Goal: Transaction & Acquisition: Purchase product/service

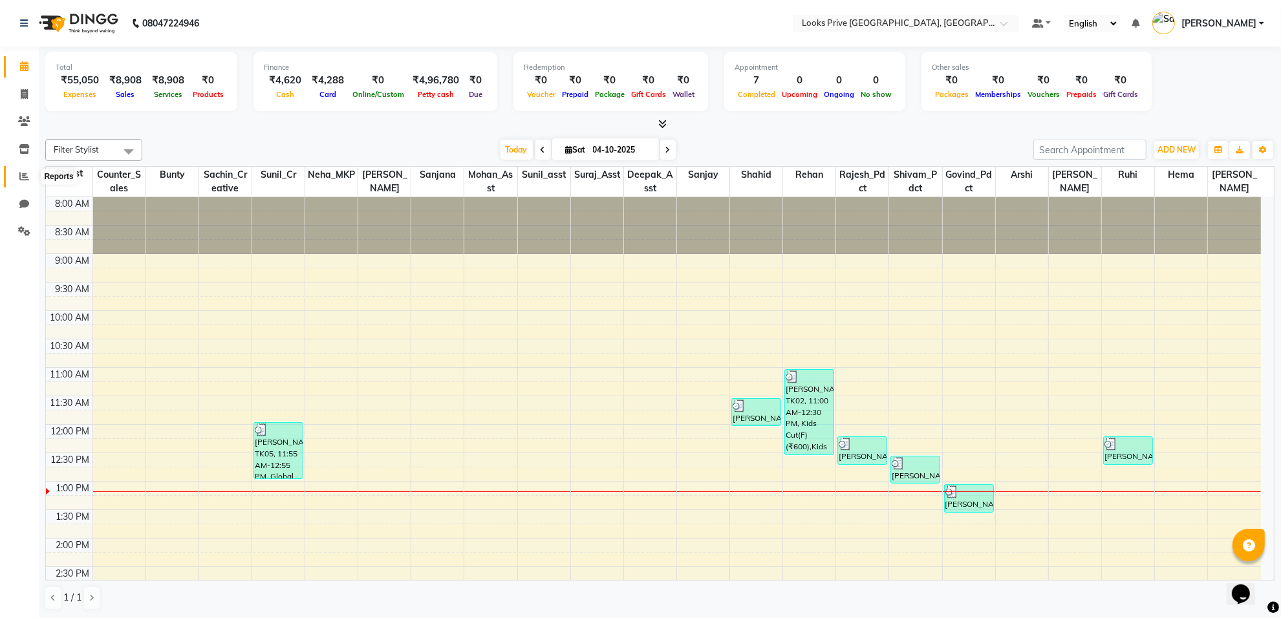
click at [25, 177] on icon at bounding box center [24, 176] width 10 height 10
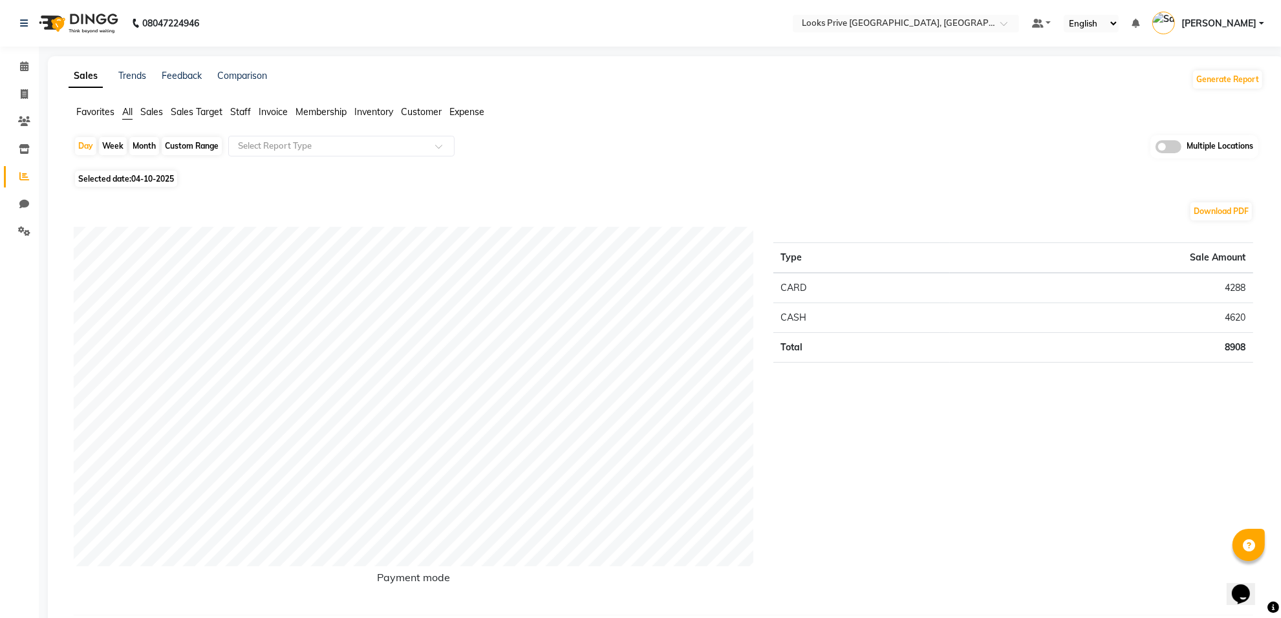
click at [241, 113] on span "Staff" at bounding box center [240, 112] width 21 height 12
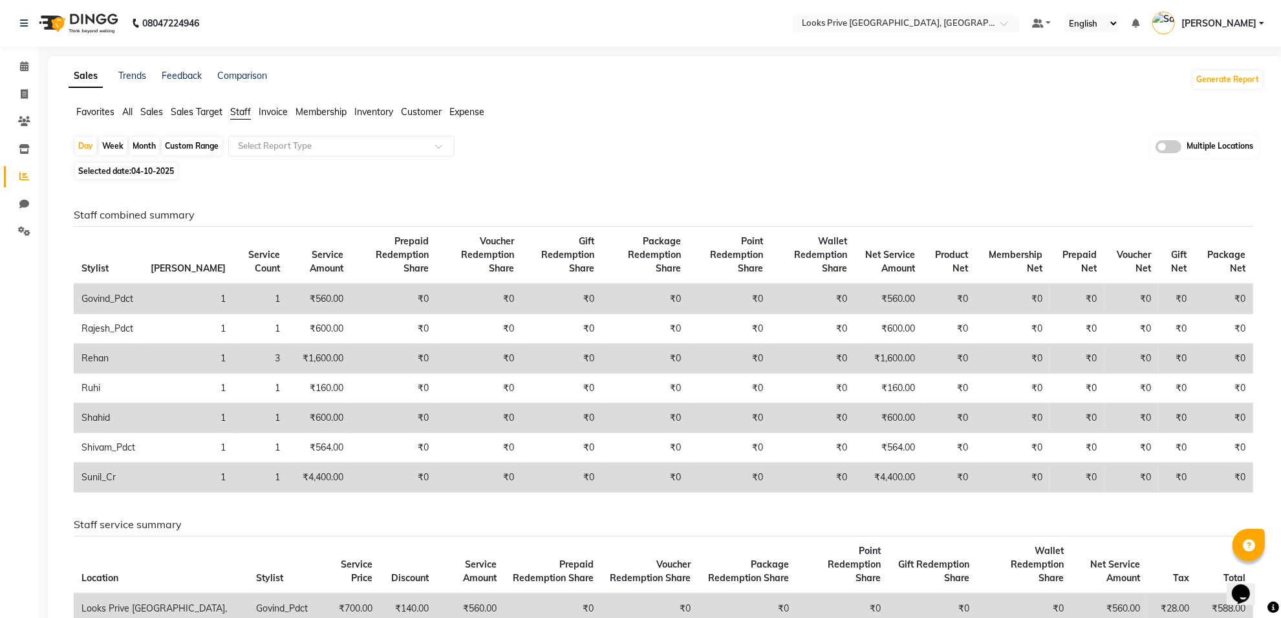
click at [191, 146] on div "Custom Range" at bounding box center [192, 146] width 60 height 18
select select "10"
select select "2025"
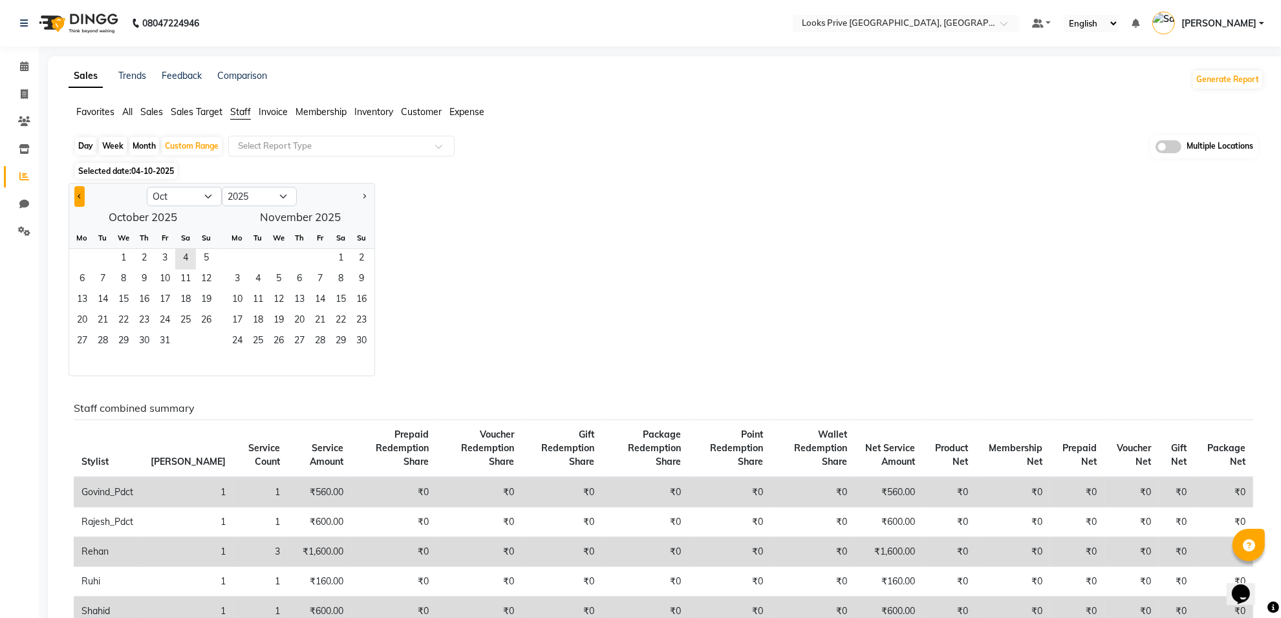
click at [76, 198] on button "Previous month" at bounding box center [79, 196] width 10 height 21
select select "9"
click at [85, 257] on span "1" at bounding box center [82, 259] width 21 height 21
click at [103, 337] on span "30" at bounding box center [102, 342] width 21 height 21
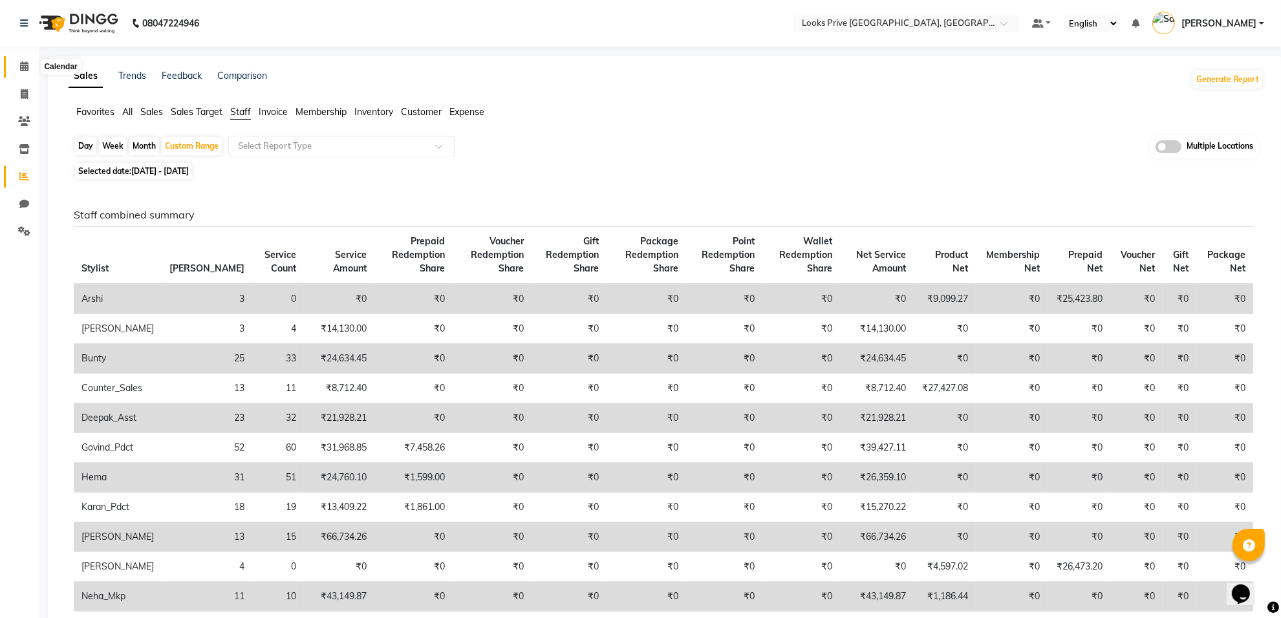
click at [21, 70] on icon at bounding box center [24, 66] width 8 height 10
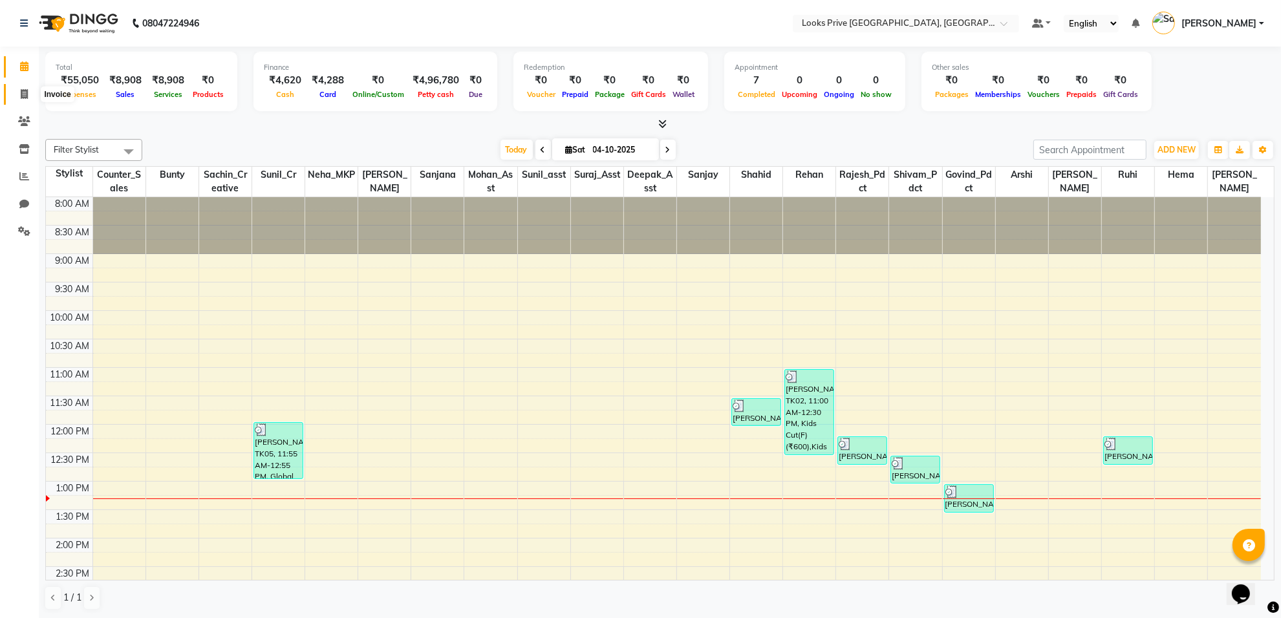
click at [21, 98] on icon at bounding box center [24, 94] width 7 height 10
select select "service"
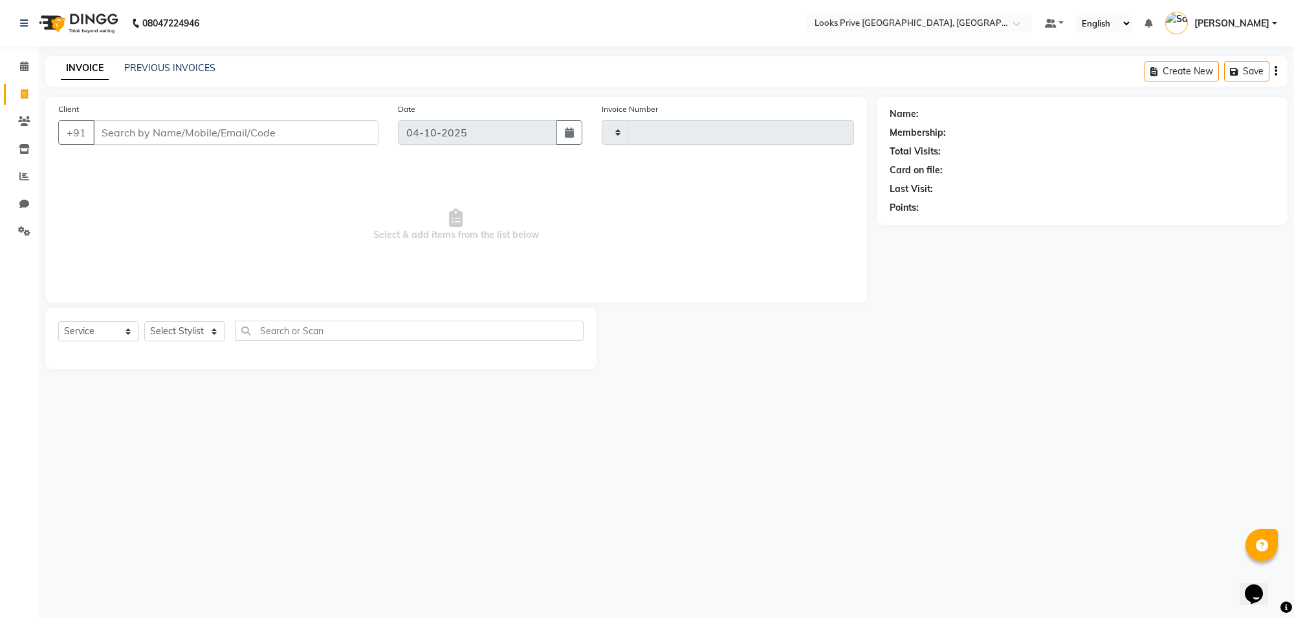
type input "6581"
select select "8127"
drag, startPoint x: 146, startPoint y: 137, endPoint x: 168, endPoint y: 160, distance: 32.5
click at [166, 160] on div "Client +91 Date 04-10-2025 Invoice Number V/2025 V/2025-26 6581 Select & add it…" at bounding box center [455, 200] width 821 height 206
type input "8"
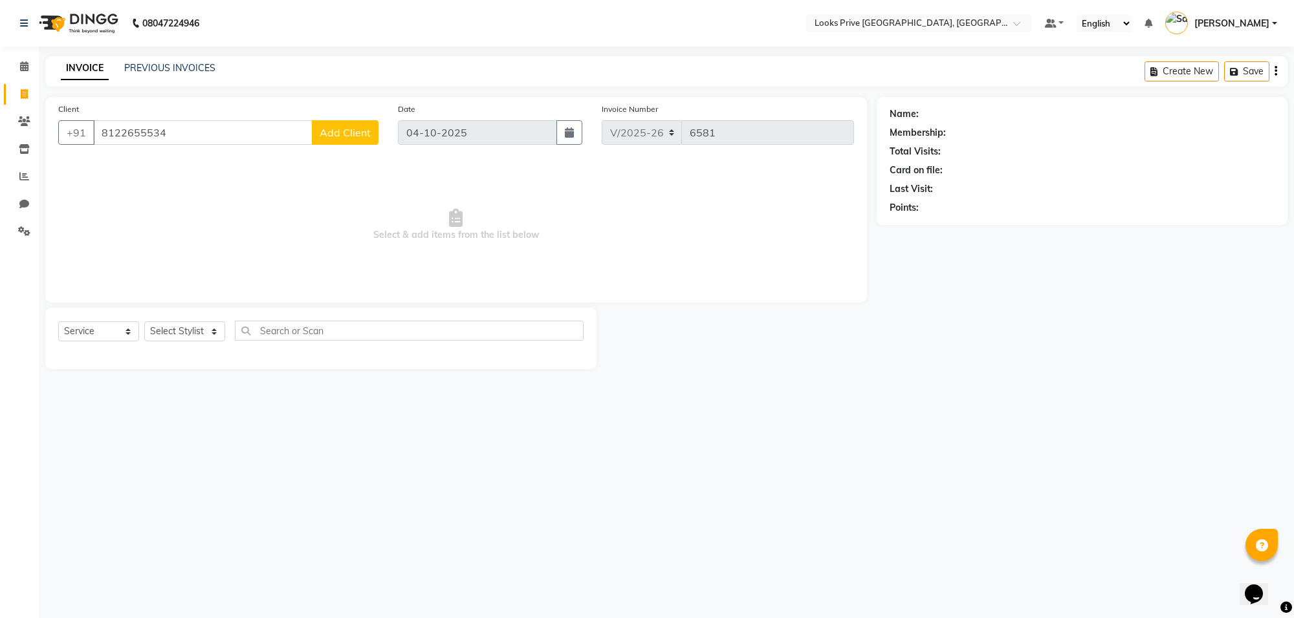
click at [492, 512] on div "08047224946 Select Location × Looks Prive Rajouri Garden, New Delhi Default Pan…" at bounding box center [647, 309] width 1294 height 618
click at [126, 131] on input "8122655534" at bounding box center [202, 132] width 219 height 25
type input "8126655534"
select select "1: Object"
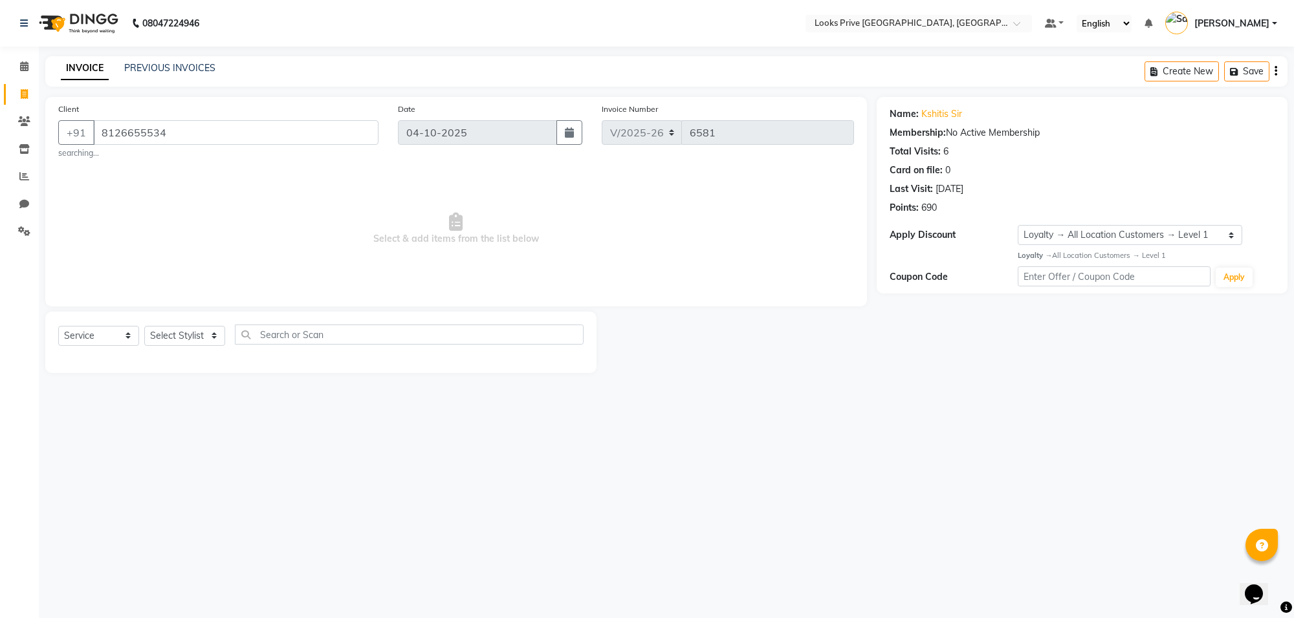
click at [560, 571] on div "08047224946 Select Location × Looks Prive Rajouri Garden, New Delhi Default Pan…" at bounding box center [647, 309] width 1294 height 618
click at [221, 330] on select "Select Stylist Arshi Avdesh Bunty Counter_Sales Deepak_Asst Govind_Pdct Hema Ma…" at bounding box center [184, 336] width 81 height 20
select select "75862"
click at [144, 326] on select "Select Stylist Arshi Avdesh Bunty Counter_Sales Deepak_Asst Govind_Pdct Hema Ma…" at bounding box center [184, 336] width 81 height 20
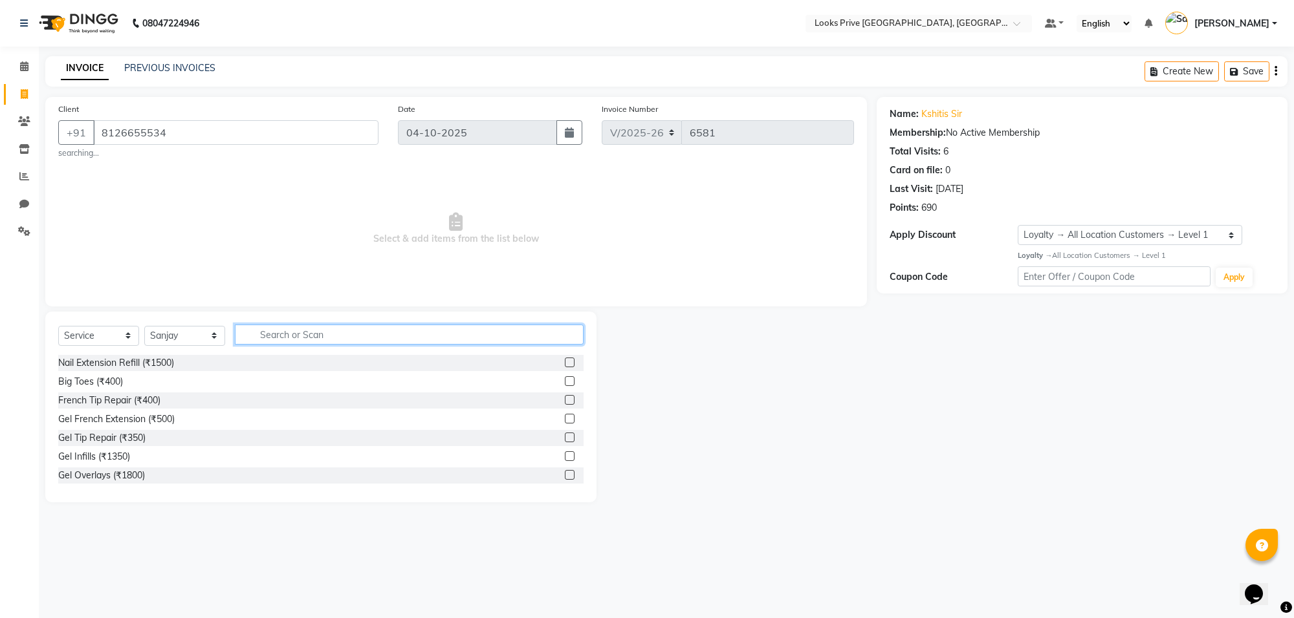
click at [283, 338] on input "text" at bounding box center [409, 335] width 349 height 20
type input "cut"
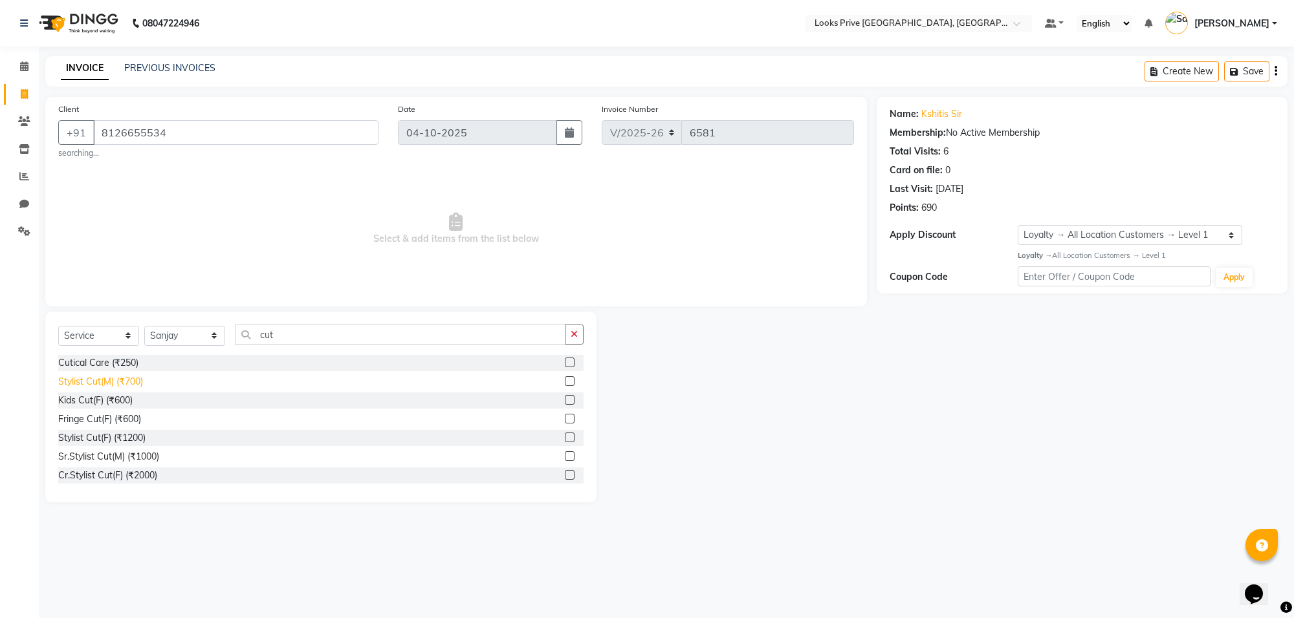
click at [60, 387] on div "Stylist Cut(M) (₹700)" at bounding box center [100, 382] width 85 height 14
checkbox input "false"
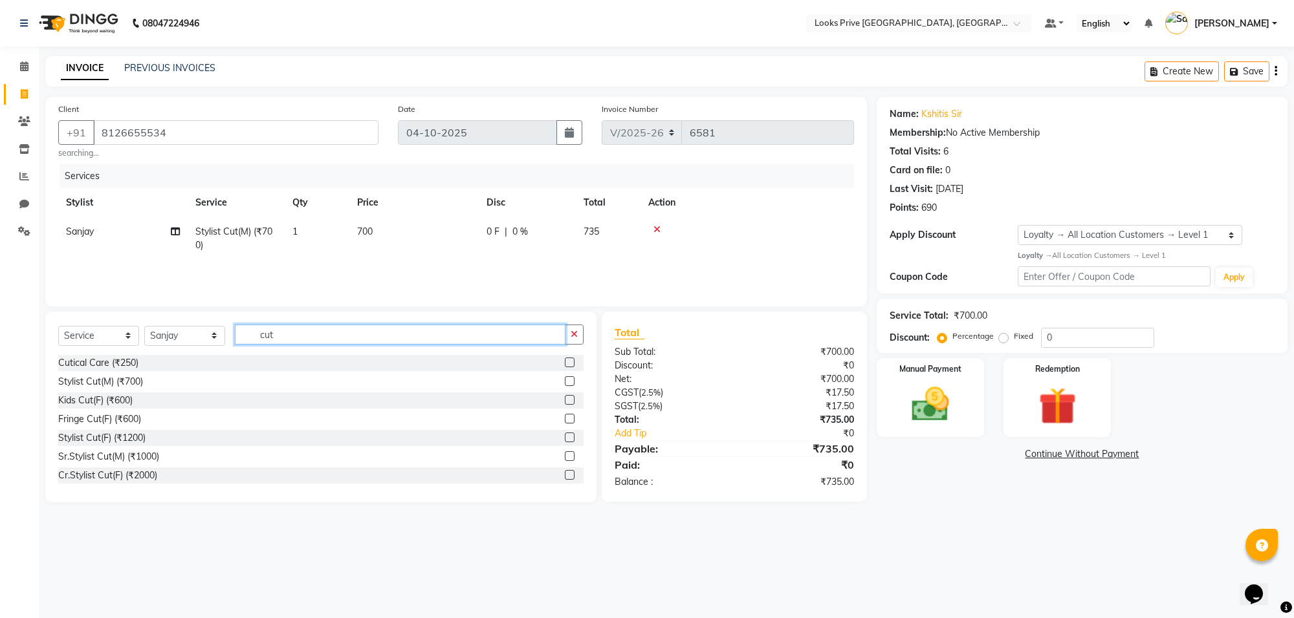
drag, startPoint x: 330, startPoint y: 334, endPoint x: 317, endPoint y: 341, distance: 14.8
click at [327, 334] on input "cut" at bounding box center [400, 335] width 331 height 20
type input "c"
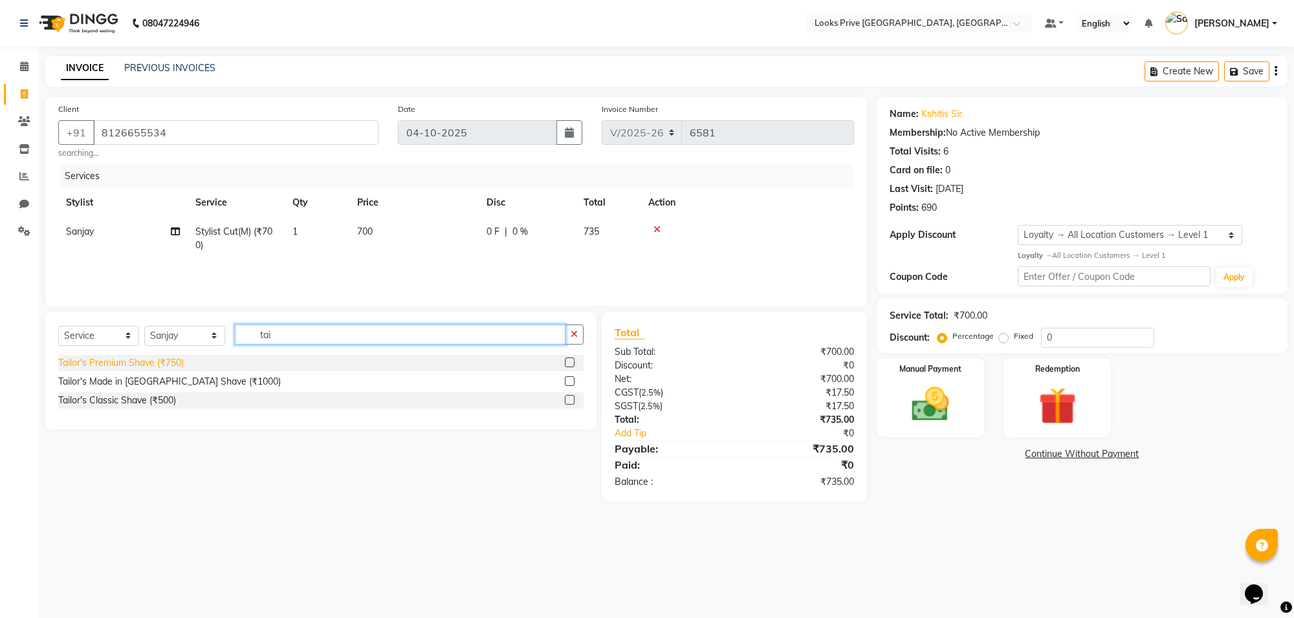
type input "tai"
click at [102, 366] on div "Tailor's Premium Shave (₹750)" at bounding box center [120, 363] width 125 height 14
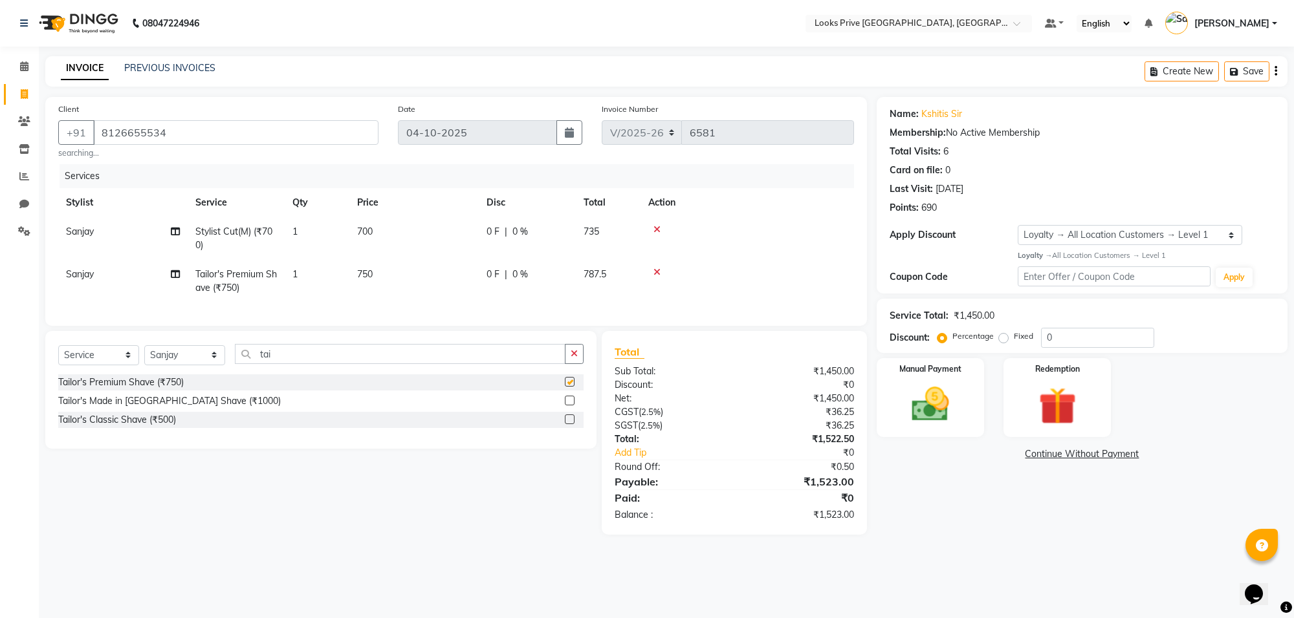
checkbox input "false"
click at [353, 364] on input "tai" at bounding box center [400, 354] width 331 height 20
type input "t"
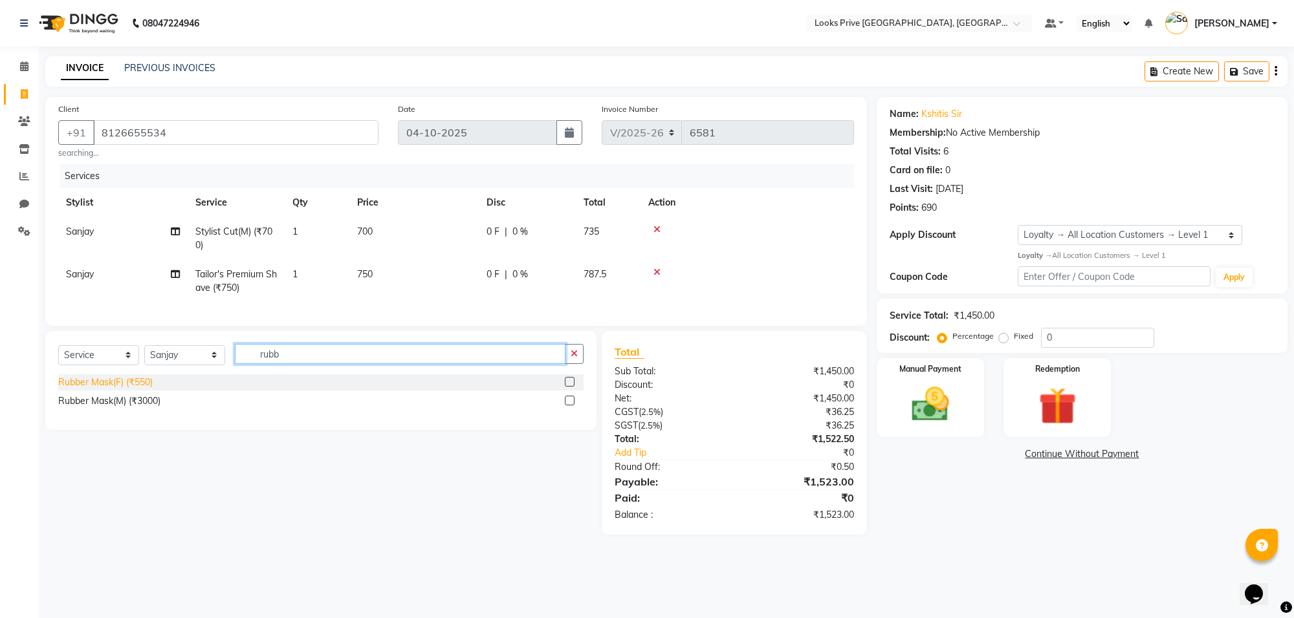
type input "rubb"
click at [94, 389] on div "Rubber Mask(F) (₹550)" at bounding box center [105, 383] width 94 height 14
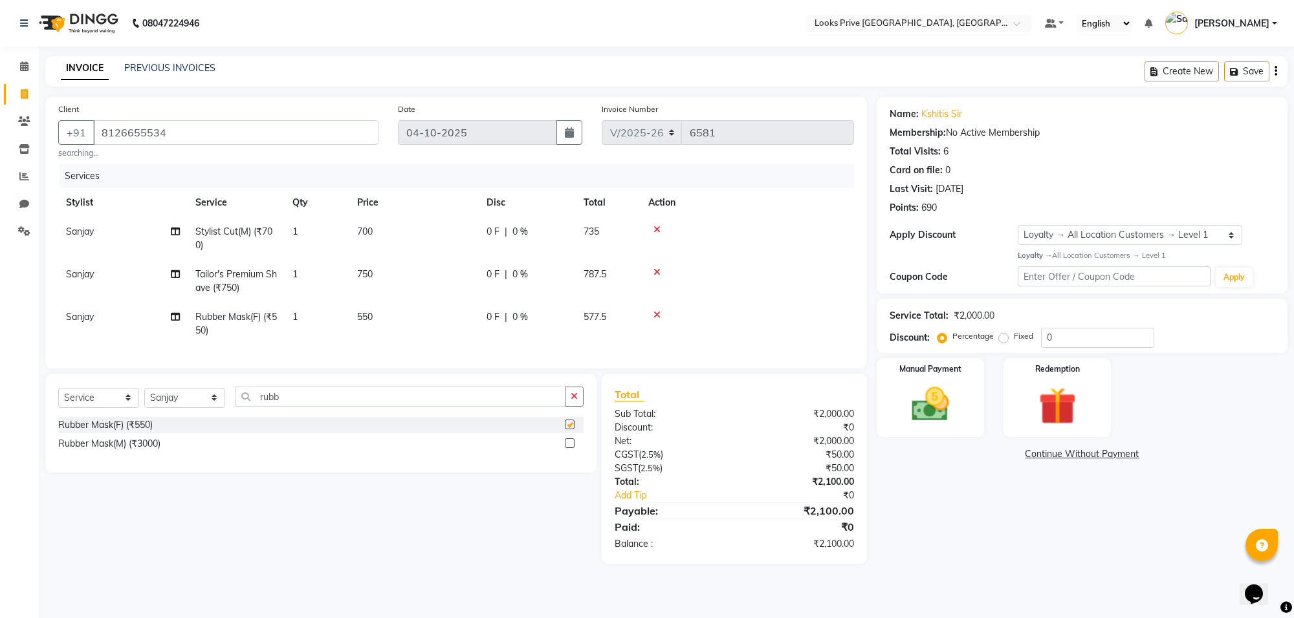
checkbox input "false"
click at [303, 403] on input "rubb" at bounding box center [400, 397] width 331 height 20
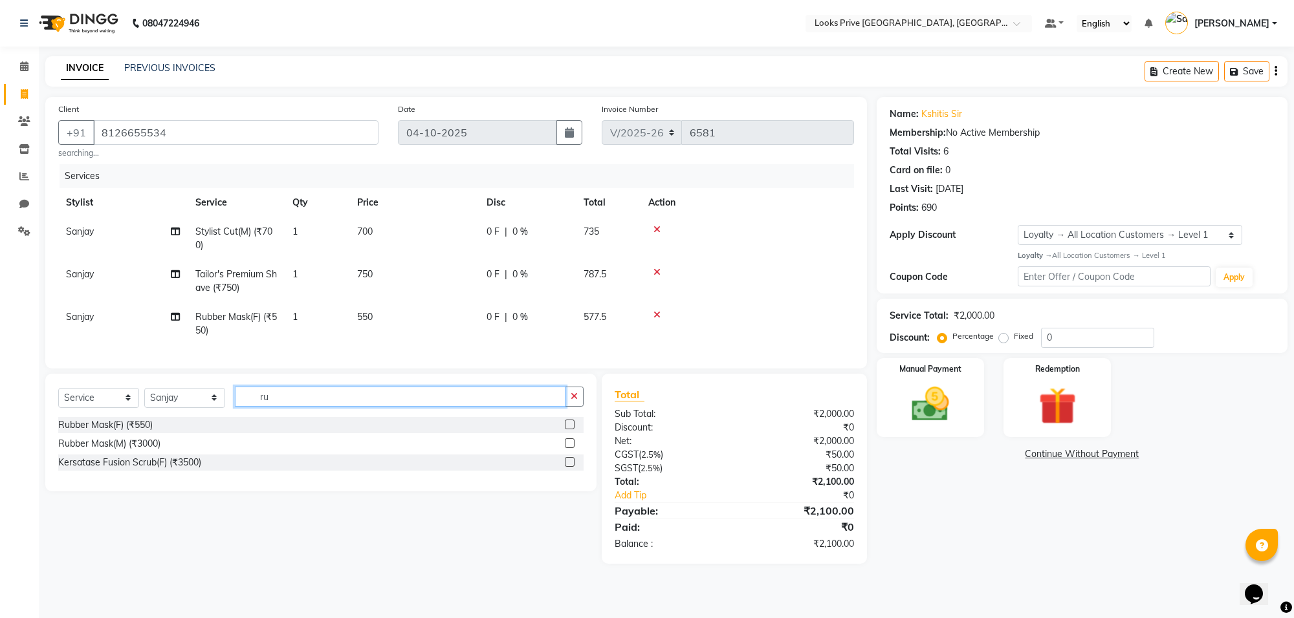
type input "r"
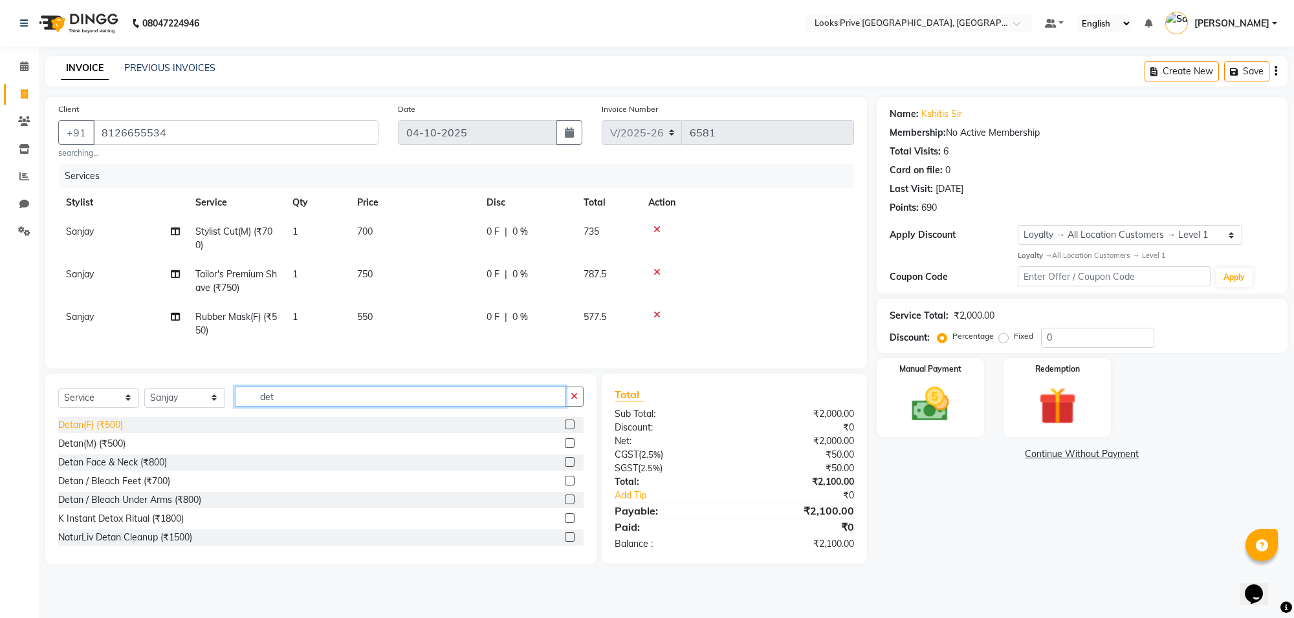
type input "det"
click at [67, 432] on div "Detan(F) (₹500)" at bounding box center [90, 426] width 65 height 14
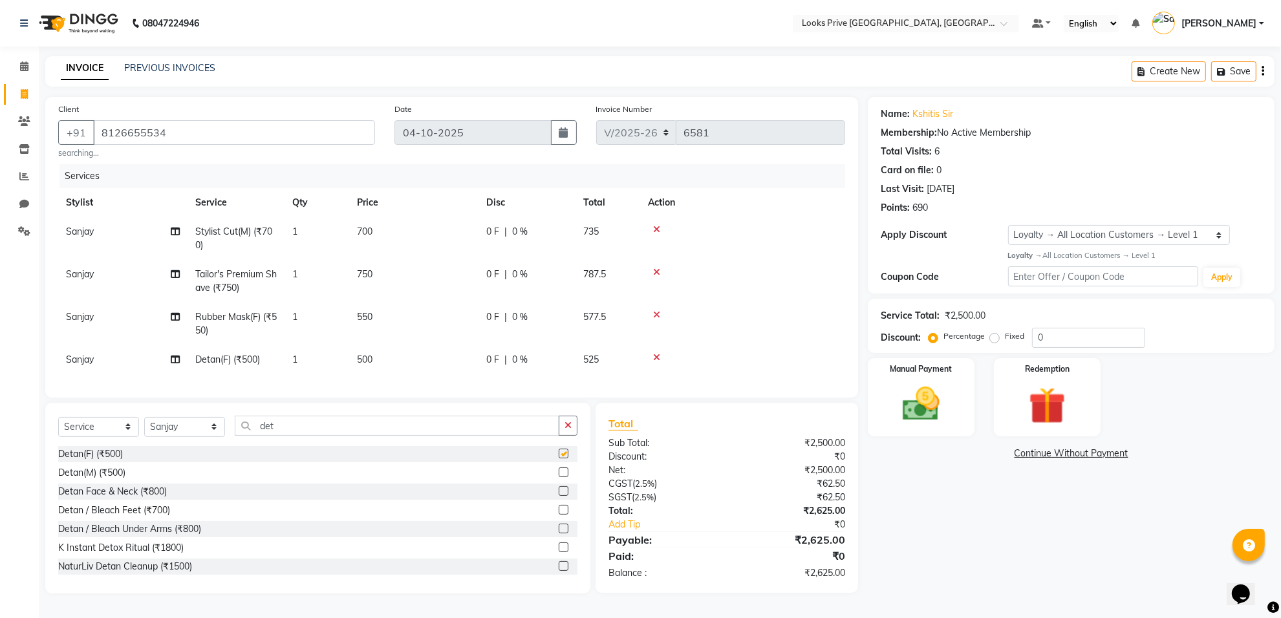
checkbox input "false"
click at [309, 436] on input "det" at bounding box center [397, 426] width 325 height 20
type input "d"
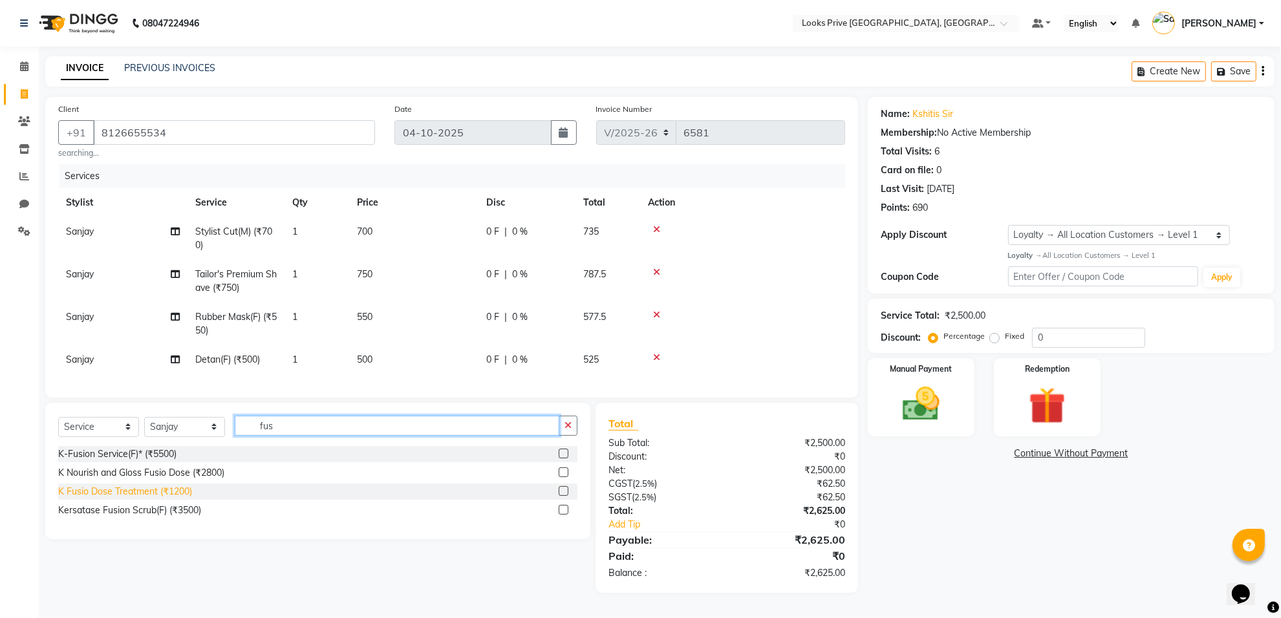
type input "fus"
click at [144, 499] on div "K Fusio Dose Treatment (₹1200)" at bounding box center [125, 492] width 134 height 14
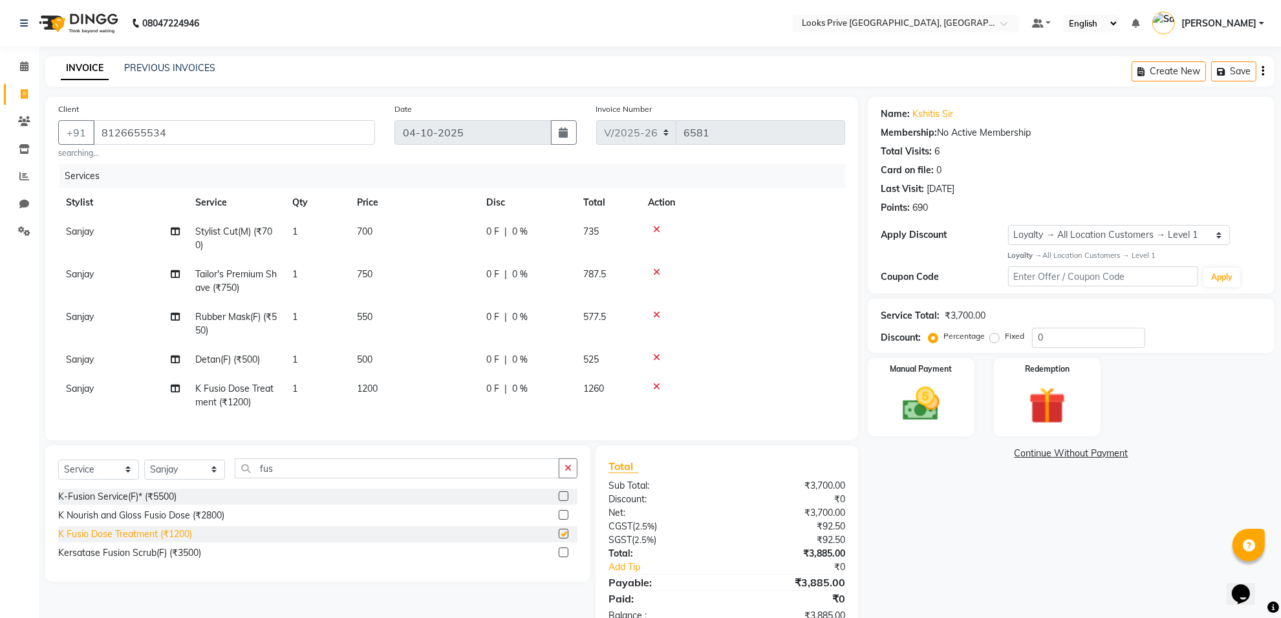
checkbox input "false"
click at [345, 479] on input "fus" at bounding box center [397, 469] width 325 height 20
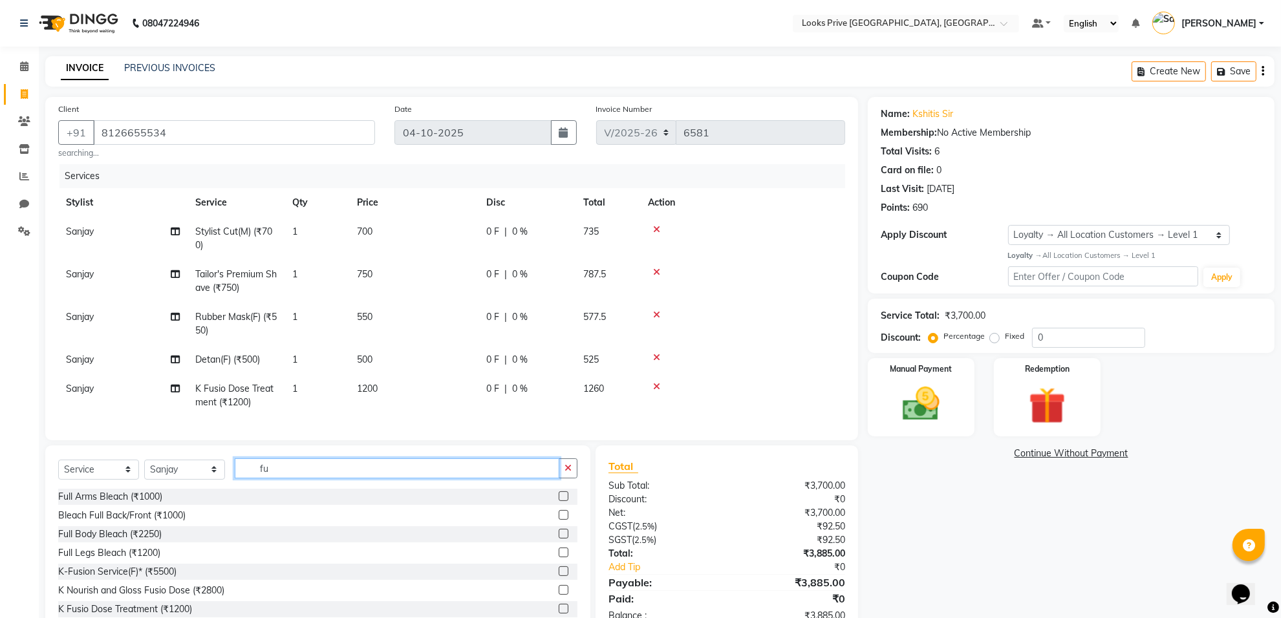
type input "f"
drag, startPoint x: 364, startPoint y: 230, endPoint x: 376, endPoint y: 231, distance: 11.7
click at [376, 231] on td "700" at bounding box center [413, 238] width 129 height 43
select select "75862"
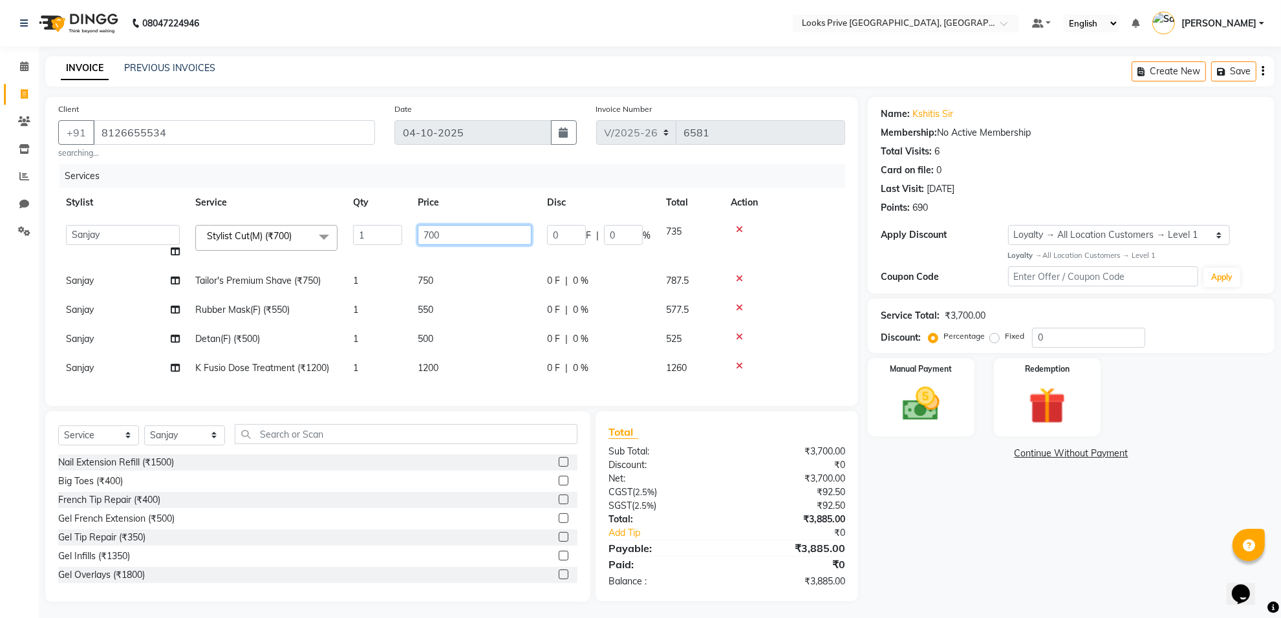
click at [448, 238] on input "700" at bounding box center [475, 235] width 114 height 20
type input "7"
type input "600"
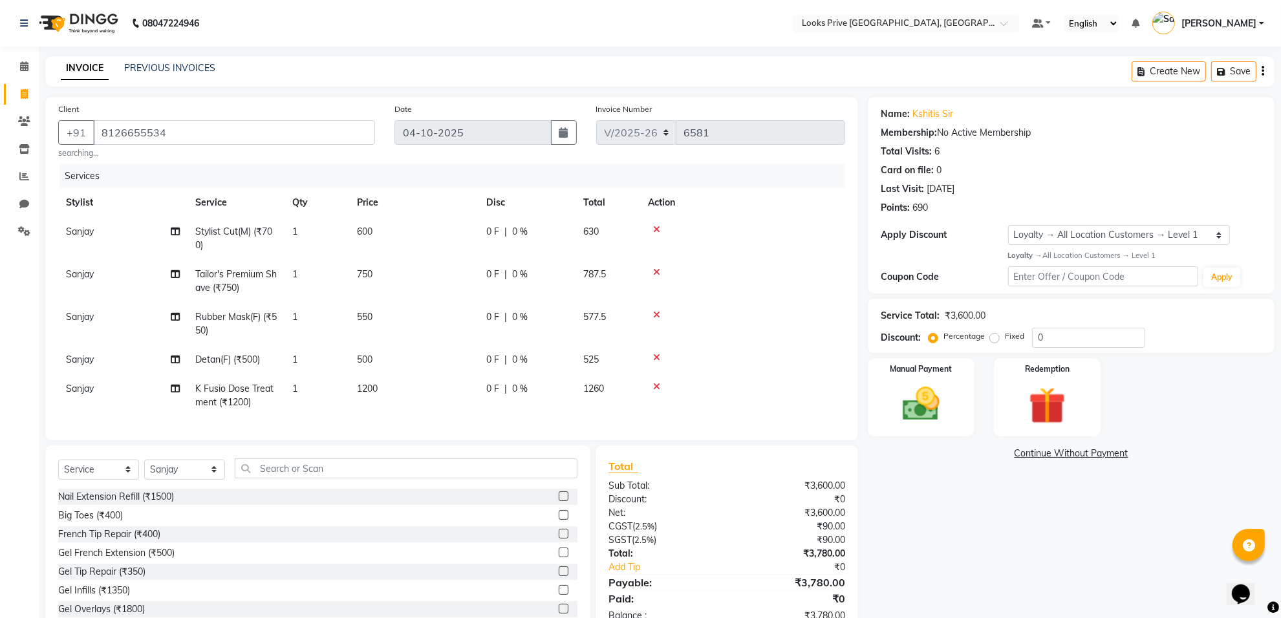
click at [1012, 541] on div "Name: Kshitis Sir Membership: No Active Membership Total Visits: 6 Card on file…" at bounding box center [1076, 366] width 417 height 539
click at [380, 268] on td "750" at bounding box center [413, 281] width 129 height 43
select select "75862"
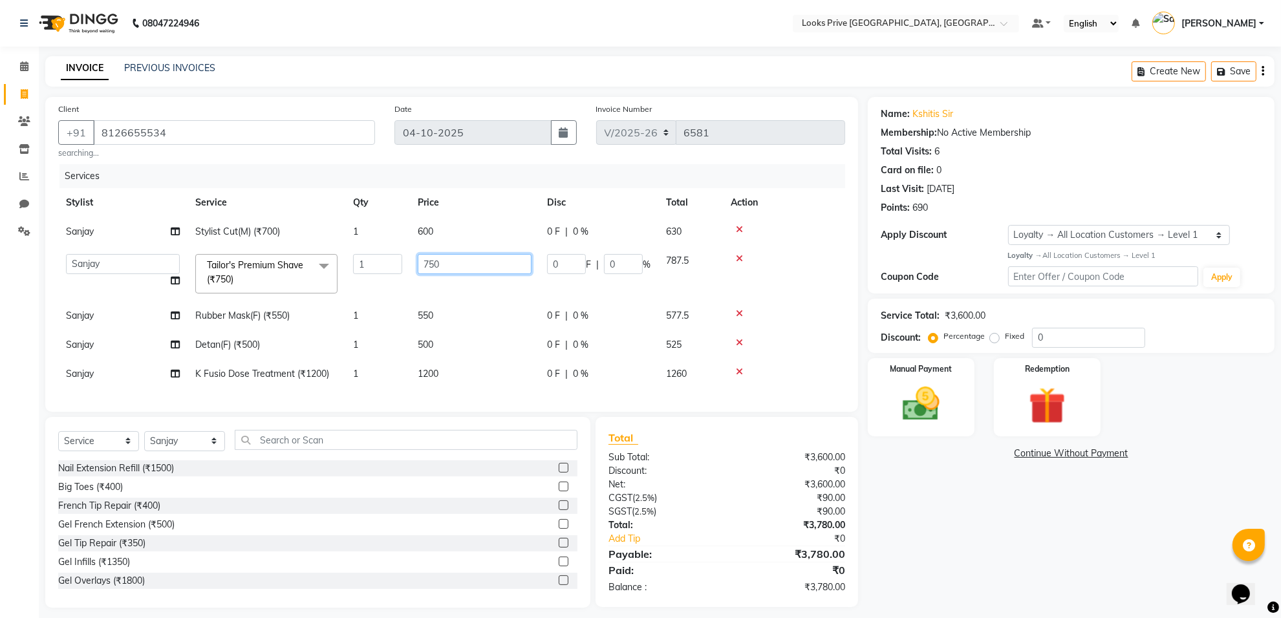
click at [450, 261] on input "750" at bounding box center [475, 264] width 114 height 20
type input "7"
type input "600"
click at [1075, 537] on div "Name: Kshitis Sir Membership: No Active Membership Total Visits: 6 Card on file…" at bounding box center [1076, 352] width 417 height 511
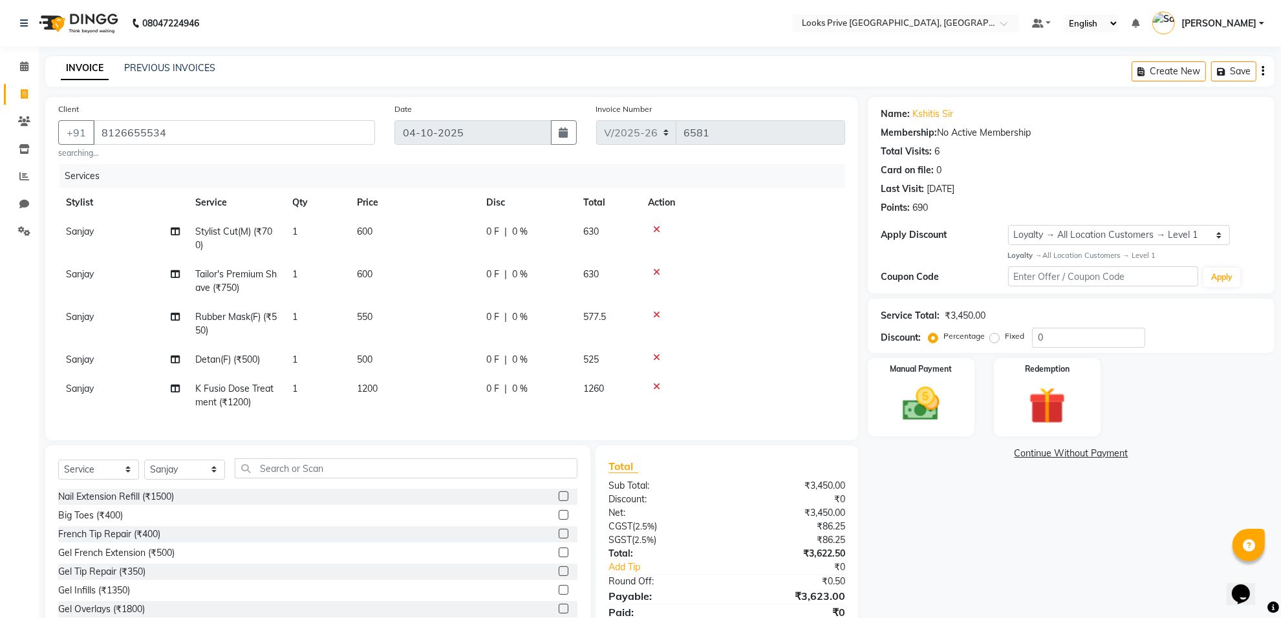
click at [382, 318] on td "550" at bounding box center [413, 324] width 129 height 43
select select "75862"
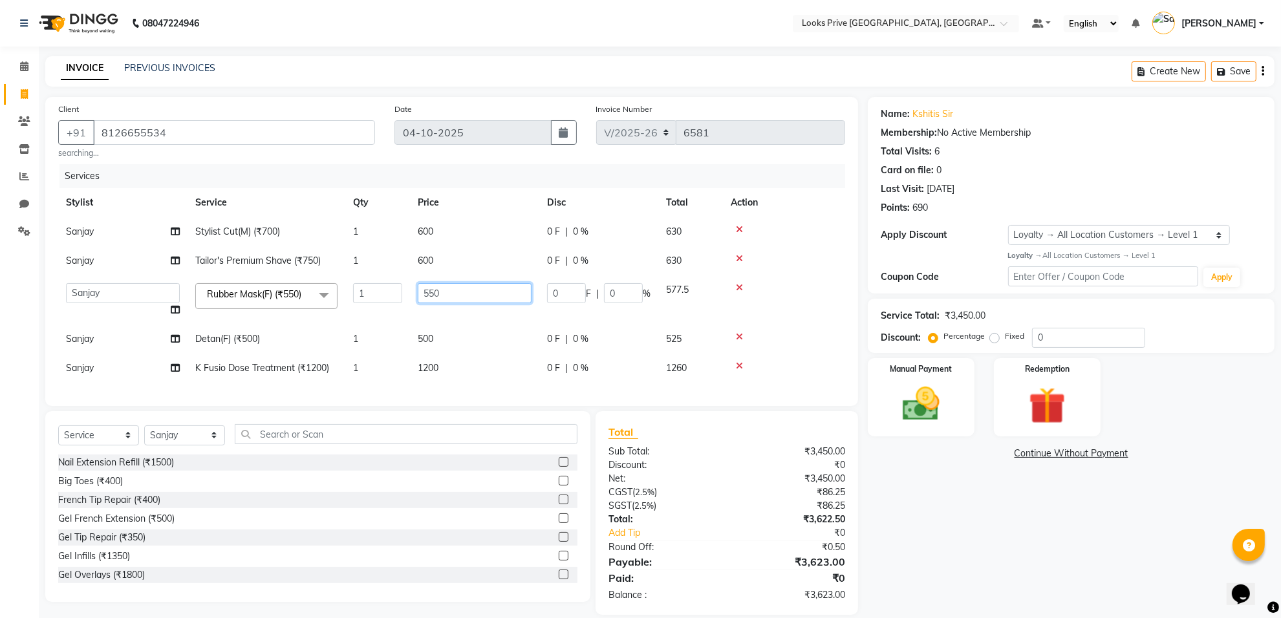
click at [477, 295] on input "550" at bounding box center [475, 293] width 114 height 20
type input "5"
type input "1000"
drag, startPoint x: 998, startPoint y: 599, endPoint x: 945, endPoint y: 584, distance: 55.1
click at [998, 599] on div "Name: Kshitis Sir Membership: No Active Membership Total Visits: 6 Card on file…" at bounding box center [1076, 356] width 417 height 518
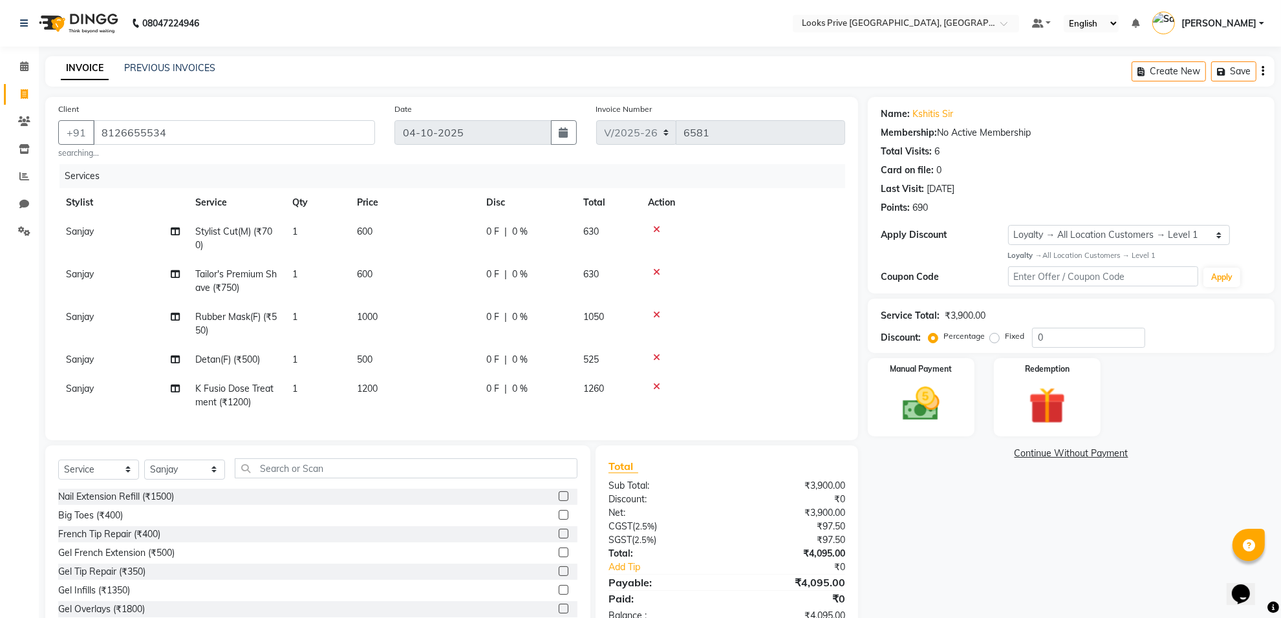
click at [401, 350] on td "500" at bounding box center [413, 359] width 129 height 29
select select "75862"
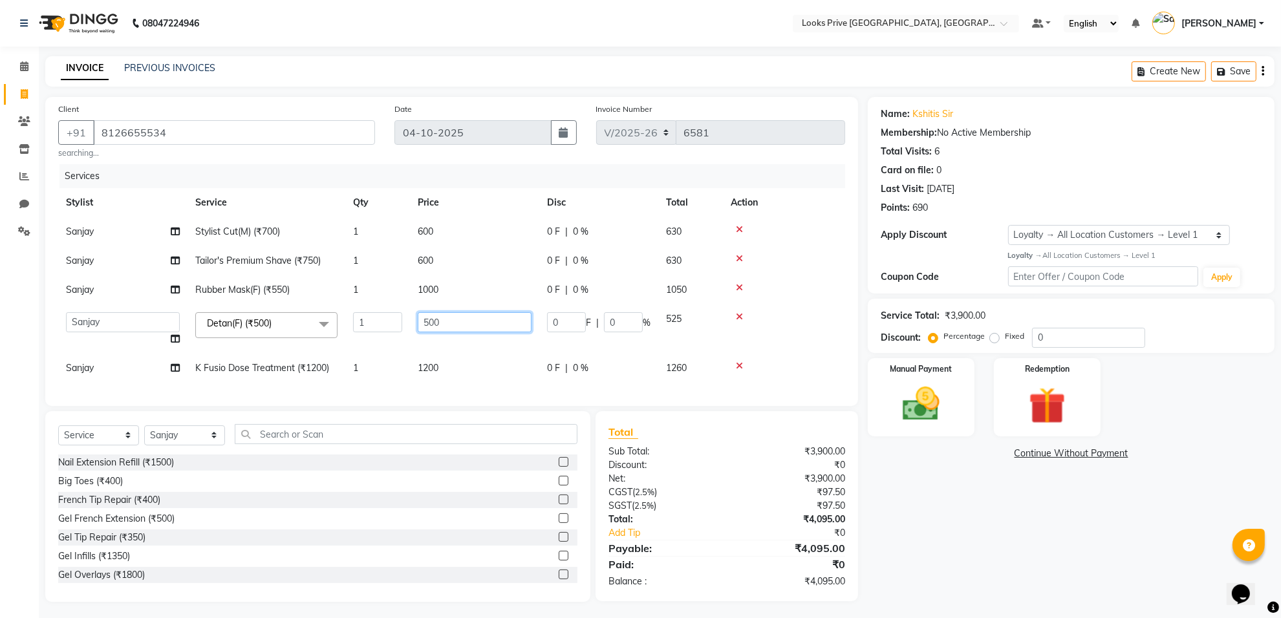
click at [472, 327] on input "500" at bounding box center [475, 322] width 114 height 20
type input "5"
type input "1000"
click at [1049, 558] on div "Name: Kshitis Sir Membership: No Active Membership Total Visits: 6 Card on file…" at bounding box center [1076, 349] width 417 height 505
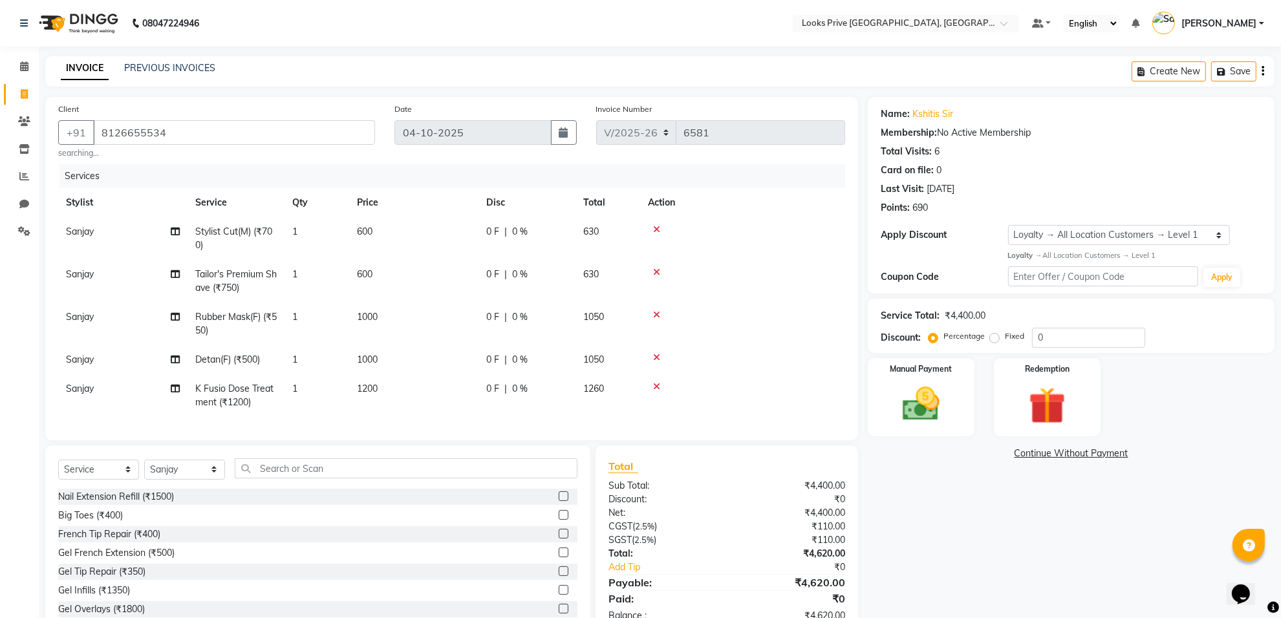
click at [380, 380] on td "1200" at bounding box center [413, 396] width 129 height 43
select select "75862"
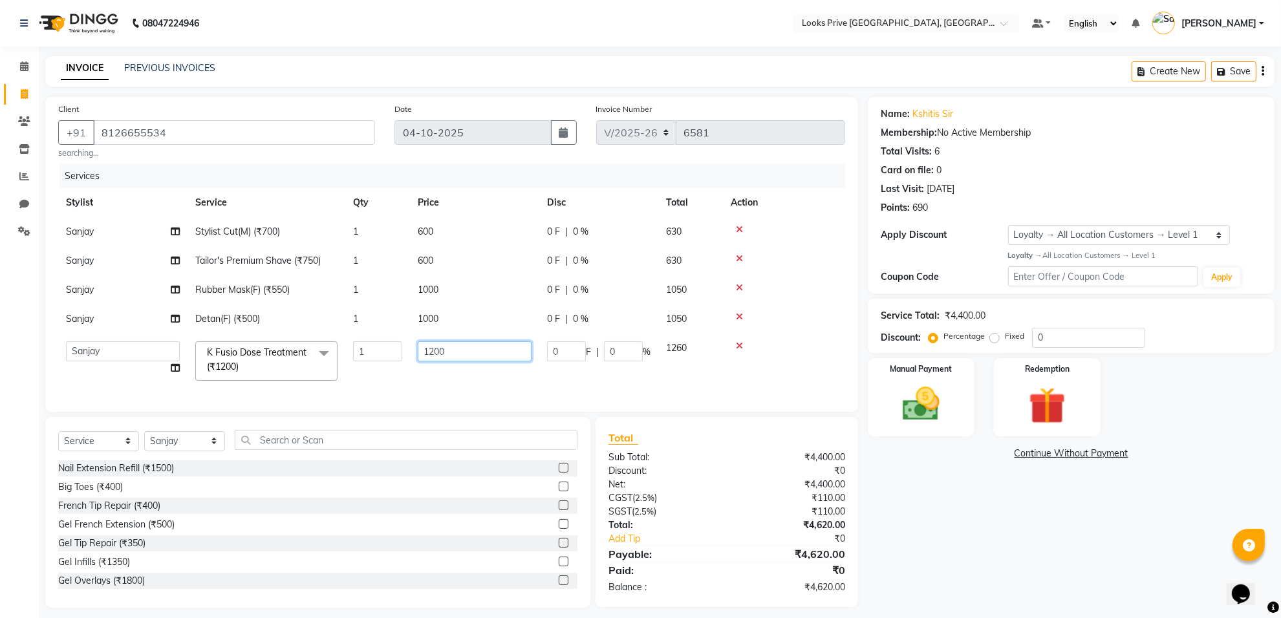
click at [466, 350] on input "1200" at bounding box center [475, 352] width 114 height 20
type input "1"
type input "2500"
click at [1011, 571] on div "Name: Kshitis Sir Membership: No Active Membership Total Visits: 6 Card on file…" at bounding box center [1076, 352] width 417 height 511
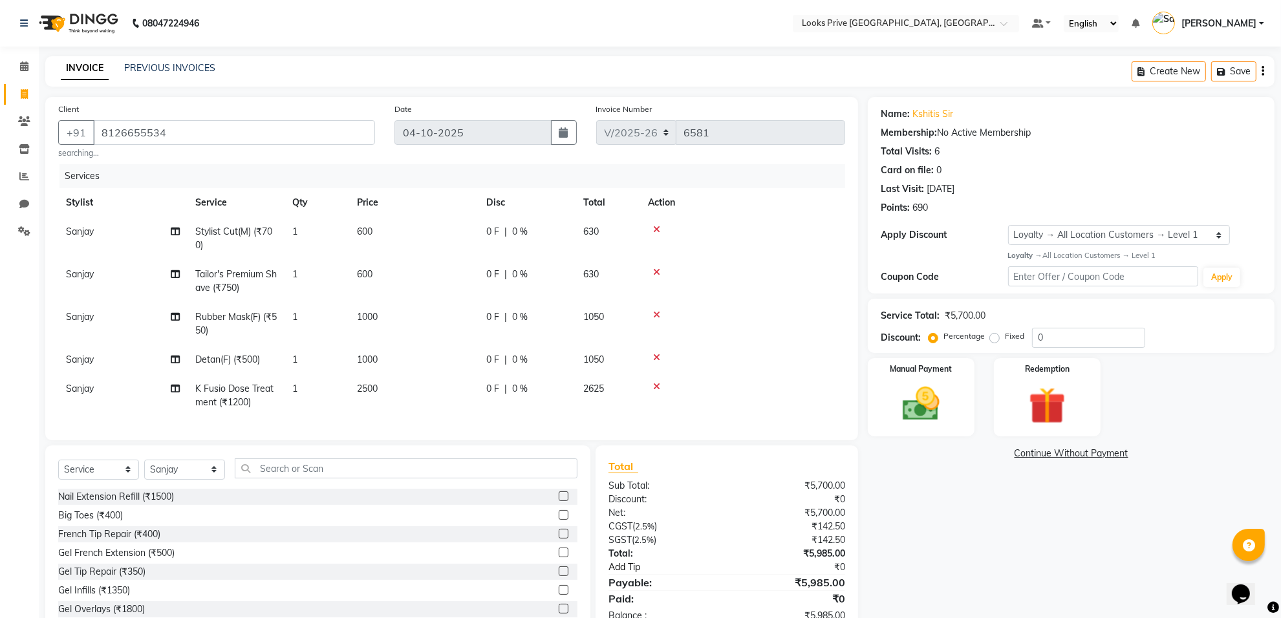
scroll to position [49, 0]
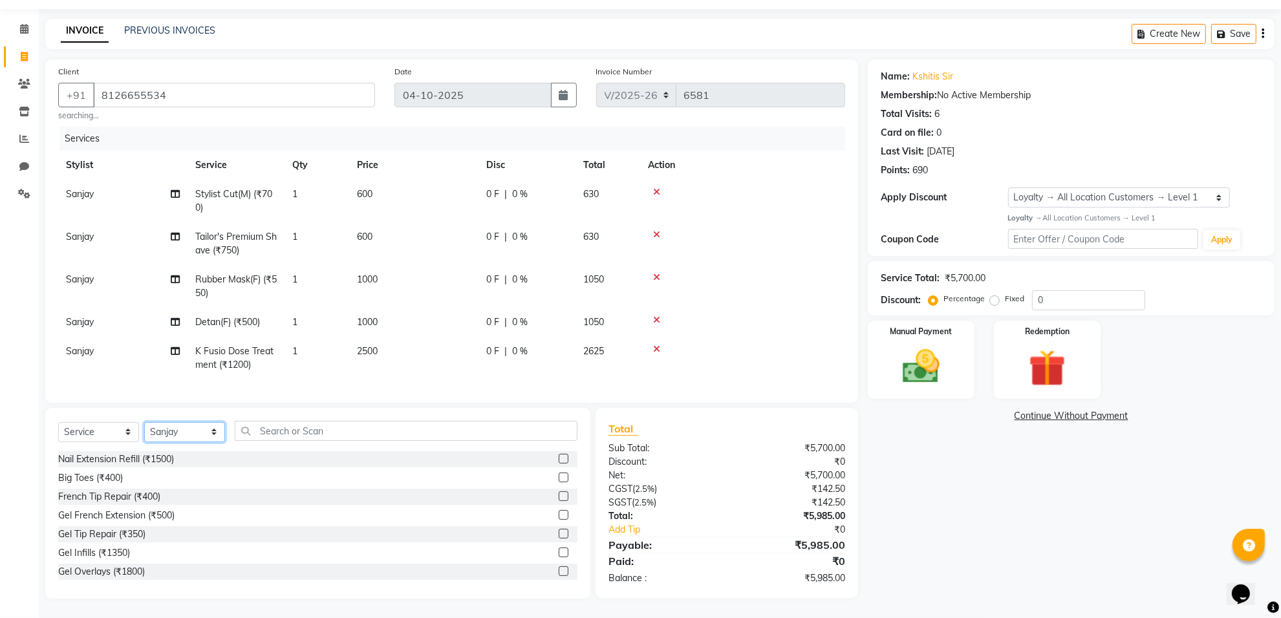
click at [211, 430] on select "Select Stylist Arshi Avdesh Bunty Counter_Sales Deepak_Asst Govind_Pdct Hema Ma…" at bounding box center [184, 432] width 81 height 20
select select "75861"
click at [144, 422] on select "Select Stylist Arshi Avdesh Bunty Counter_Sales Deepak_Asst Govind_Pdct Hema Ma…" at bounding box center [184, 432] width 81 height 20
click at [351, 439] on input "text" at bounding box center [406, 431] width 343 height 20
type input "cut"
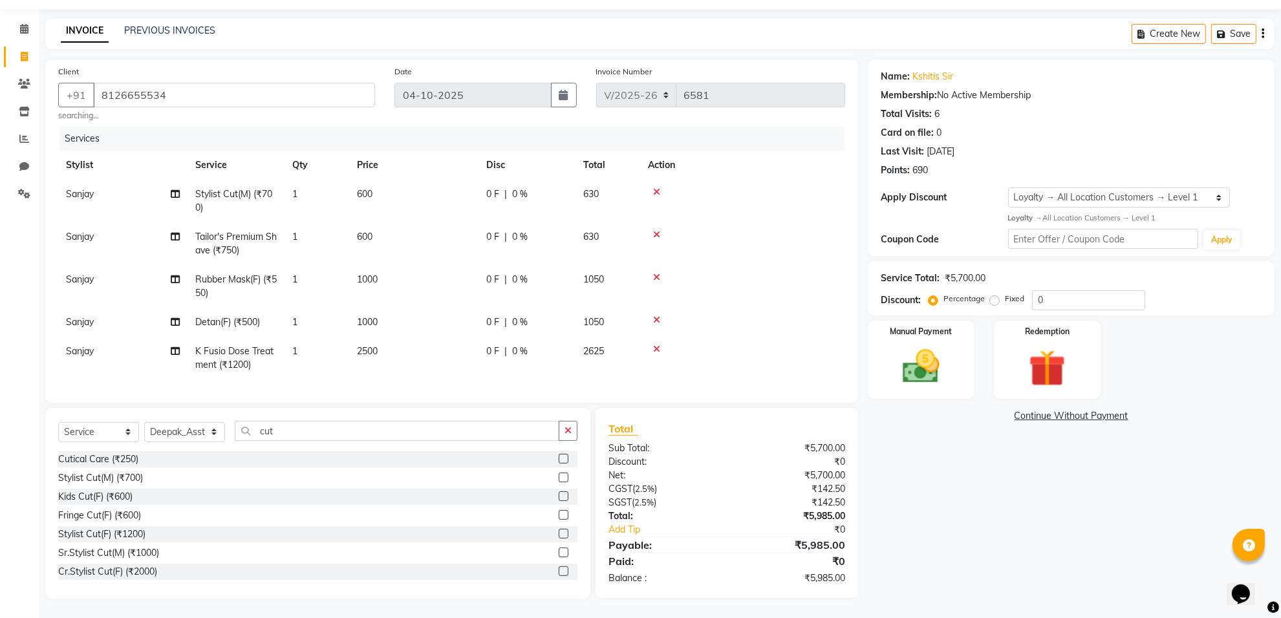
click at [87, 471] on div "Stylist Cut(M) (₹700)" at bounding box center [317, 478] width 519 height 16
click at [83, 482] on div "Stylist Cut(M) (₹700)" at bounding box center [100, 479] width 85 height 14
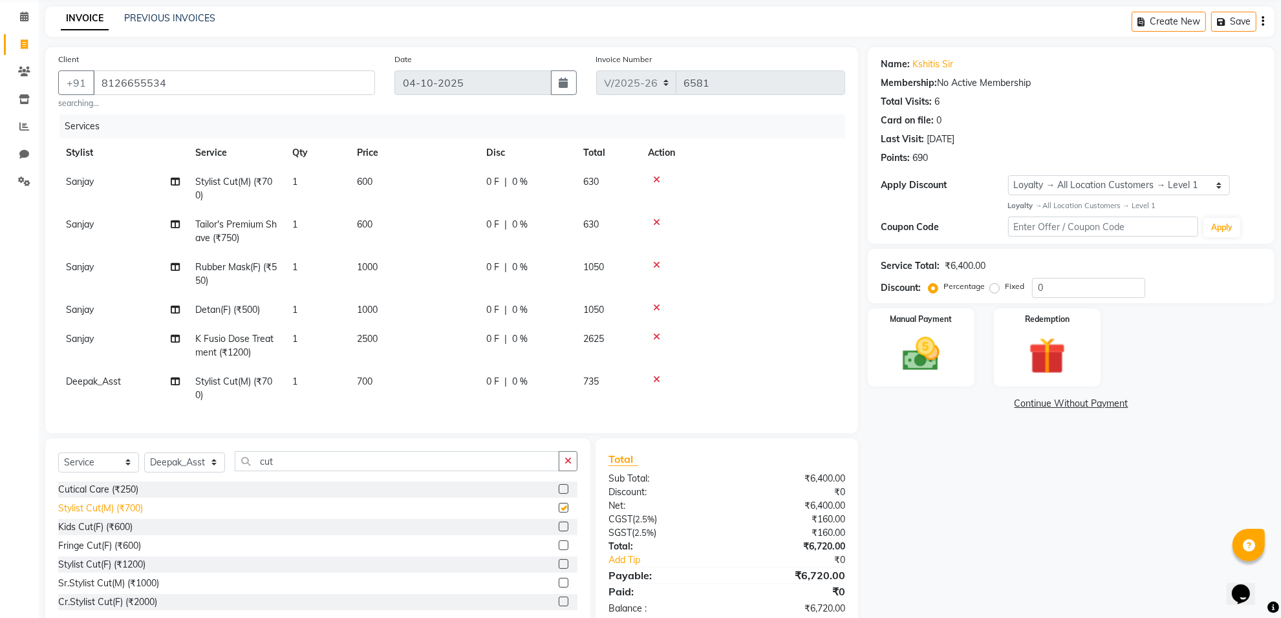
checkbox input "false"
click at [351, 470] on input "cut" at bounding box center [397, 461] width 325 height 20
type input "c"
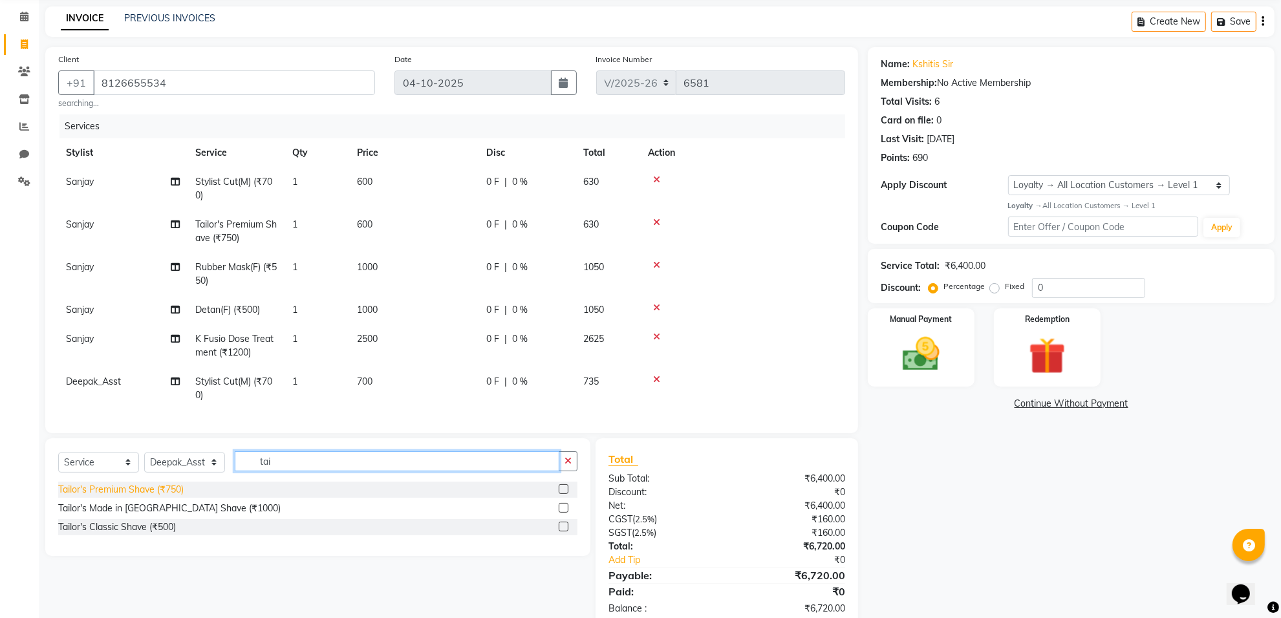
type input "tai"
click at [103, 497] on div "Tailor's Premium Shave (₹750)" at bounding box center [120, 490] width 125 height 14
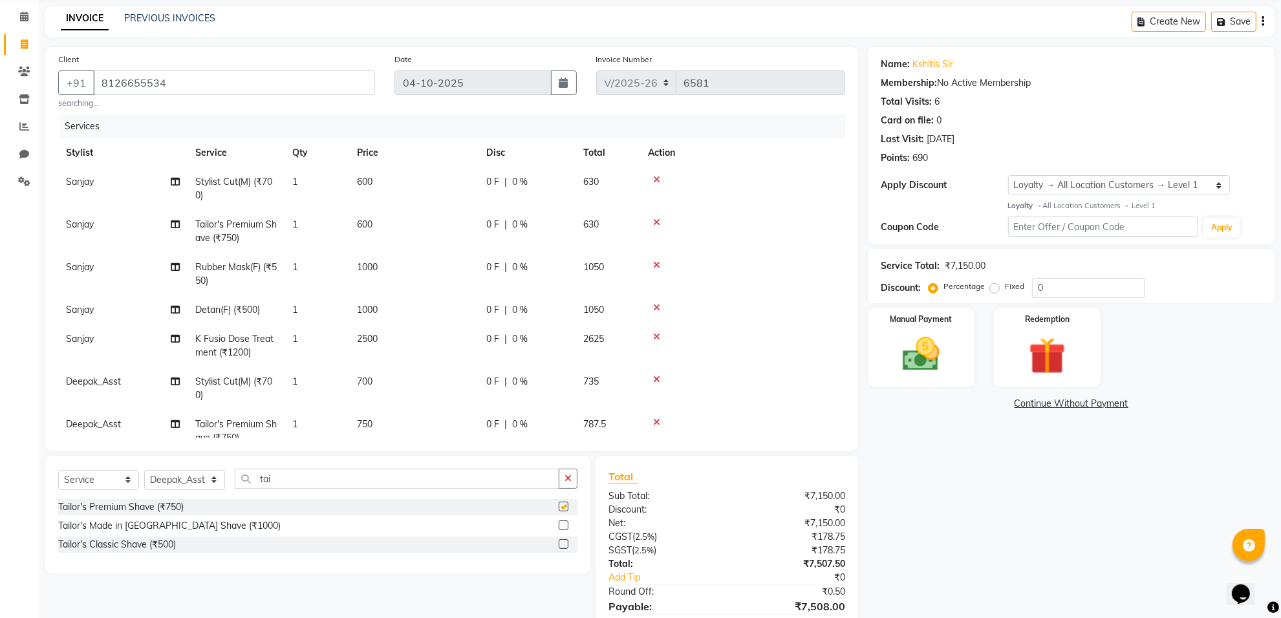
checkbox input "false"
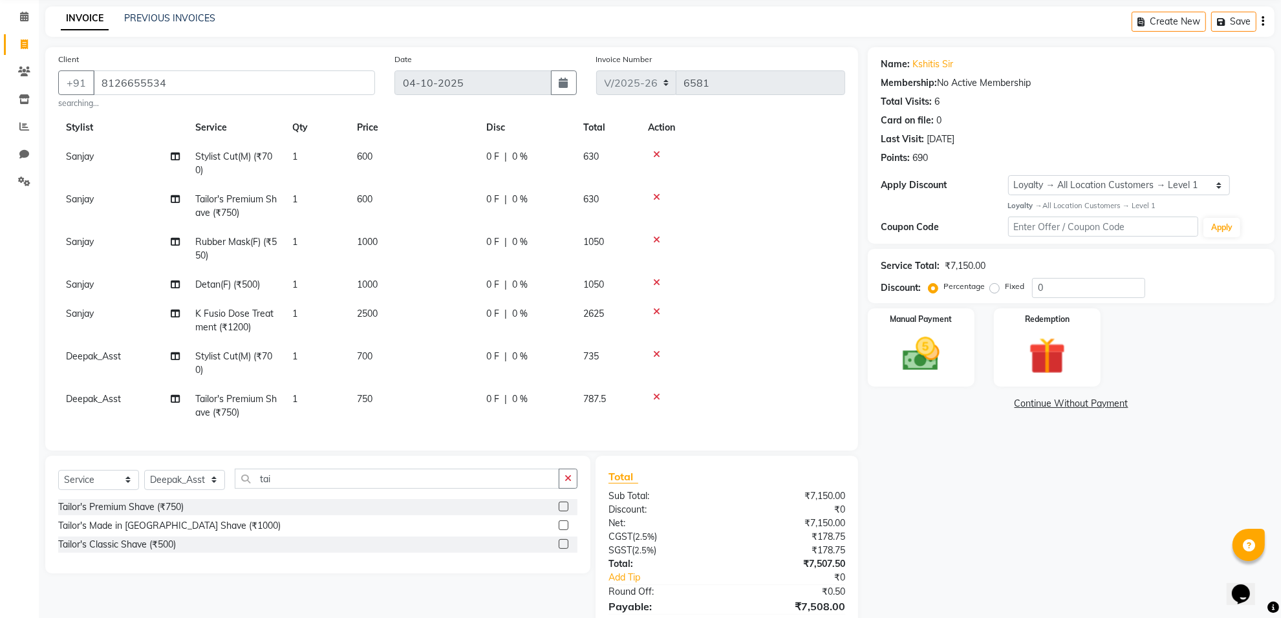
click at [286, 467] on div "Select Service Product Membership Package Voucher Prepaid Gift Card Select Styl…" at bounding box center [317, 515] width 545 height 118
click at [287, 479] on input "tai" at bounding box center [397, 479] width 325 height 20
type input "t"
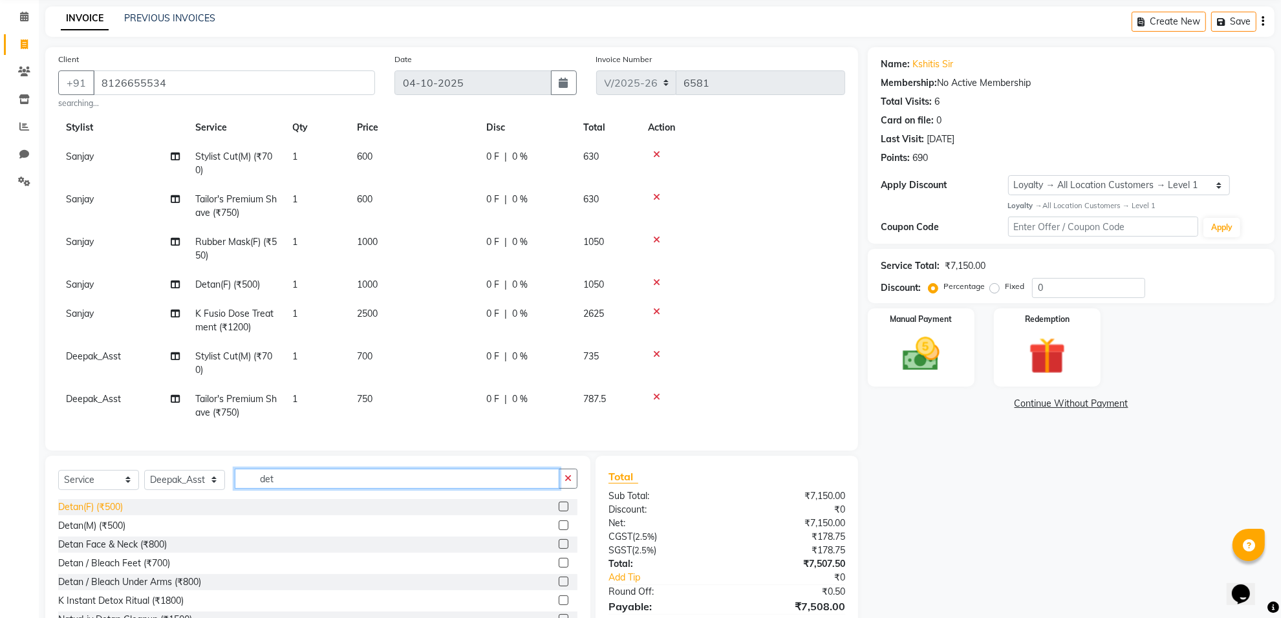
type input "det"
click at [69, 508] on div "Detan(F) (₹500)" at bounding box center [90, 508] width 65 height 14
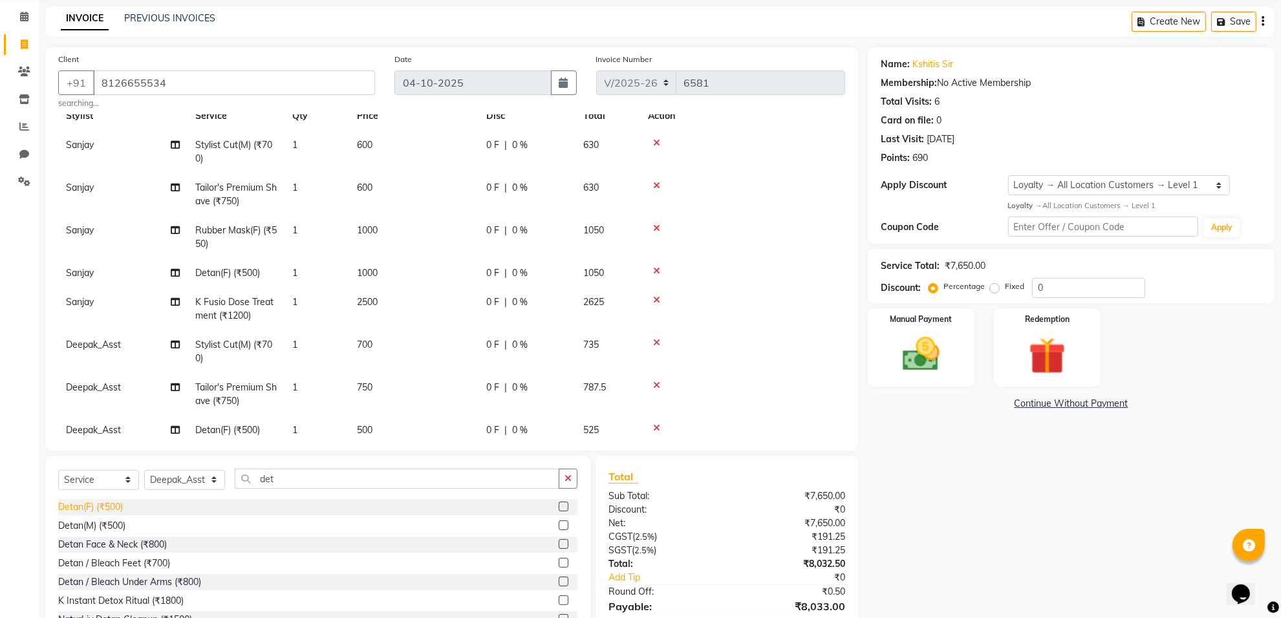
click at [71, 508] on div "Detan(F) (₹500)" at bounding box center [90, 508] width 65 height 14
checkbox input "false"
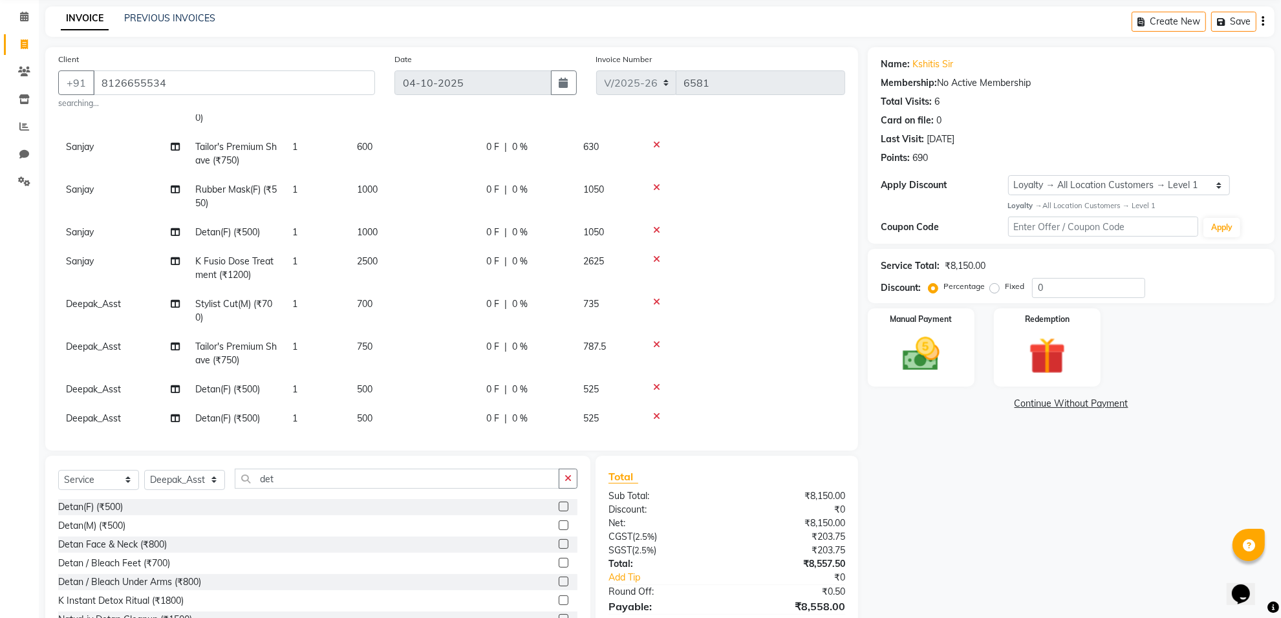
scroll to position [95, 0]
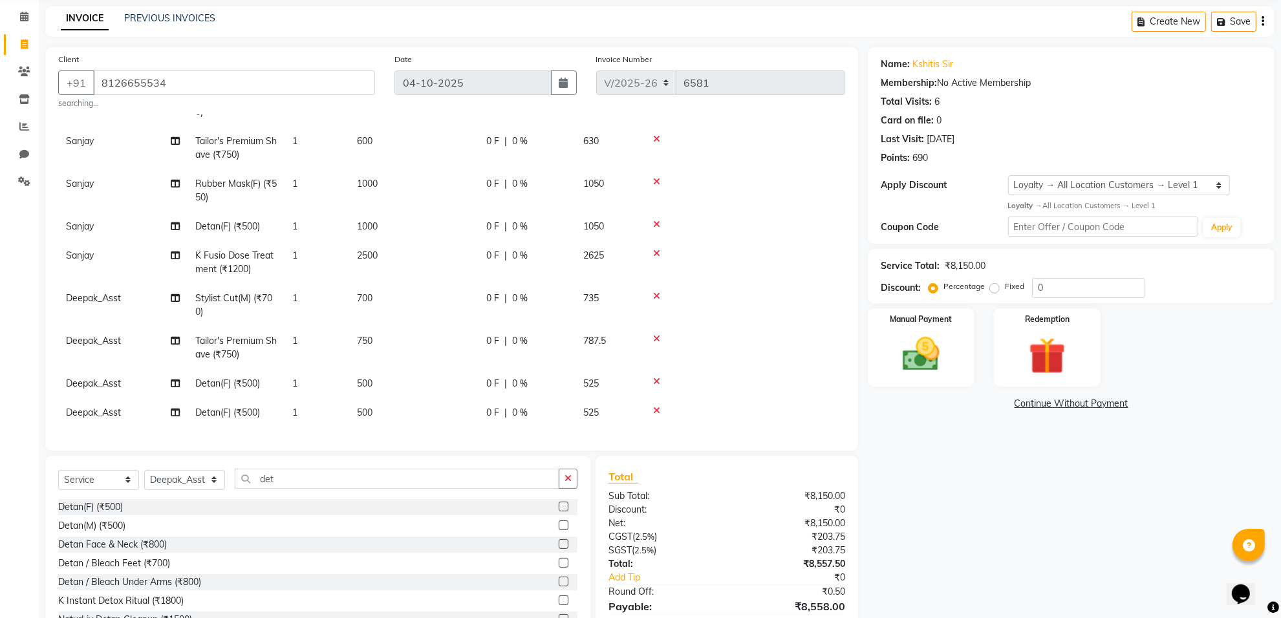
click at [660, 406] on icon at bounding box center [656, 410] width 7 height 9
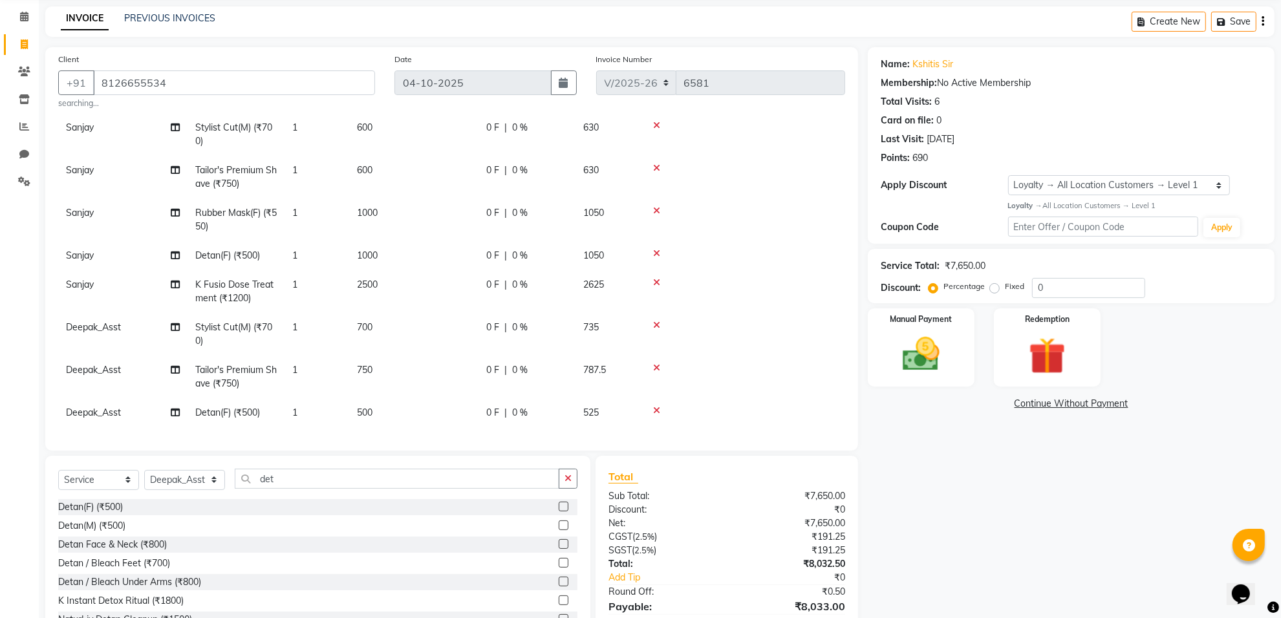
scroll to position [111, 0]
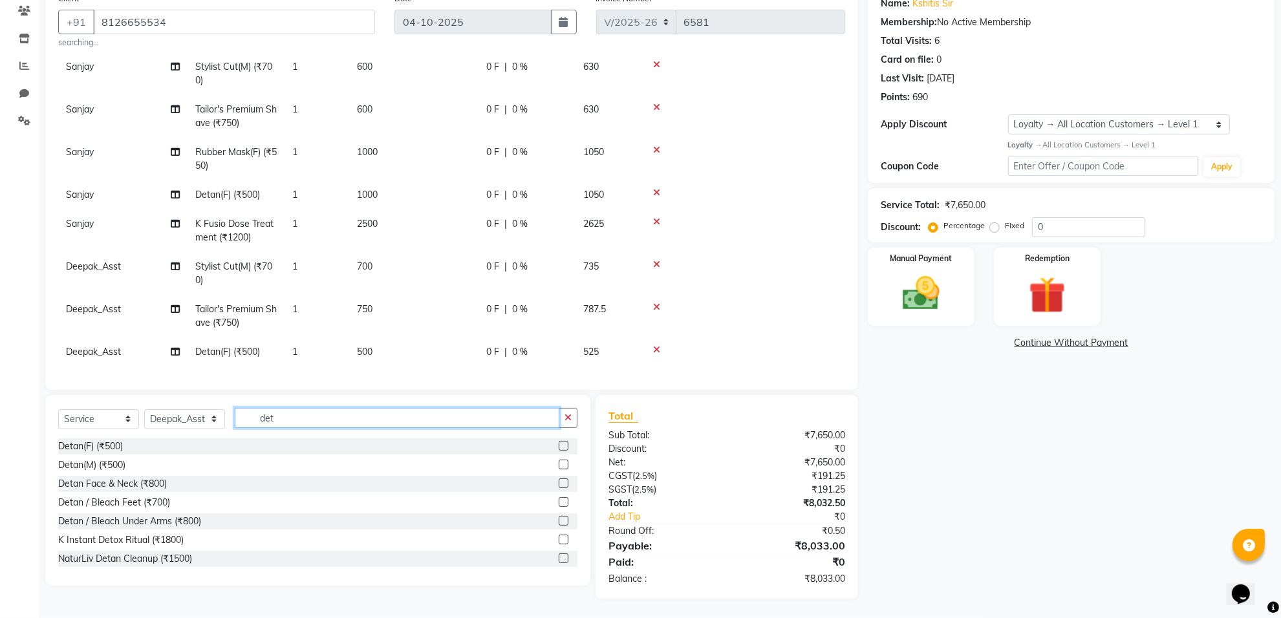
click at [351, 417] on input "det" at bounding box center [397, 418] width 325 height 20
type input "d"
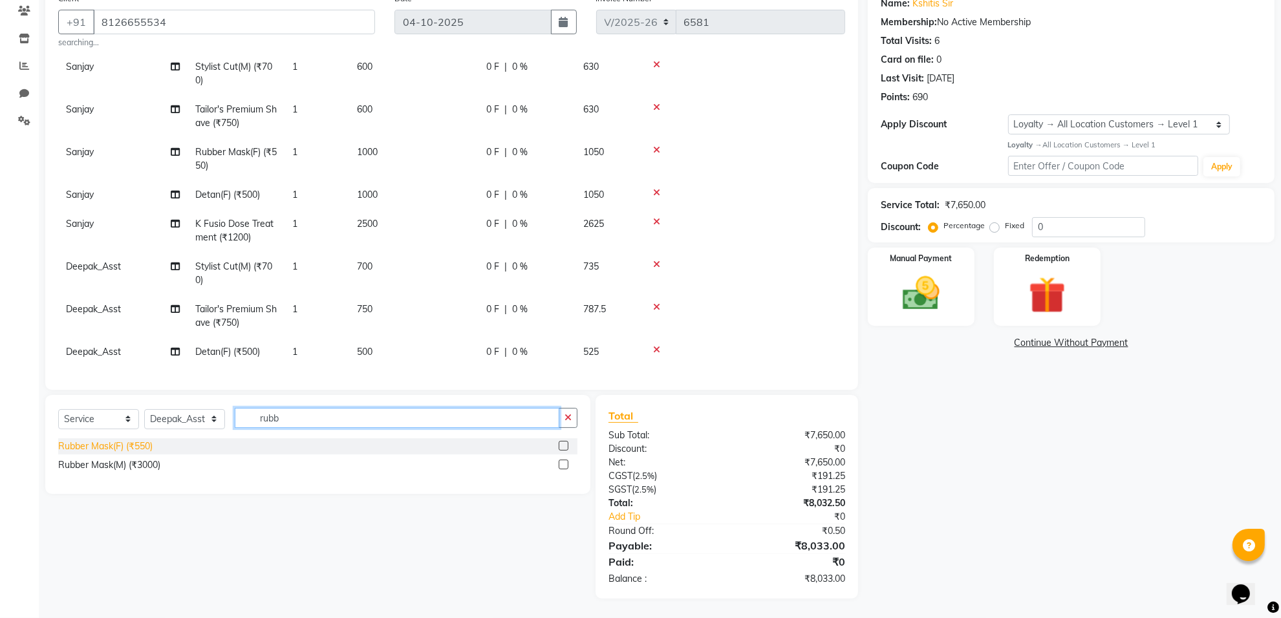
type input "rubb"
click at [100, 445] on div "Rubber Mask(F) (₹550)" at bounding box center [105, 447] width 94 height 14
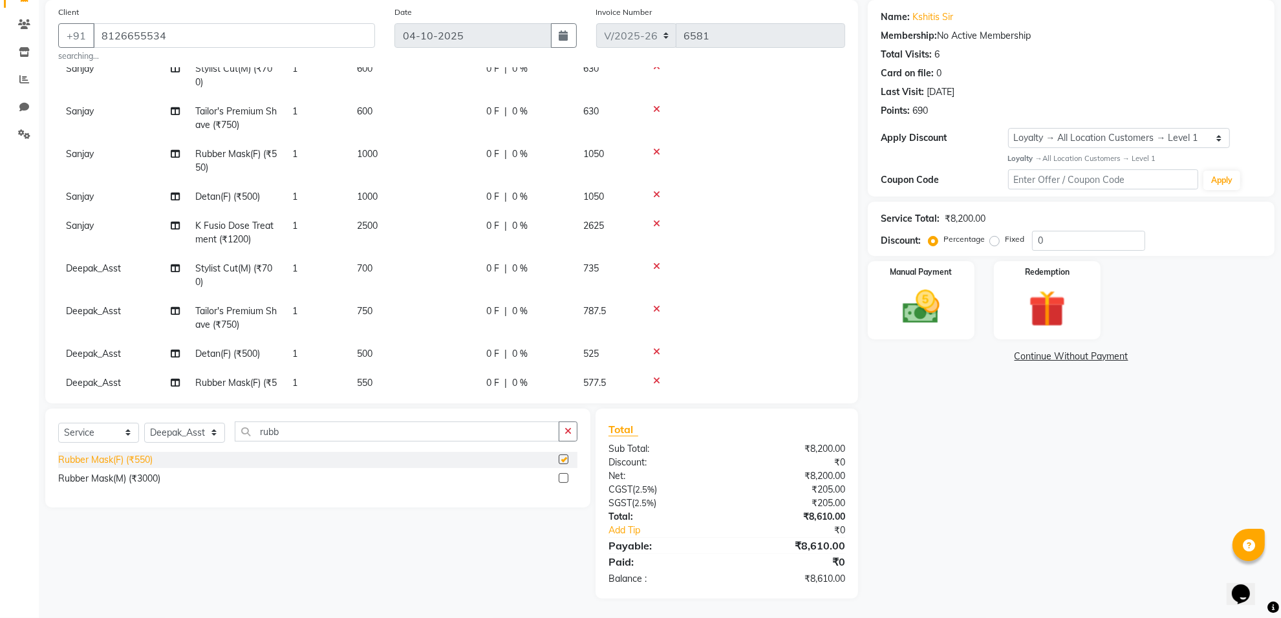
scroll to position [95, 0]
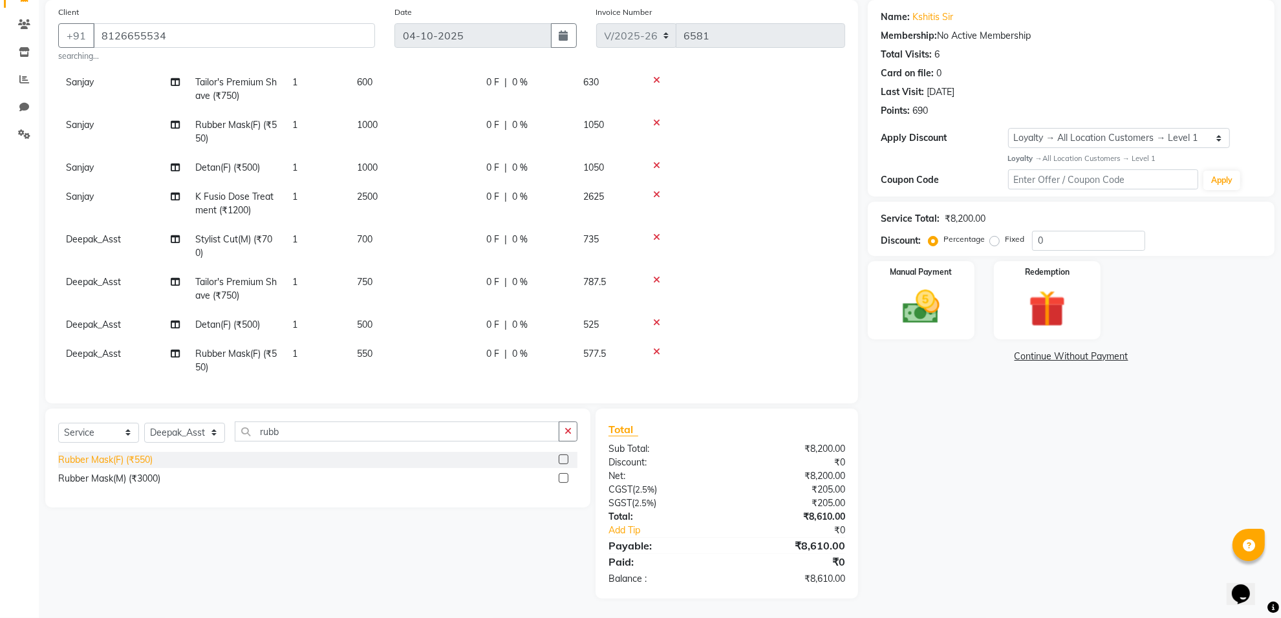
checkbox input "false"
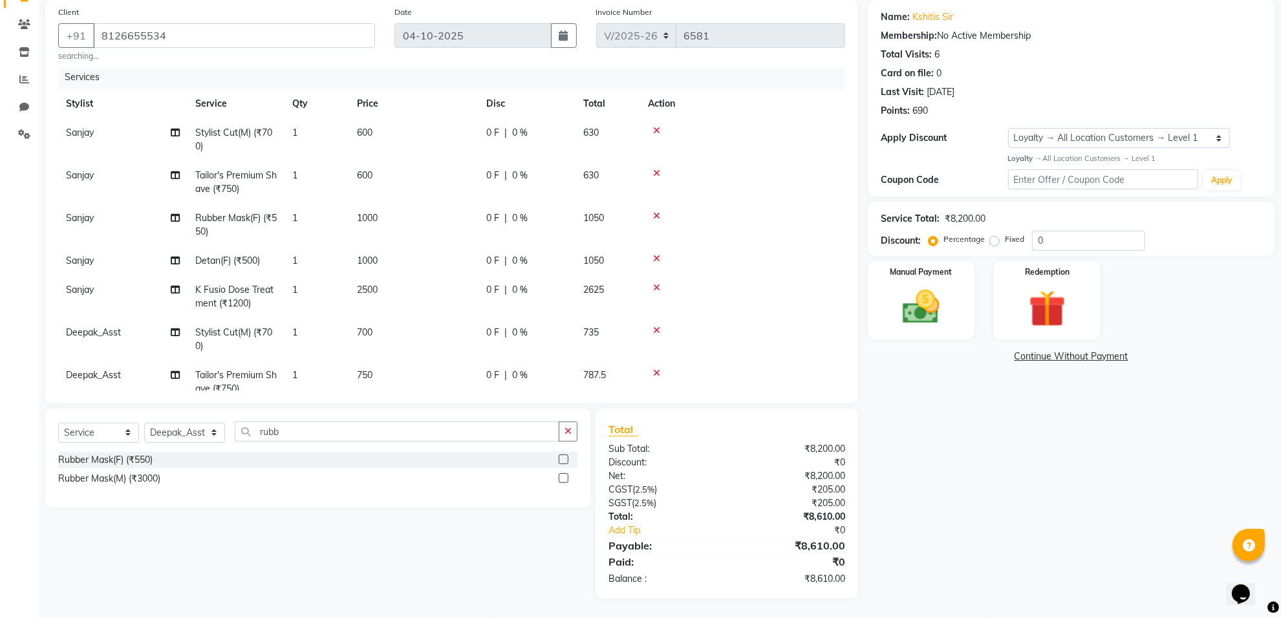
scroll to position [0, 0]
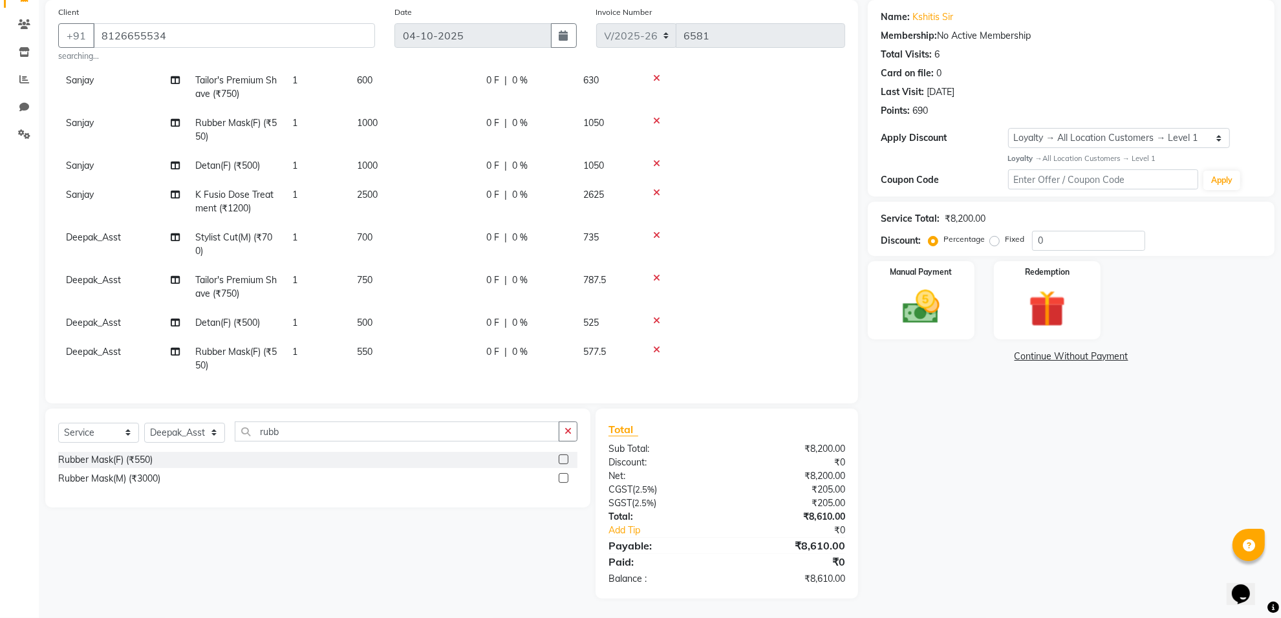
click at [382, 338] on td "550" at bounding box center [413, 359] width 129 height 43
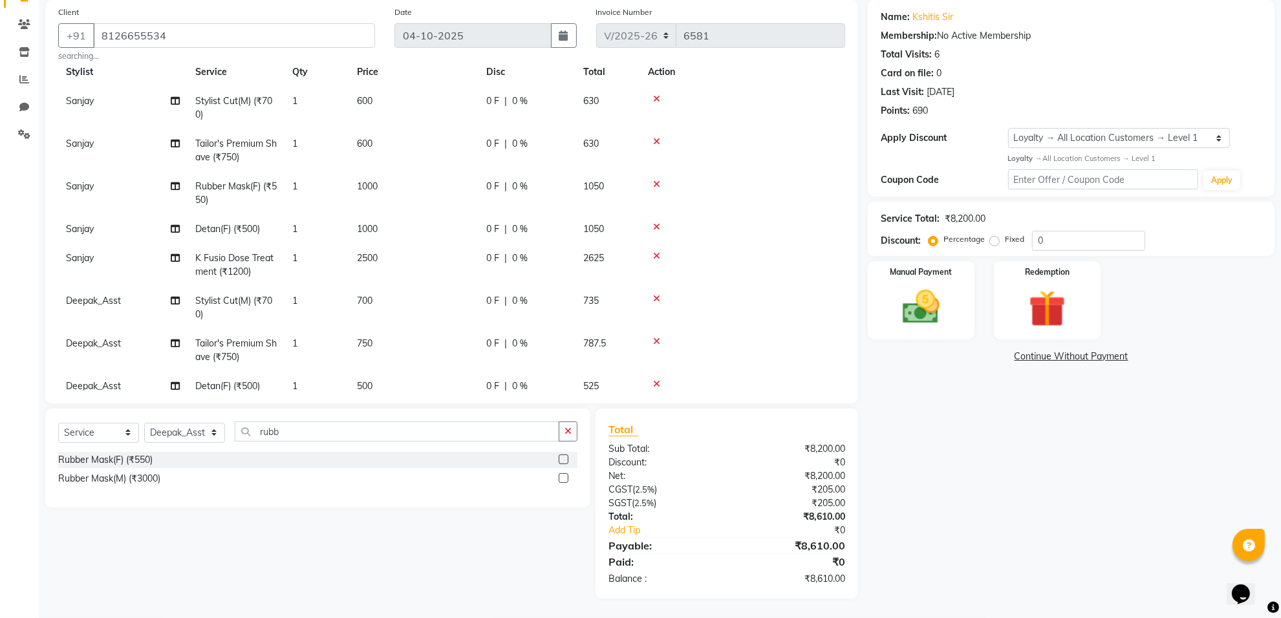
select select "75861"
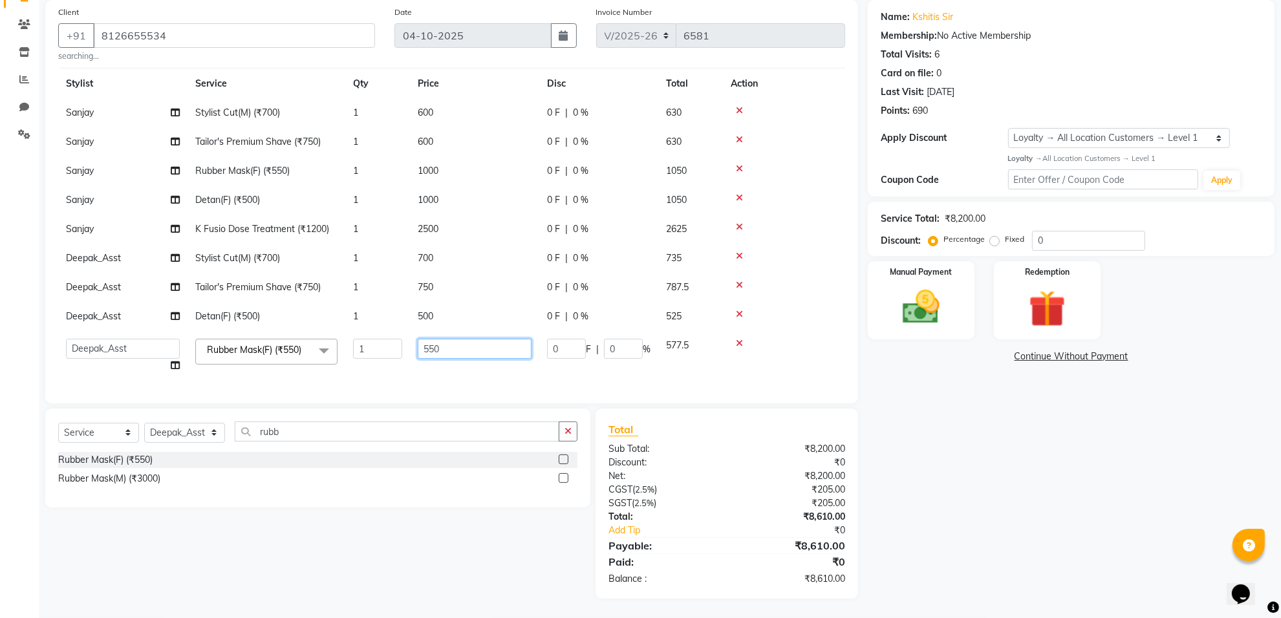
click at [455, 339] on input "550" at bounding box center [475, 349] width 114 height 20
type input "5"
type input "1000"
click at [439, 298] on tbody "Sanjay Stylist Cut(M) (₹700) 1 600 0 F | 0 % 630 Sanjay Tailor's Premium Shave …" at bounding box center [451, 239] width 787 height 282
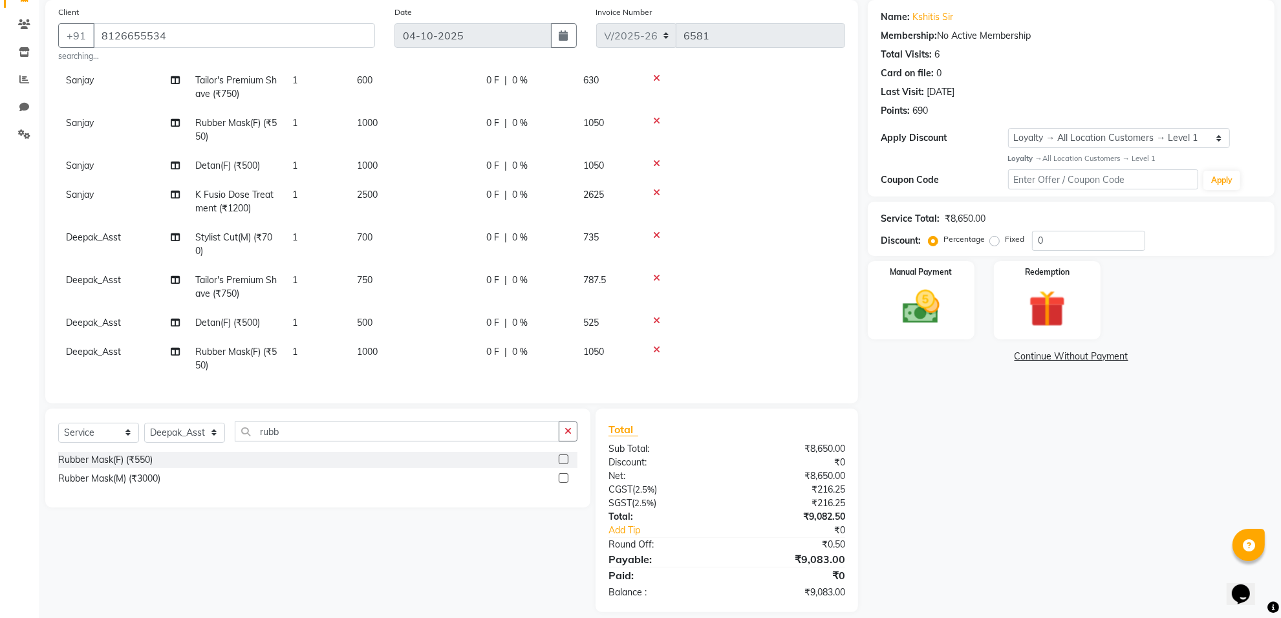
scroll to position [108, 0]
click at [393, 309] on td "500" at bounding box center [413, 323] width 129 height 29
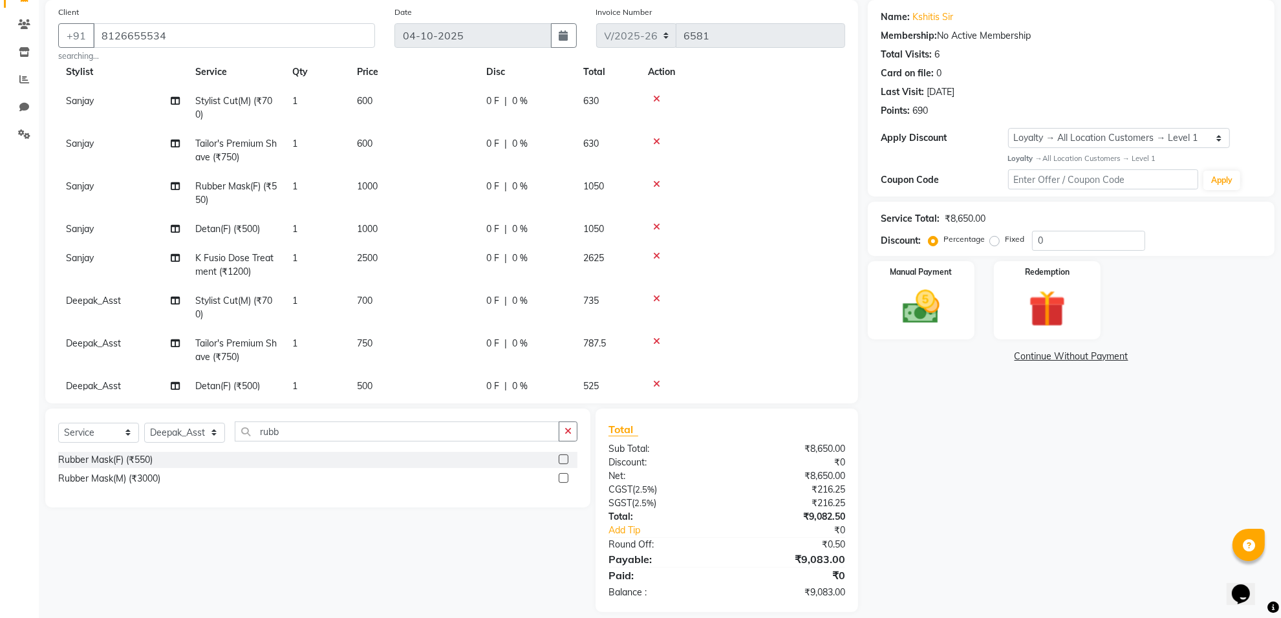
select select "75861"
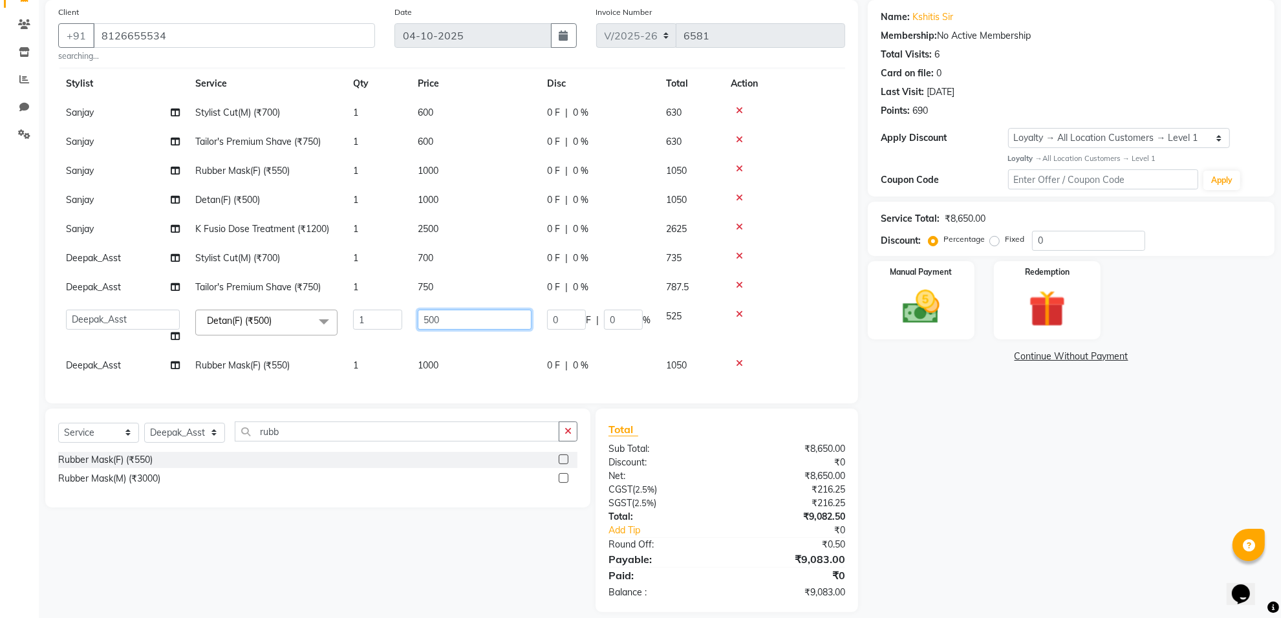
click at [464, 310] on input "500" at bounding box center [475, 320] width 114 height 20
type input "5"
type input "1000"
click at [438, 276] on tbody "Sanjay Stylist Cut(M) (₹700) 1 600 0 F | 0 % 630 Sanjay Tailor's Premium Shave …" at bounding box center [451, 239] width 787 height 282
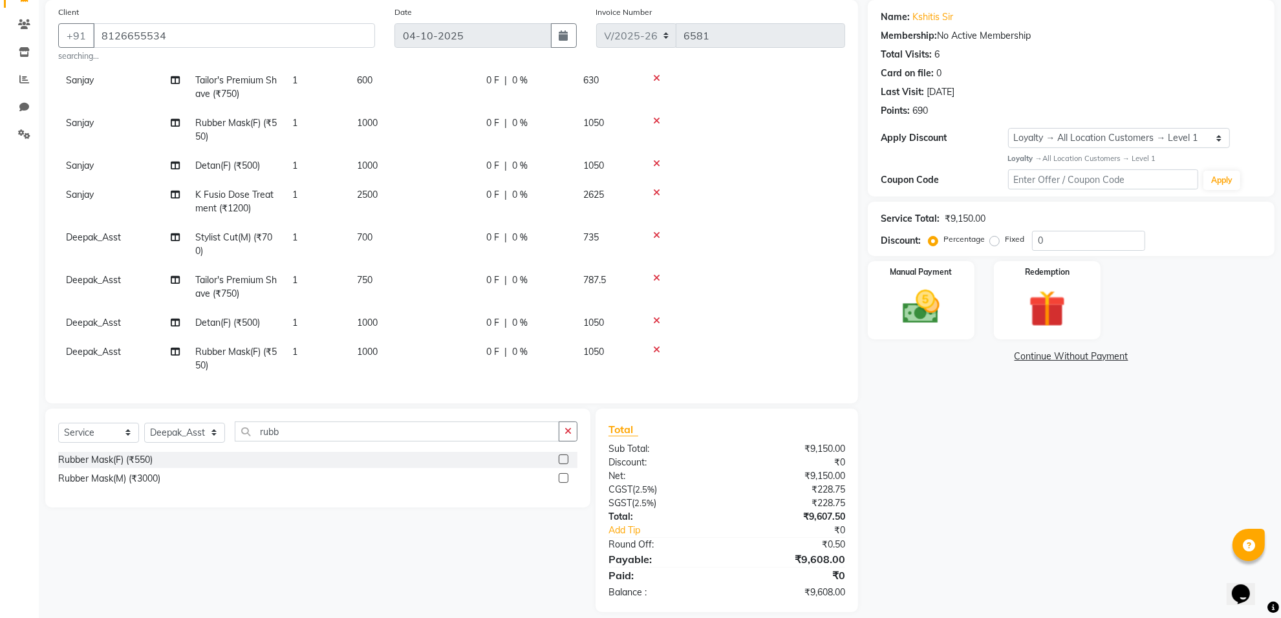
scroll to position [111, 0]
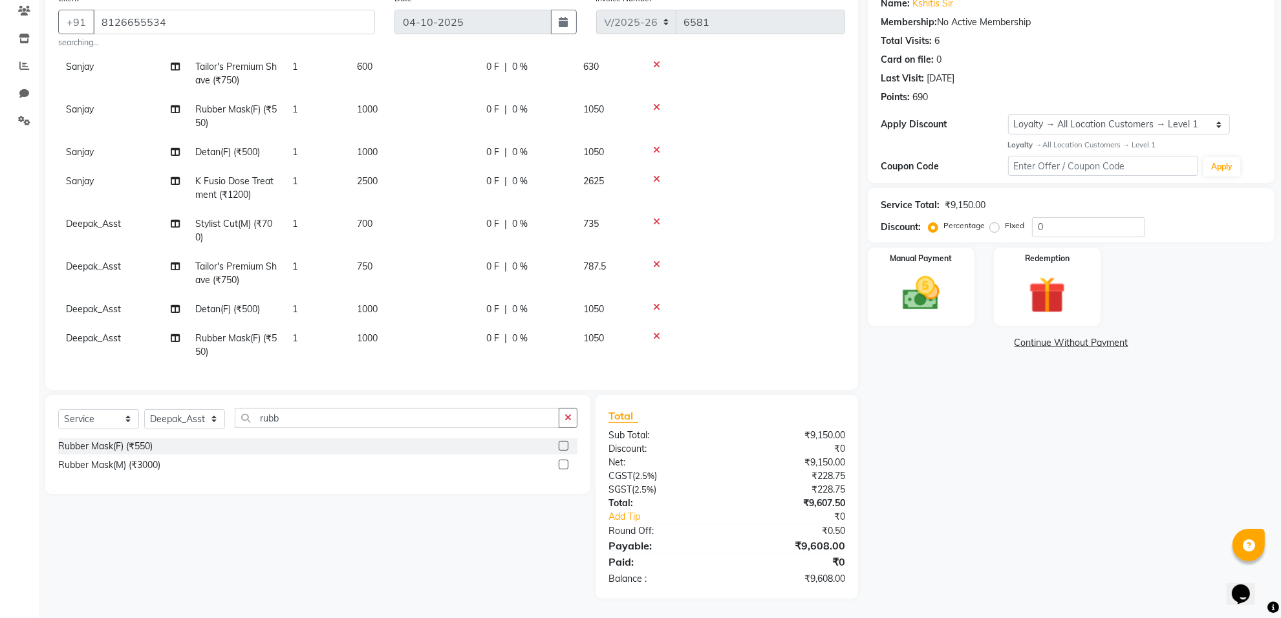
click at [393, 254] on td "750" at bounding box center [413, 273] width 129 height 43
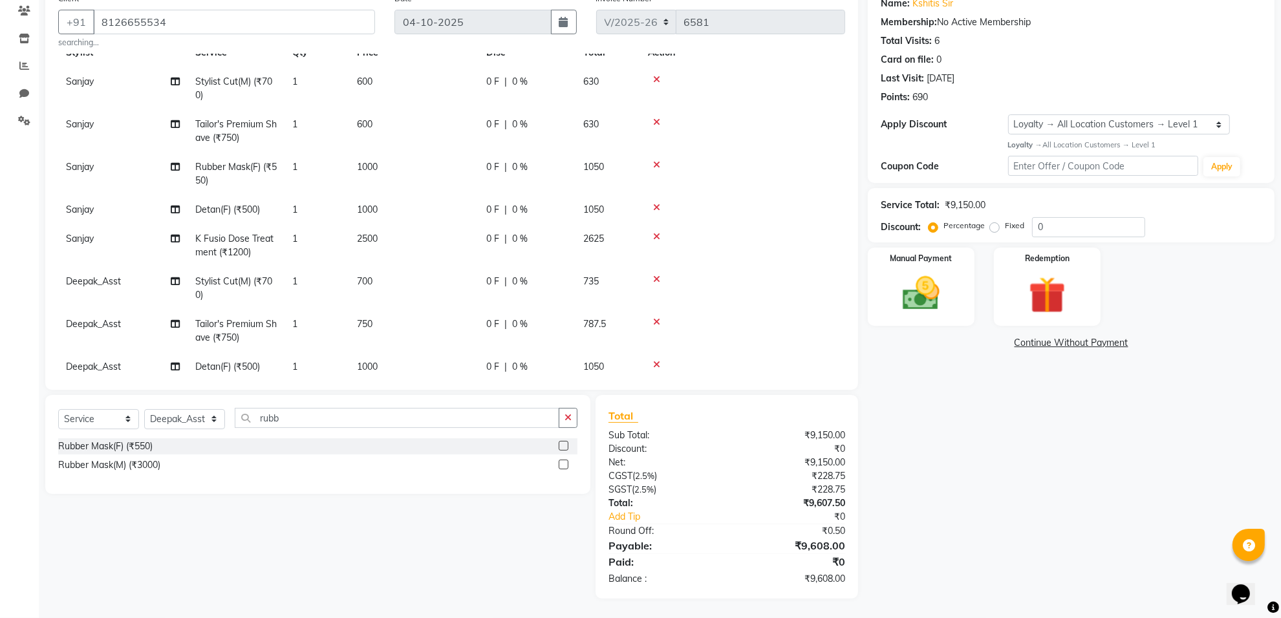
select select "75861"
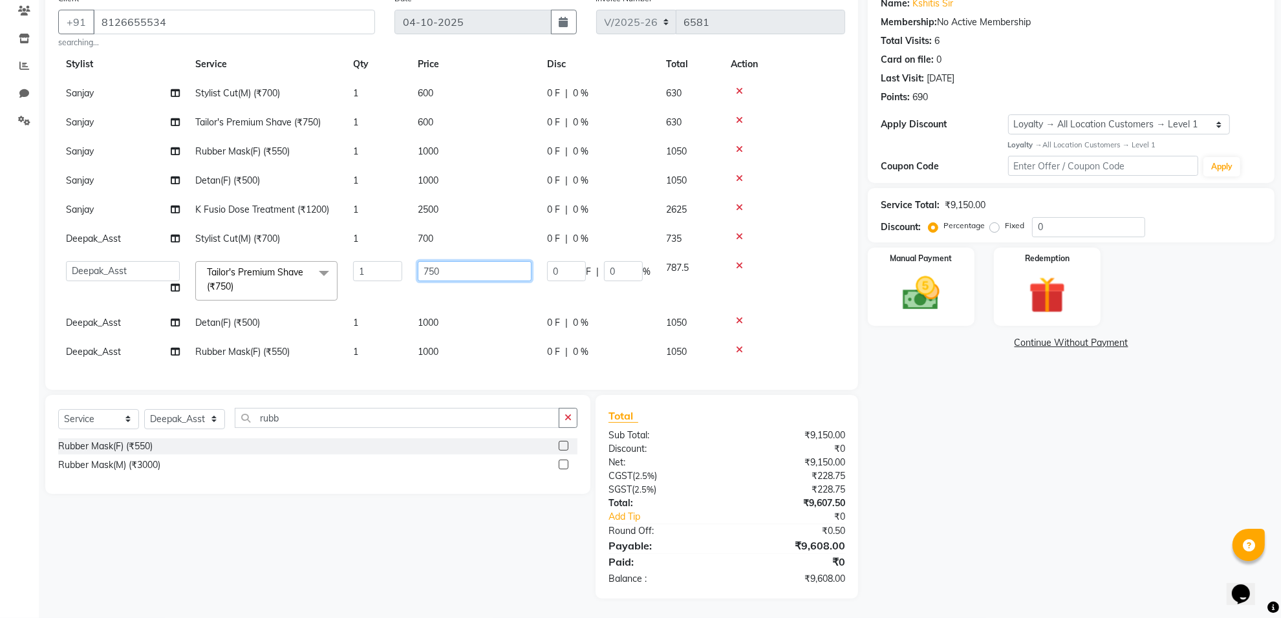
click at [470, 261] on input "750" at bounding box center [475, 271] width 114 height 20
type input "7"
type input "600"
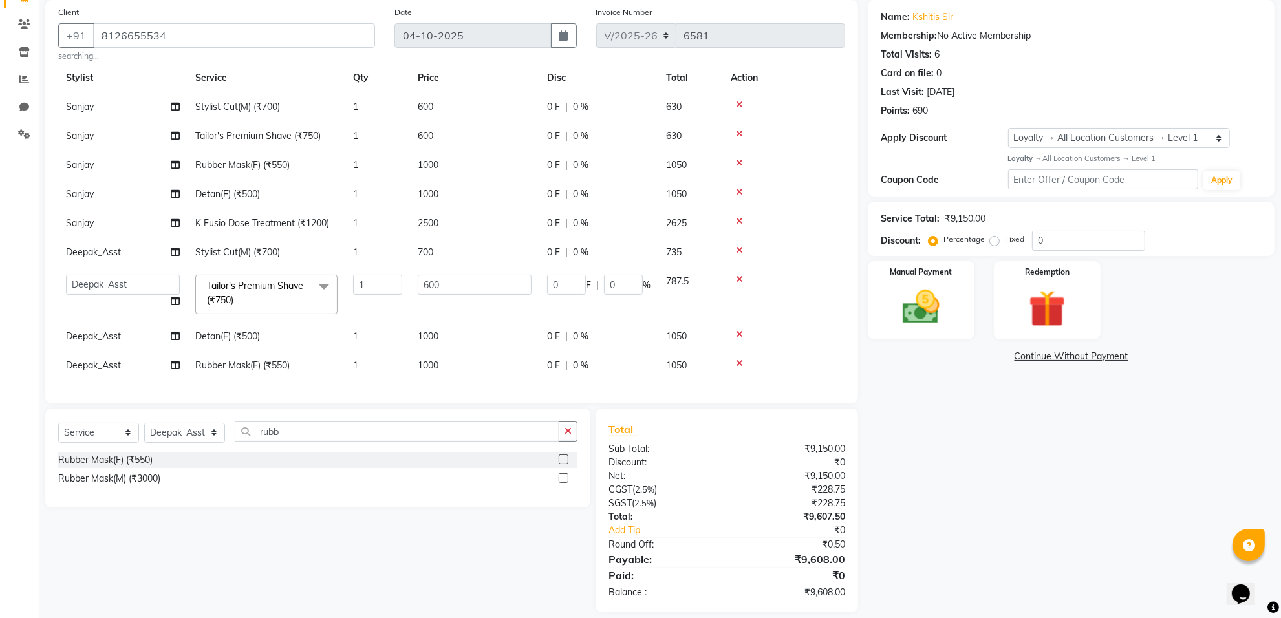
click at [441, 225] on tbody "Sanjay Stylist Cut(M) (₹700) 1 600 0 F | 0 % 630 Sanjay Tailor's Premium Shave …" at bounding box center [451, 236] width 787 height 288
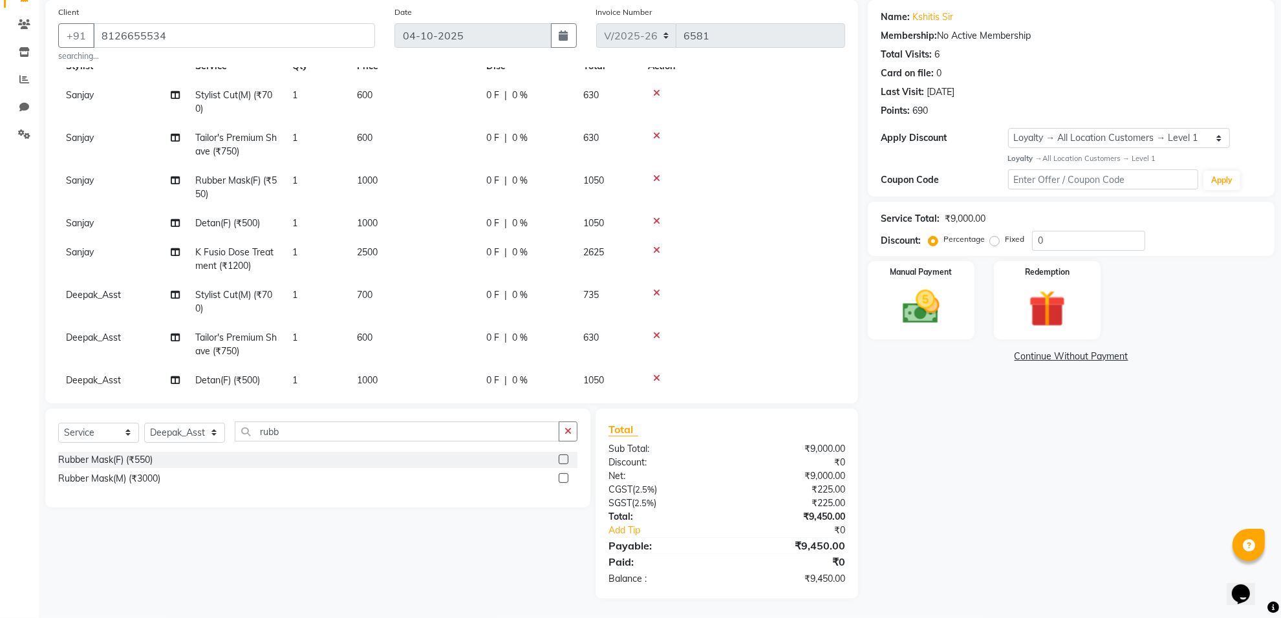
click at [399, 290] on td "700" at bounding box center [413, 302] width 129 height 43
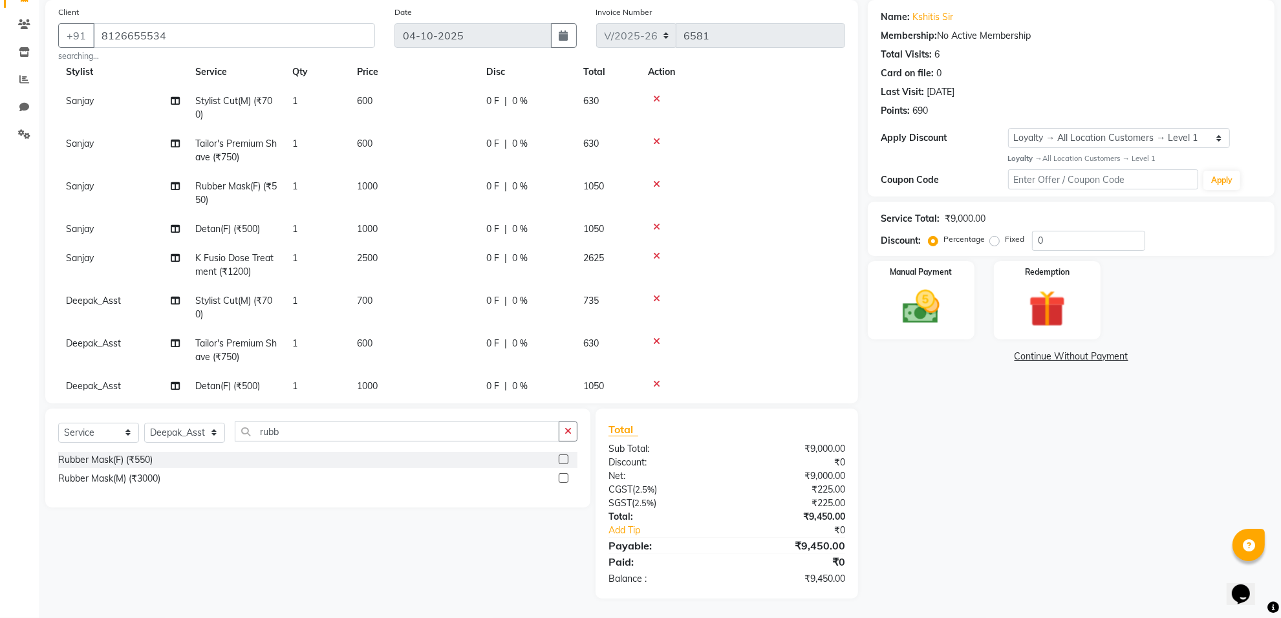
select select "75861"
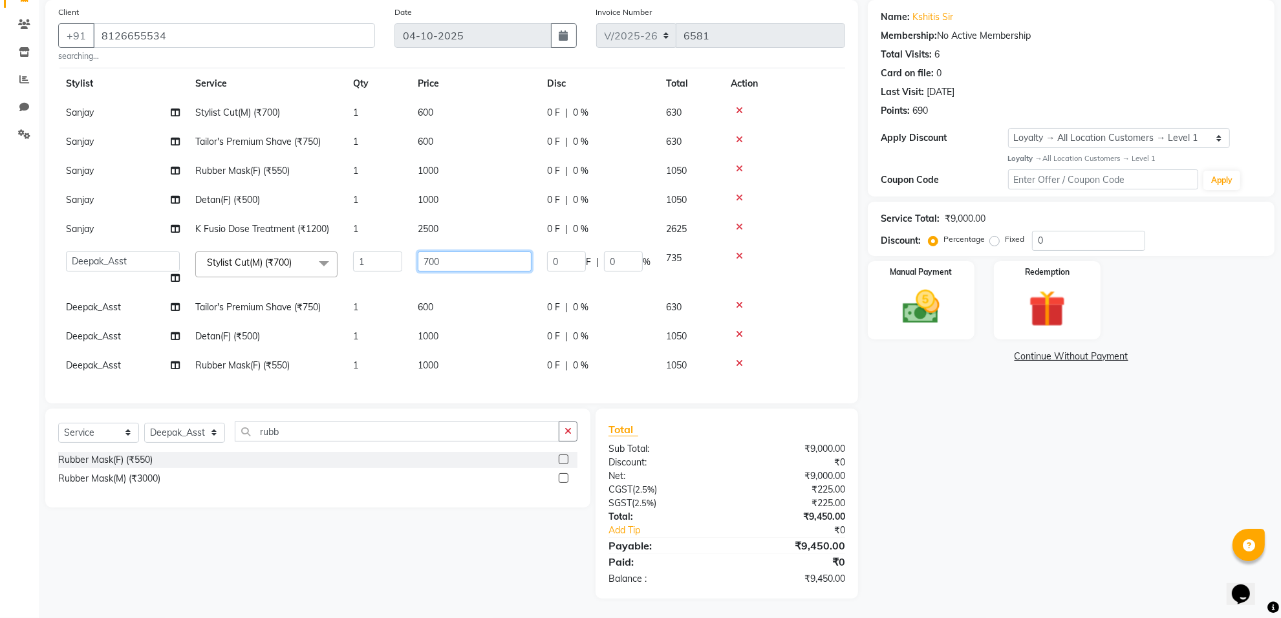
click at [470, 252] on input "700" at bounding box center [475, 262] width 114 height 20
type input "7"
type input "600"
click at [942, 534] on div "Name: Kshitis Sir Membership: No Active Membership Total Visits: 6 Card on file…" at bounding box center [1076, 299] width 417 height 599
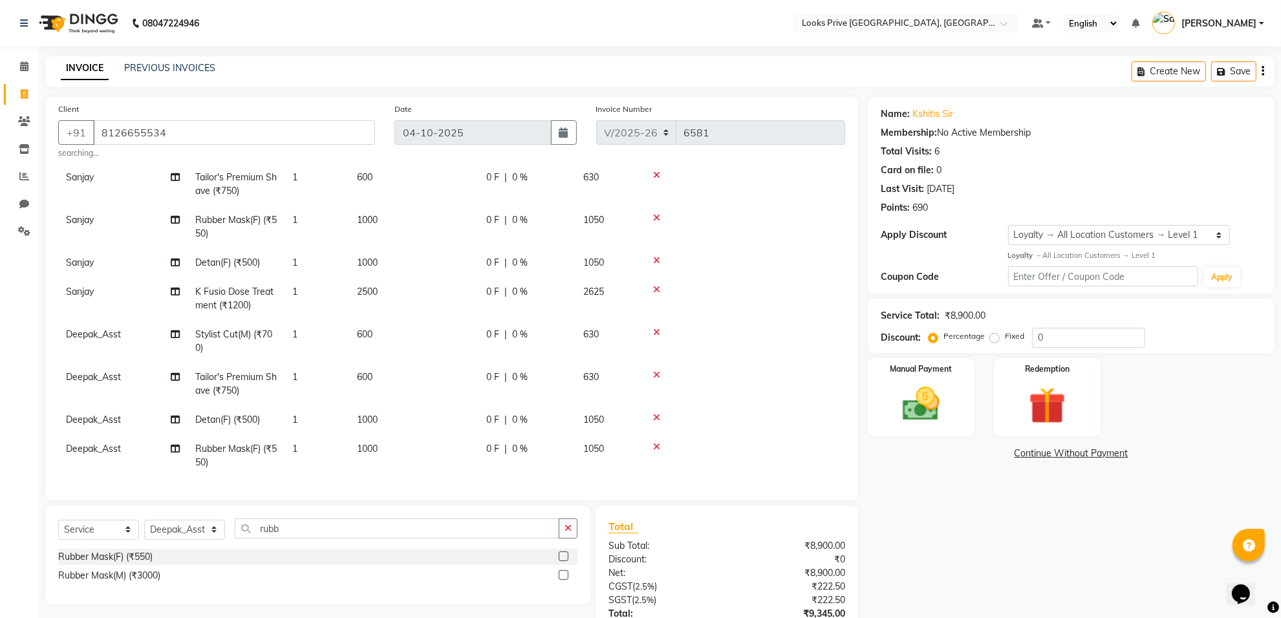
scroll to position [97, 0]
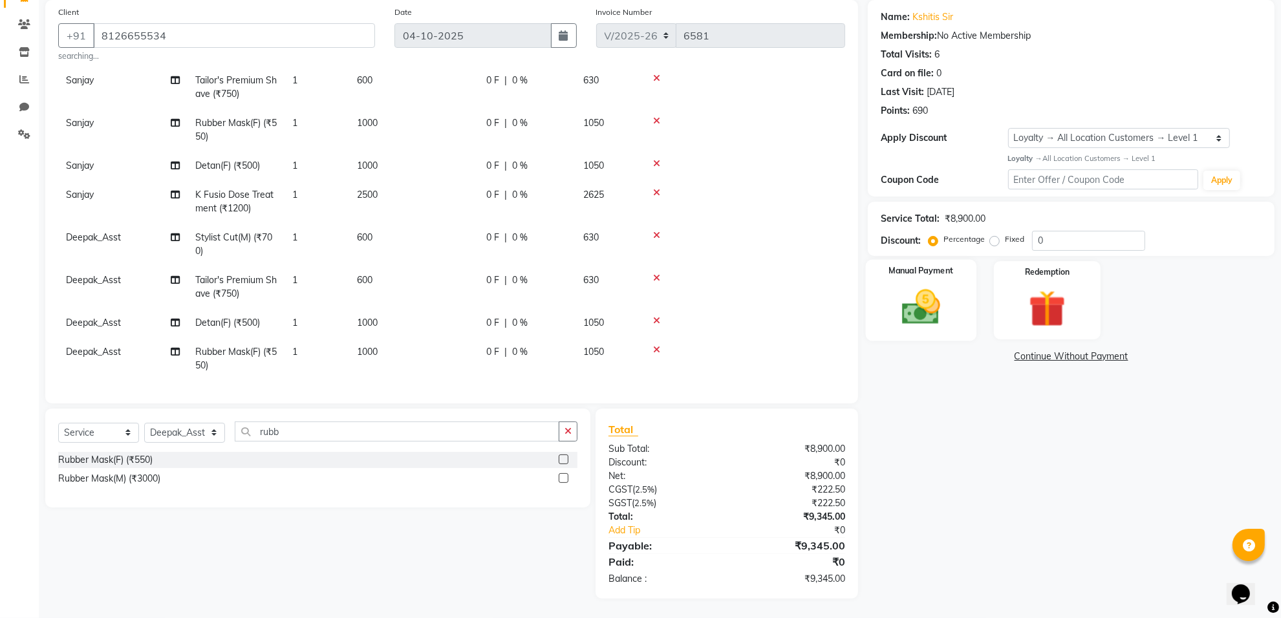
click at [917, 305] on img at bounding box center [921, 307] width 63 height 45
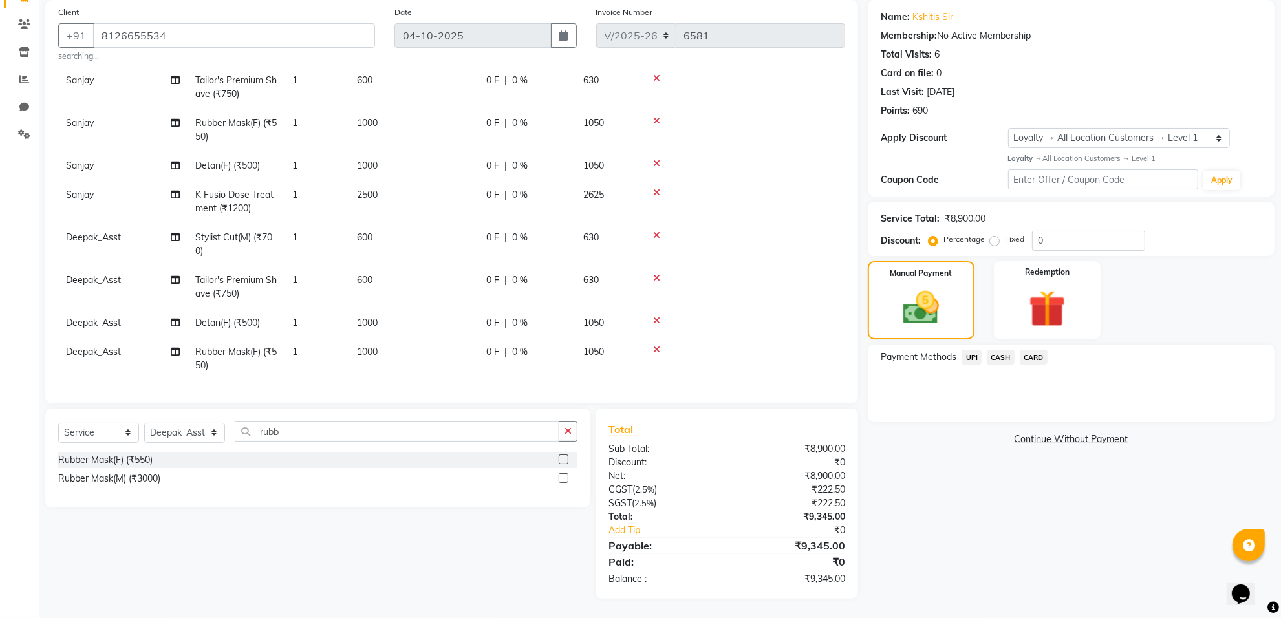
click at [1029, 358] on span "CARD" at bounding box center [1034, 357] width 28 height 15
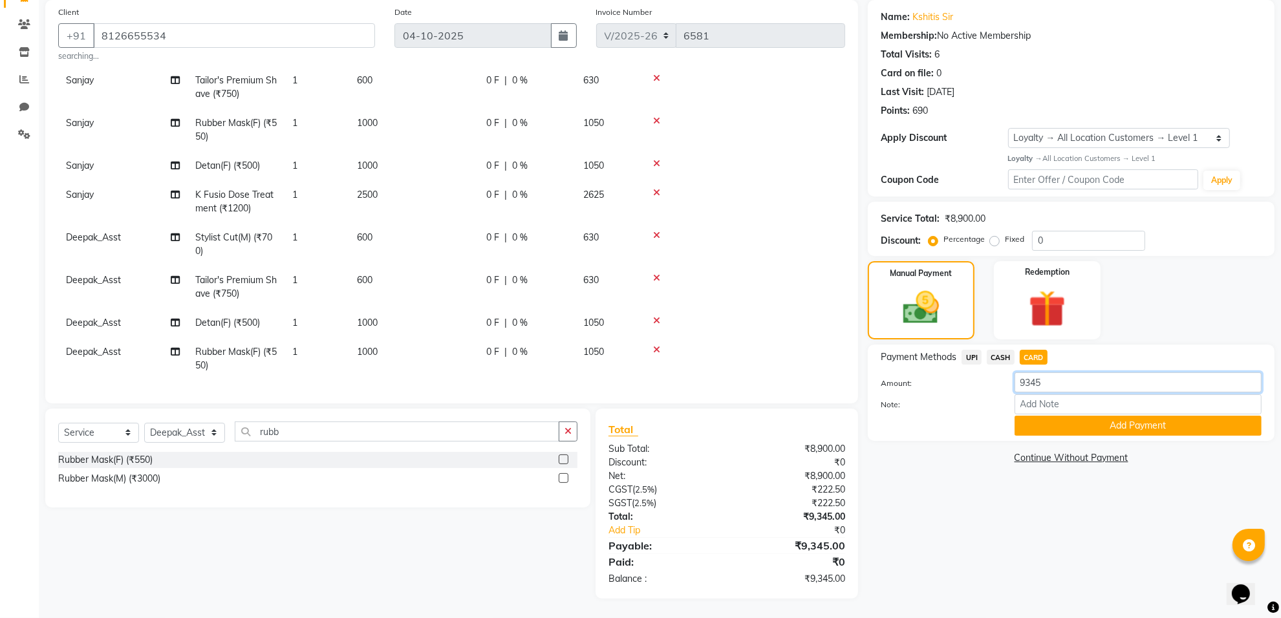
click at [1058, 389] on input "9345" at bounding box center [1138, 383] width 247 height 20
type input "9"
click at [997, 356] on span "CASH" at bounding box center [1001, 357] width 28 height 15
click at [1033, 357] on span "CARD" at bounding box center [1034, 357] width 28 height 15
click at [1090, 384] on input "9345" at bounding box center [1138, 383] width 247 height 20
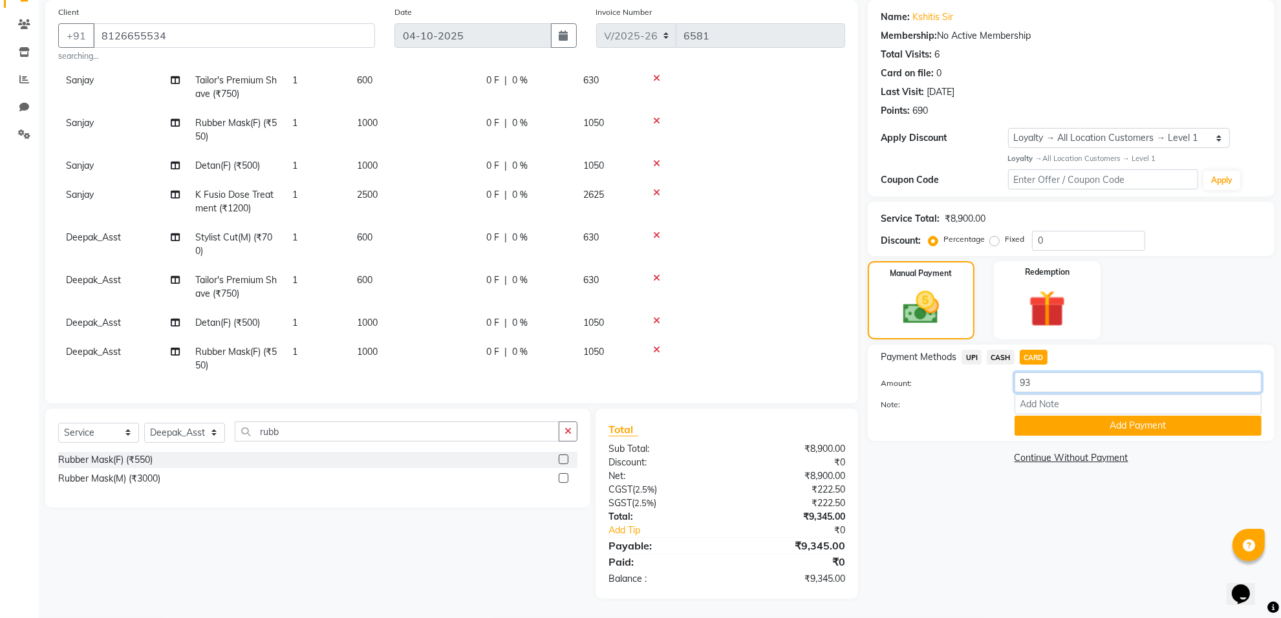
type input "9"
type input "1345"
click at [1062, 427] on button "Add Payment" at bounding box center [1138, 426] width 247 height 20
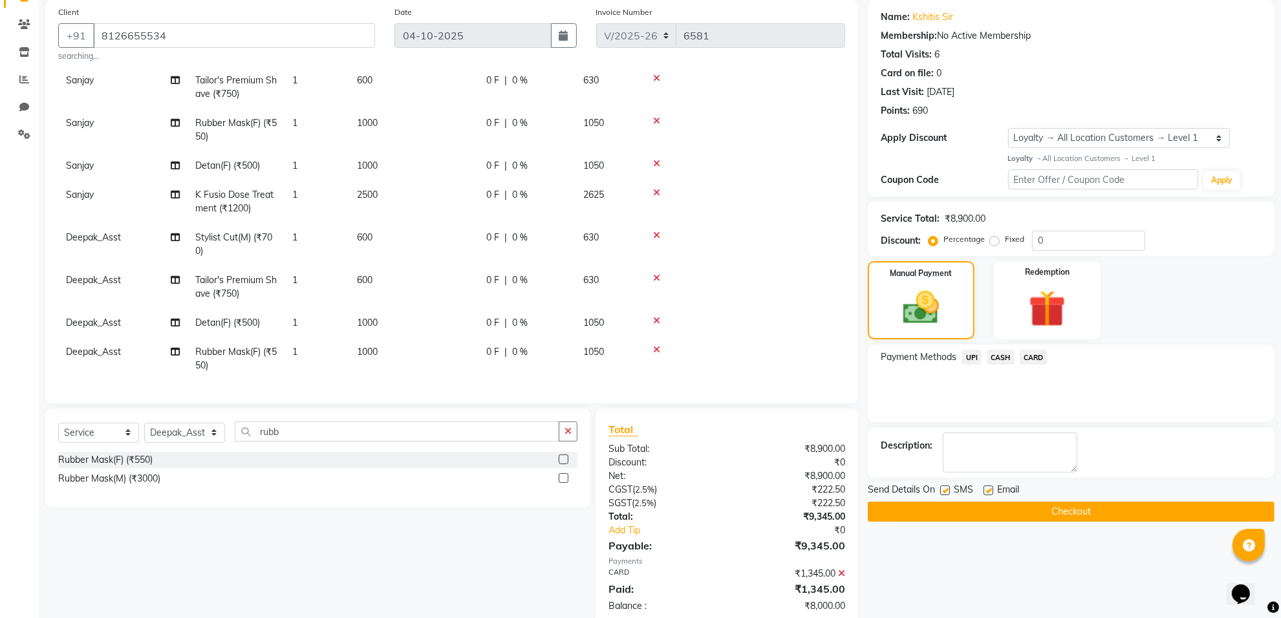
click at [997, 354] on span "CASH" at bounding box center [1001, 357] width 28 height 15
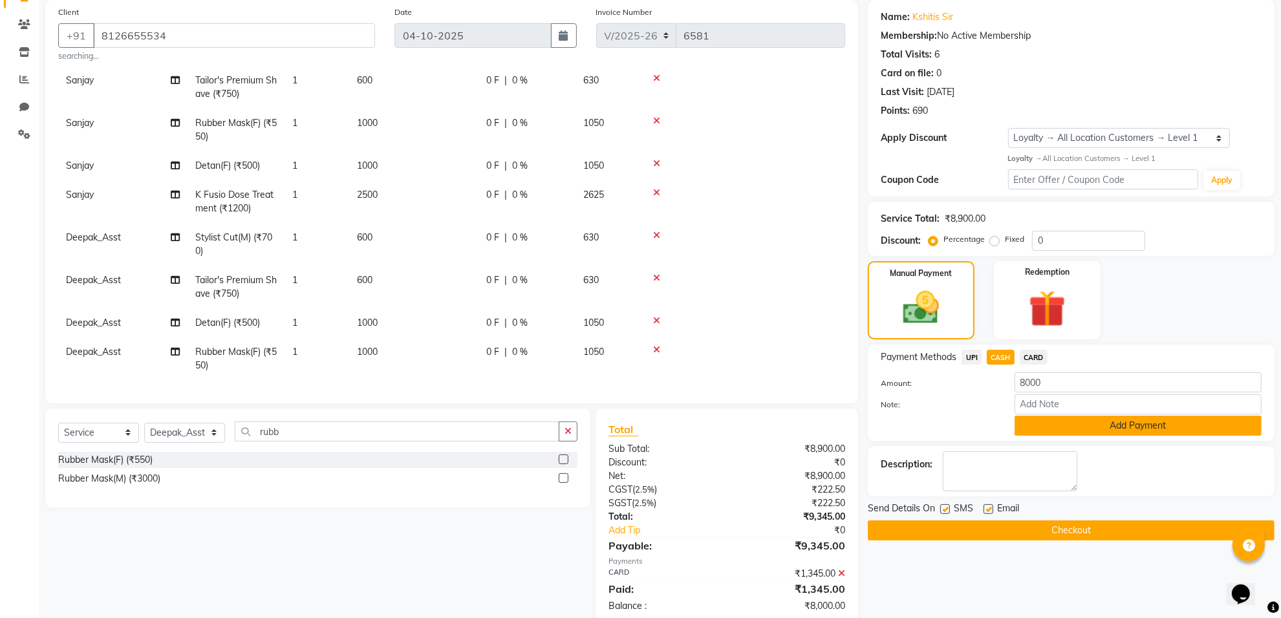
click at [1134, 428] on button "Add Payment" at bounding box center [1138, 426] width 247 height 20
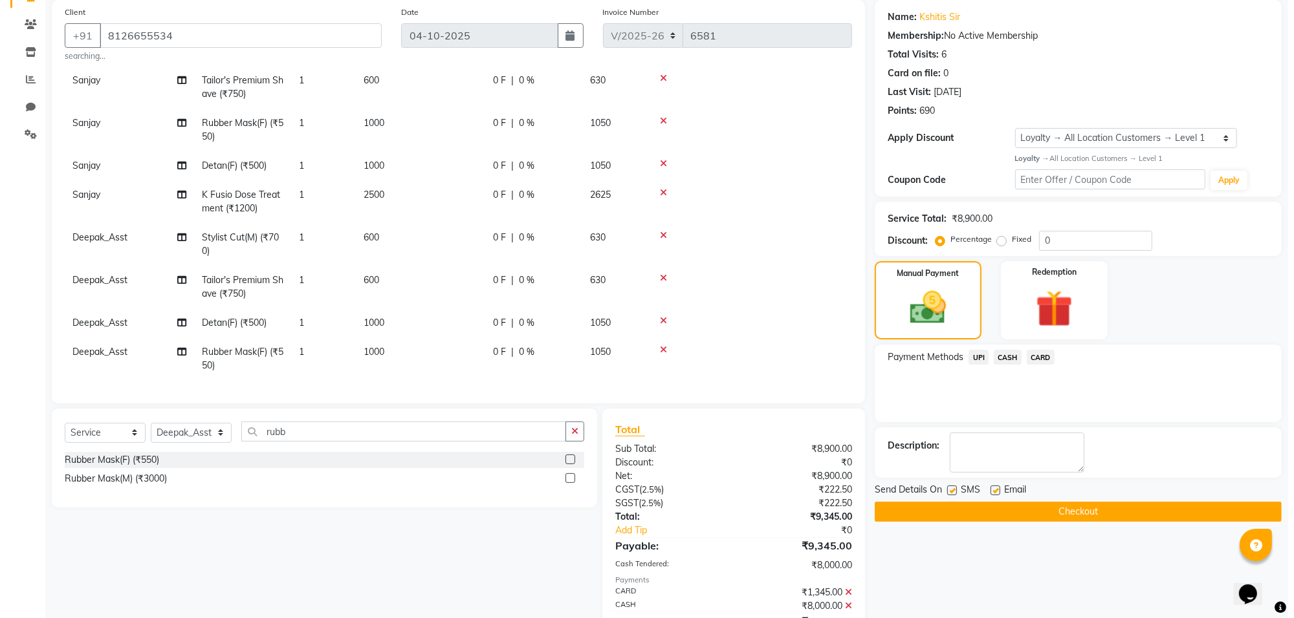
scroll to position [220, 0]
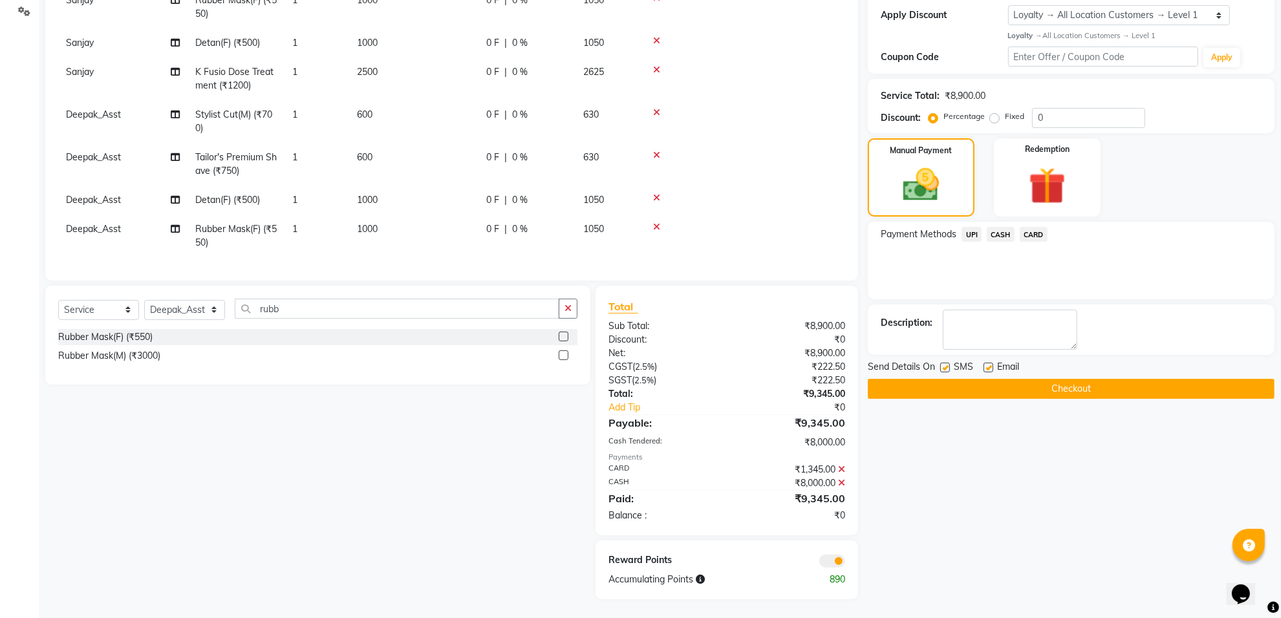
click at [841, 558] on span at bounding box center [833, 561] width 26 height 13
click at [845, 563] on input "checkbox" at bounding box center [845, 563] width 0 height 0
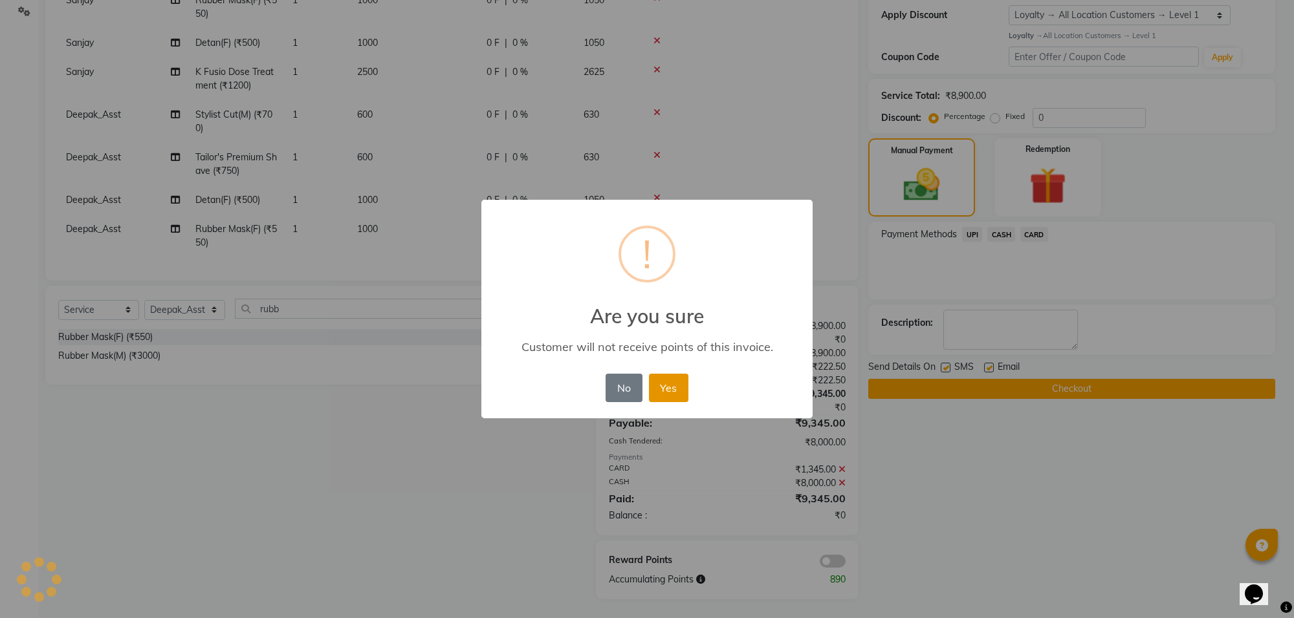
click at [662, 393] on button "Yes" at bounding box center [668, 388] width 39 height 28
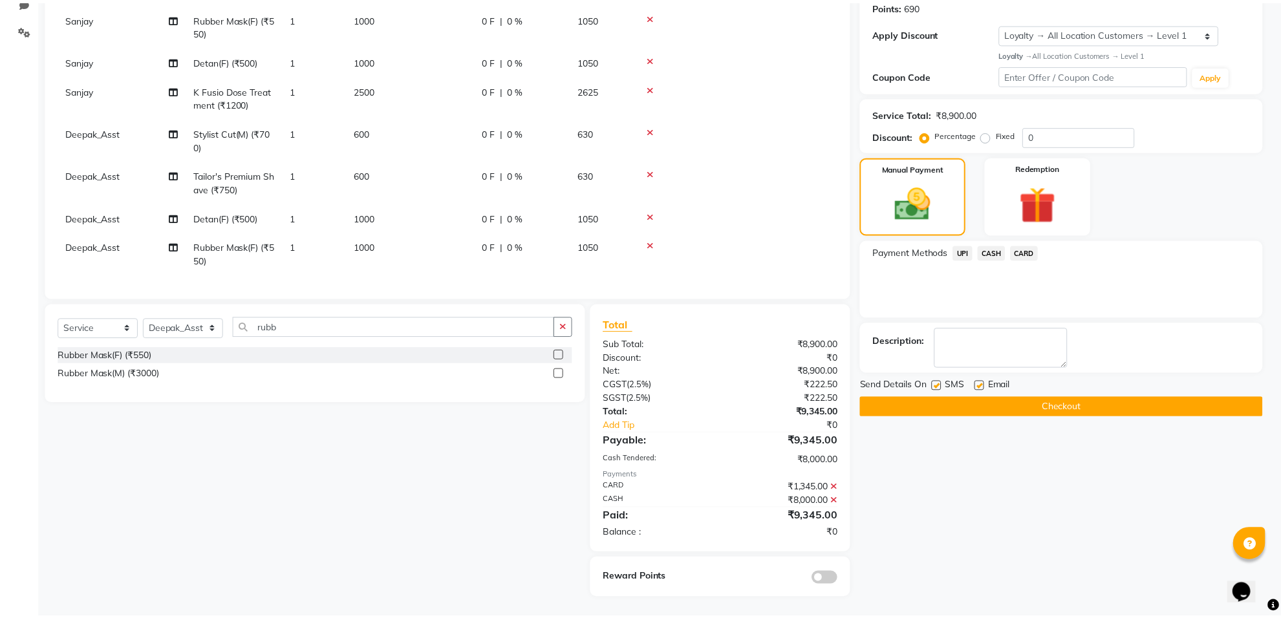
scroll to position [201, 0]
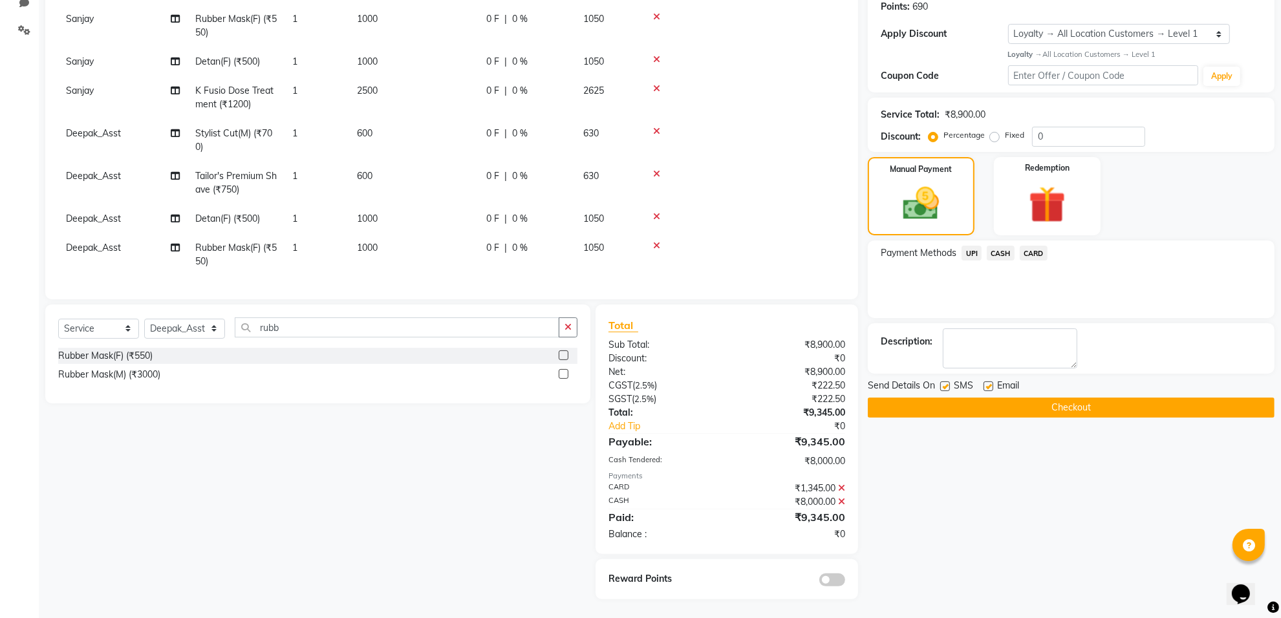
click at [975, 403] on button "Checkout" at bounding box center [1071, 408] width 407 height 20
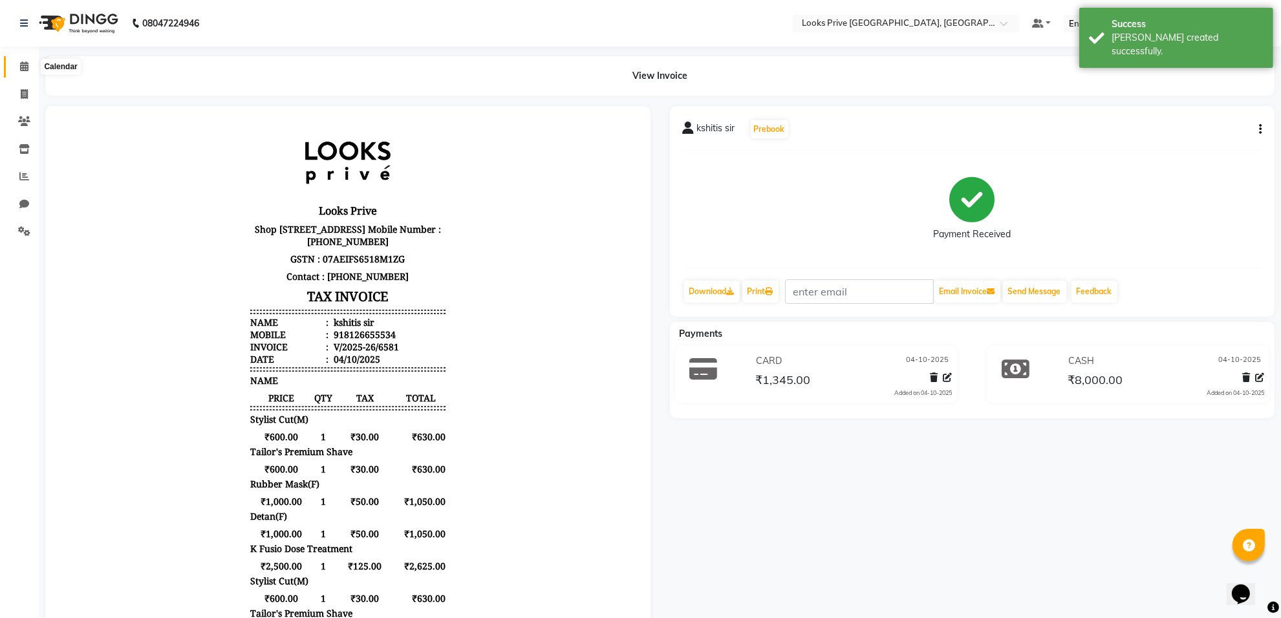
click at [14, 60] on span at bounding box center [24, 67] width 23 height 15
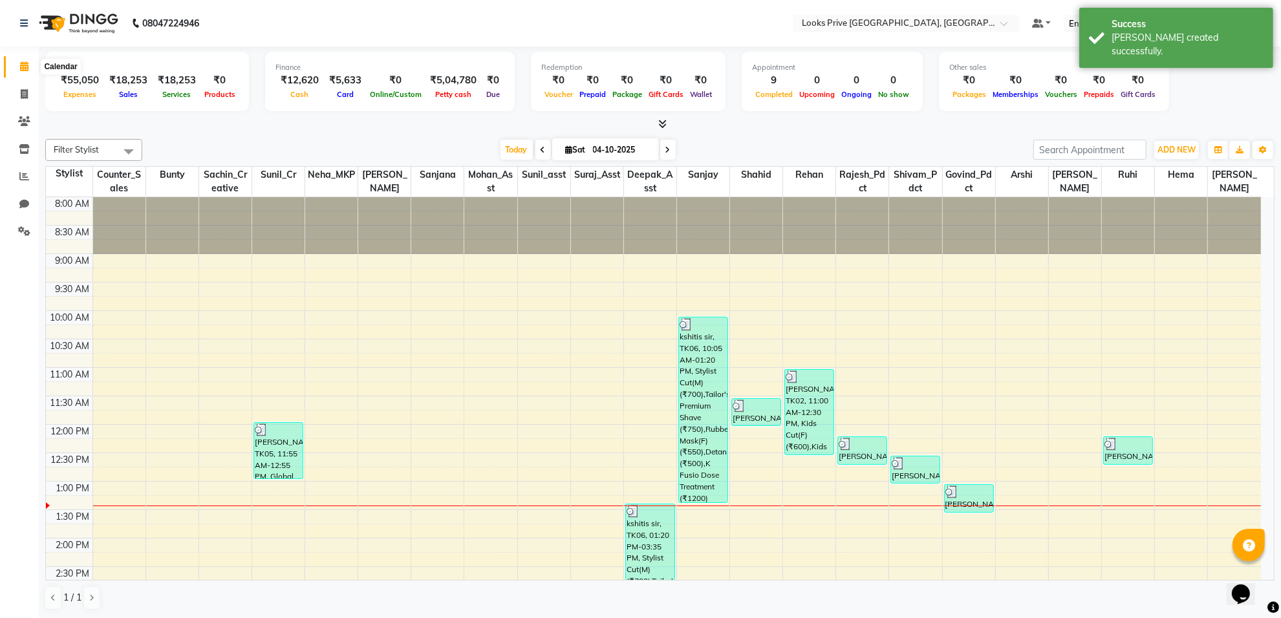
click at [17, 73] on span at bounding box center [24, 67] width 23 height 15
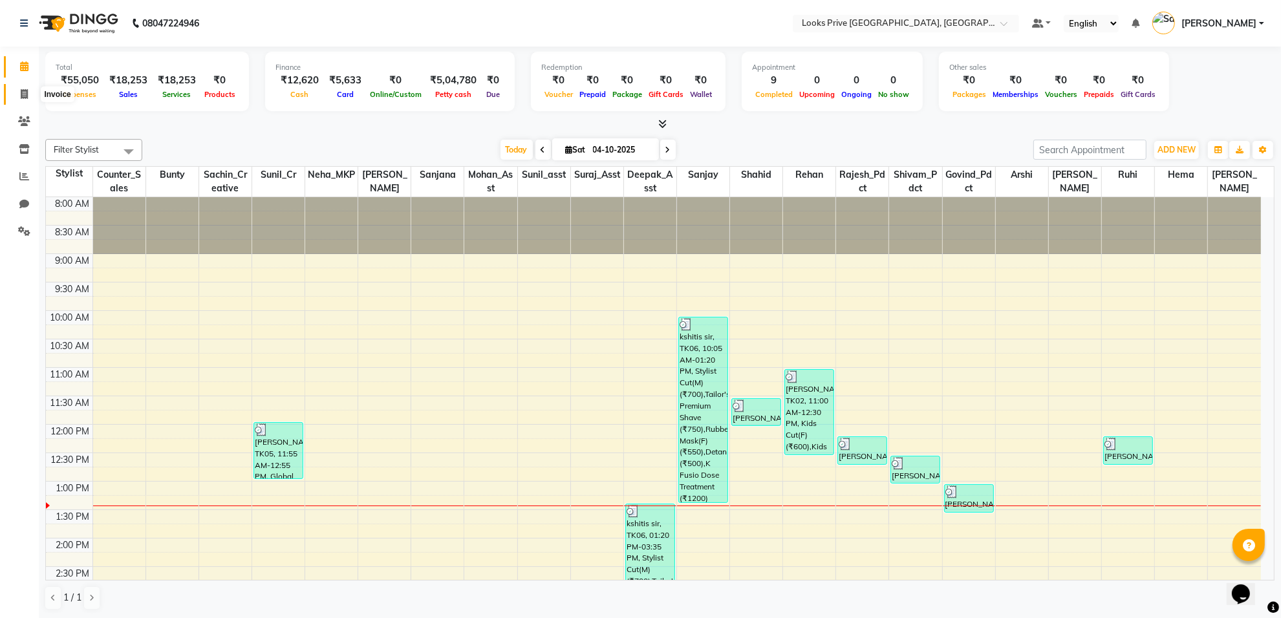
click at [21, 98] on icon at bounding box center [24, 94] width 7 height 10
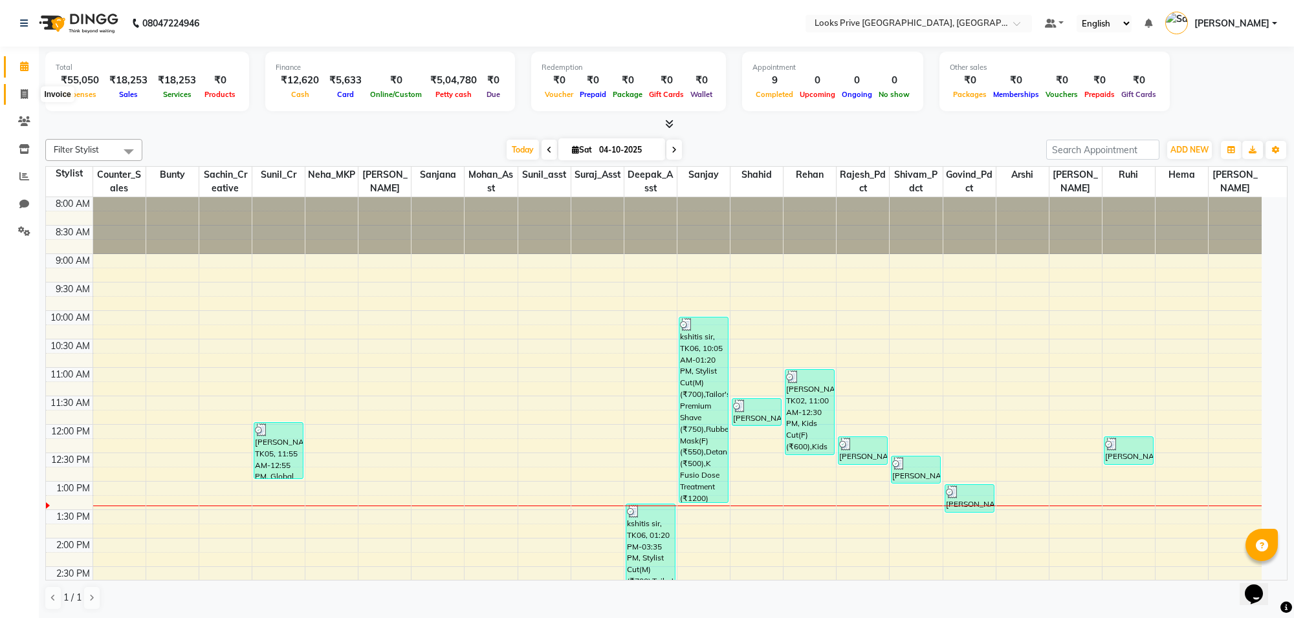
select select "8127"
select select "service"
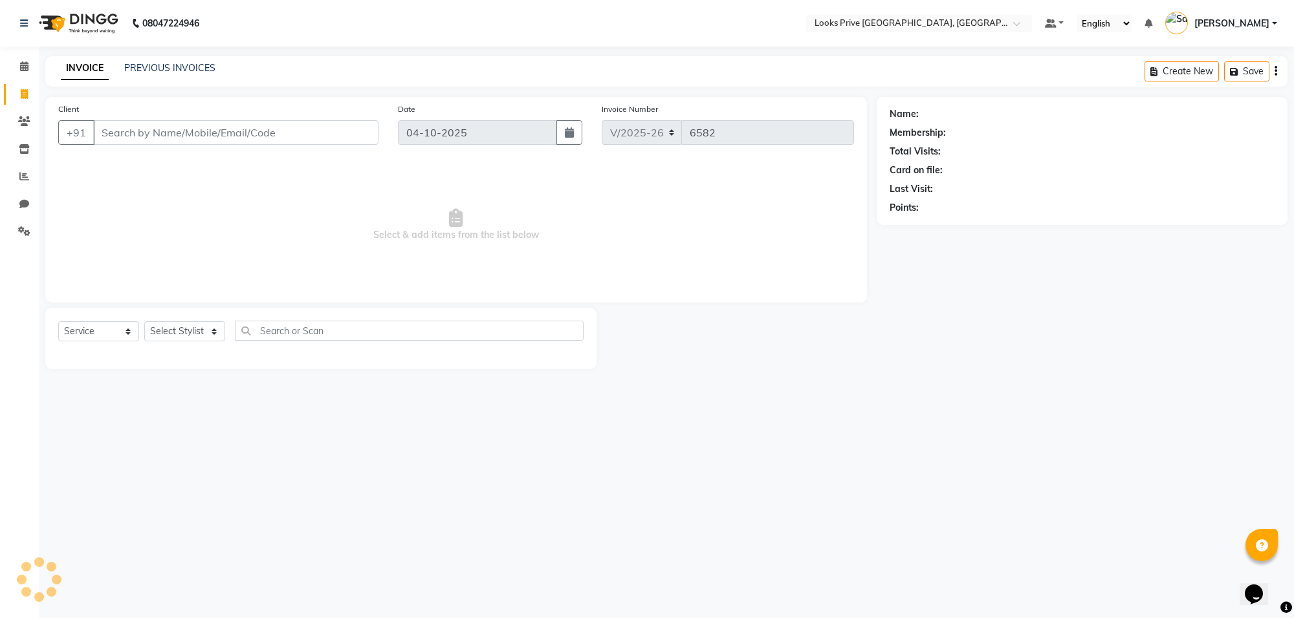
click at [118, 133] on input "Client" at bounding box center [235, 132] width 285 height 25
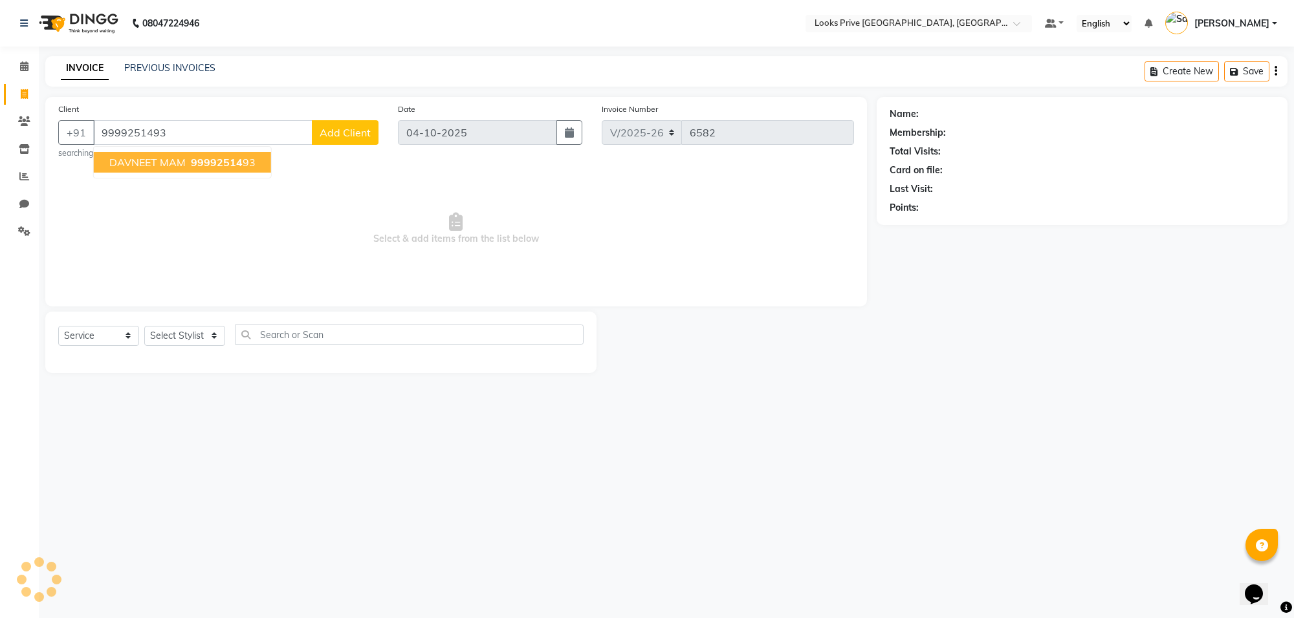
type input "9999251493"
select select "1: Object"
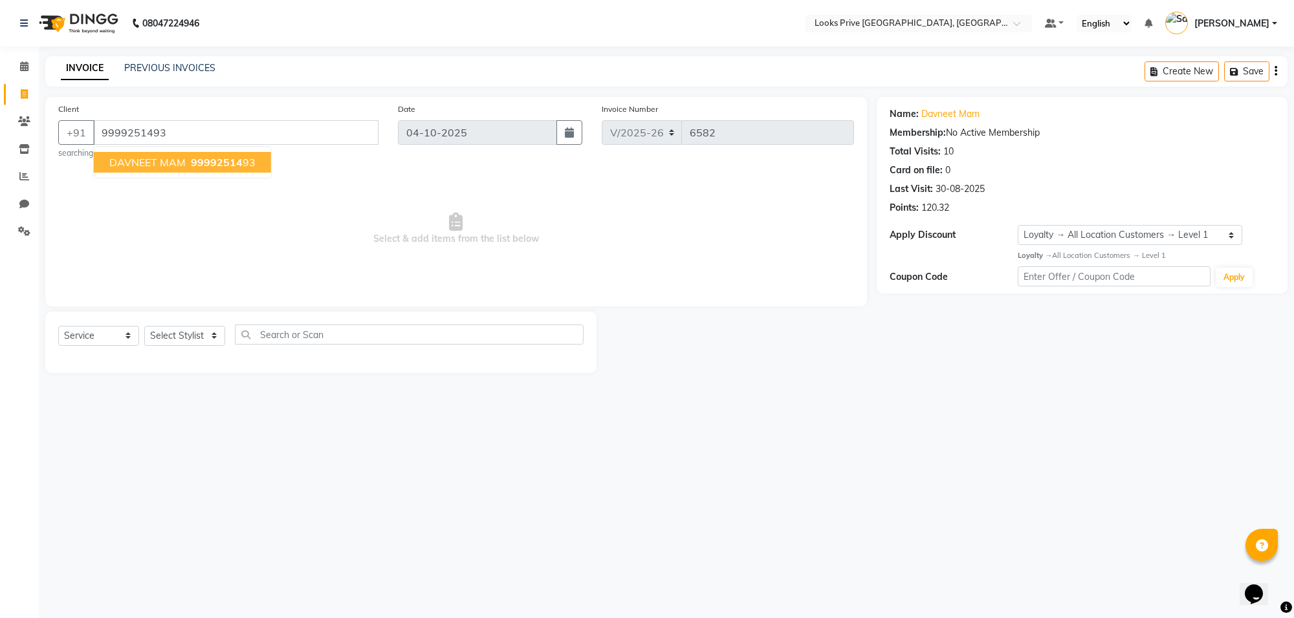
click at [212, 470] on div "08047224946 Select Location × Looks Prive Rajouri Garden, New Delhi Default Pan…" at bounding box center [647, 309] width 1294 height 618
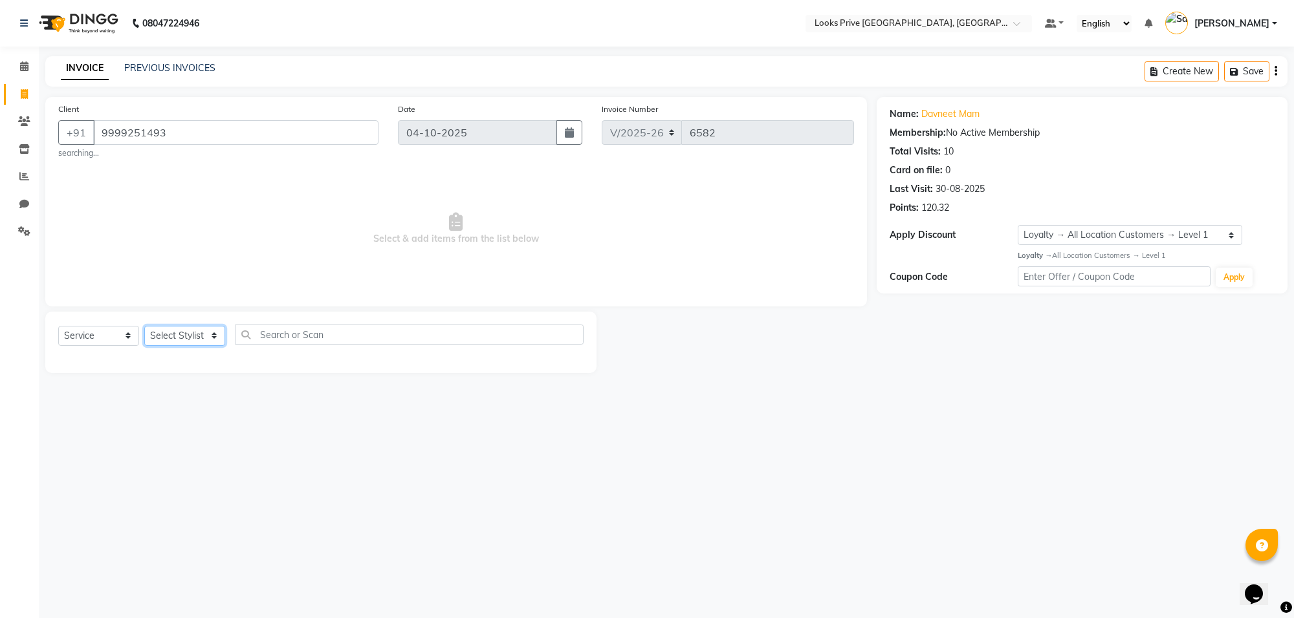
click at [215, 334] on select "Select Stylist Arshi Avdesh Bunty Counter_Sales Deepak_Asst Govind_Pdct Hema Ma…" at bounding box center [184, 336] width 81 height 20
select select "75850"
click at [144, 326] on select "Select Stylist Arshi Avdesh Bunty Counter_Sales Deepak_Asst Govind_Pdct Hema Ma…" at bounding box center [184, 336] width 81 height 20
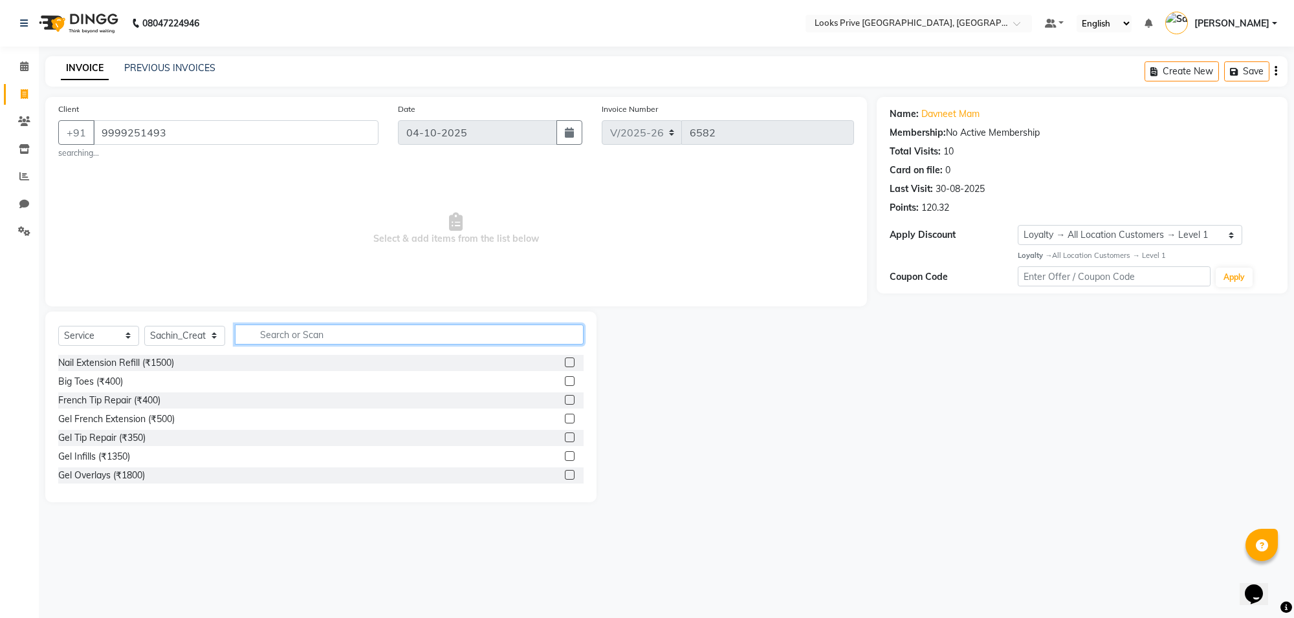
click at [296, 331] on input "text" at bounding box center [409, 335] width 349 height 20
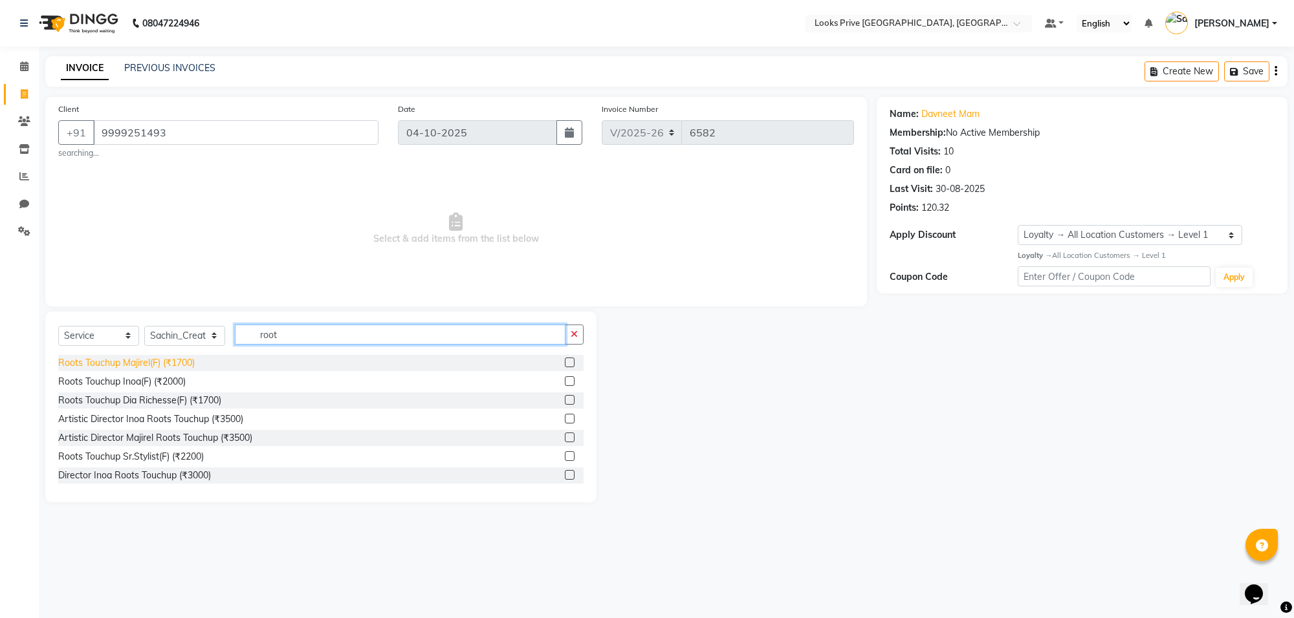
type input "root"
click at [108, 360] on div "Roots Touchup Majirel(F) (₹1700)" at bounding box center [126, 363] width 136 height 14
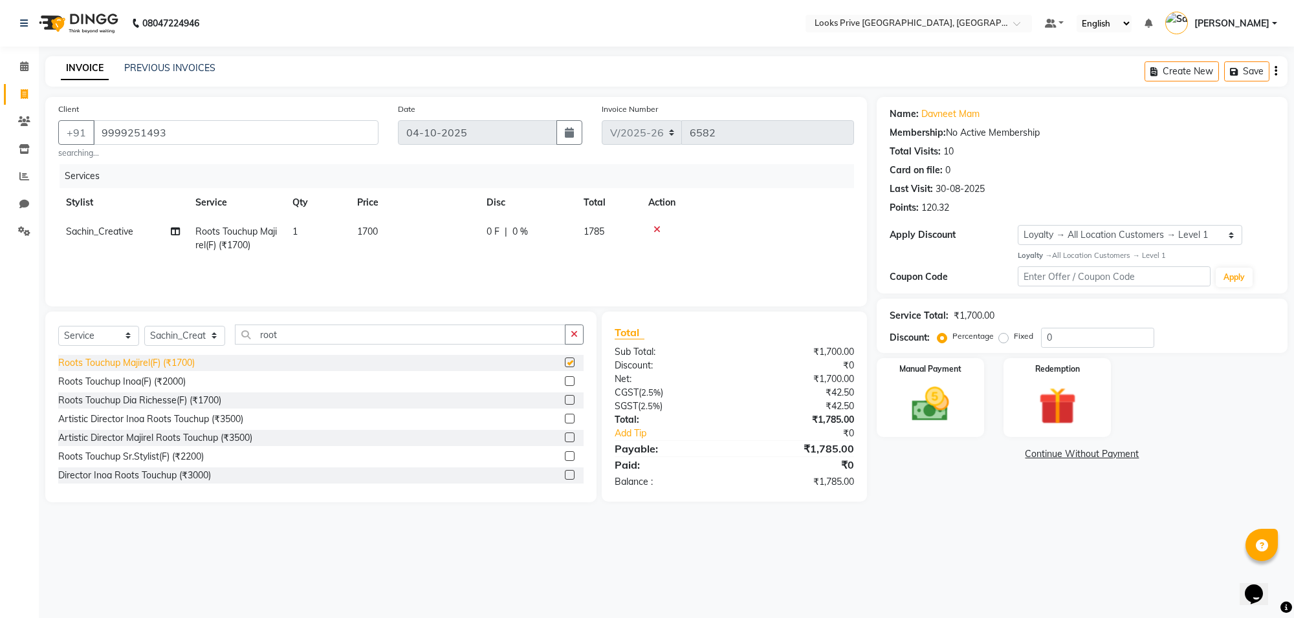
checkbox input "false"
click at [364, 230] on span "1700" at bounding box center [367, 232] width 21 height 12
select select "75850"
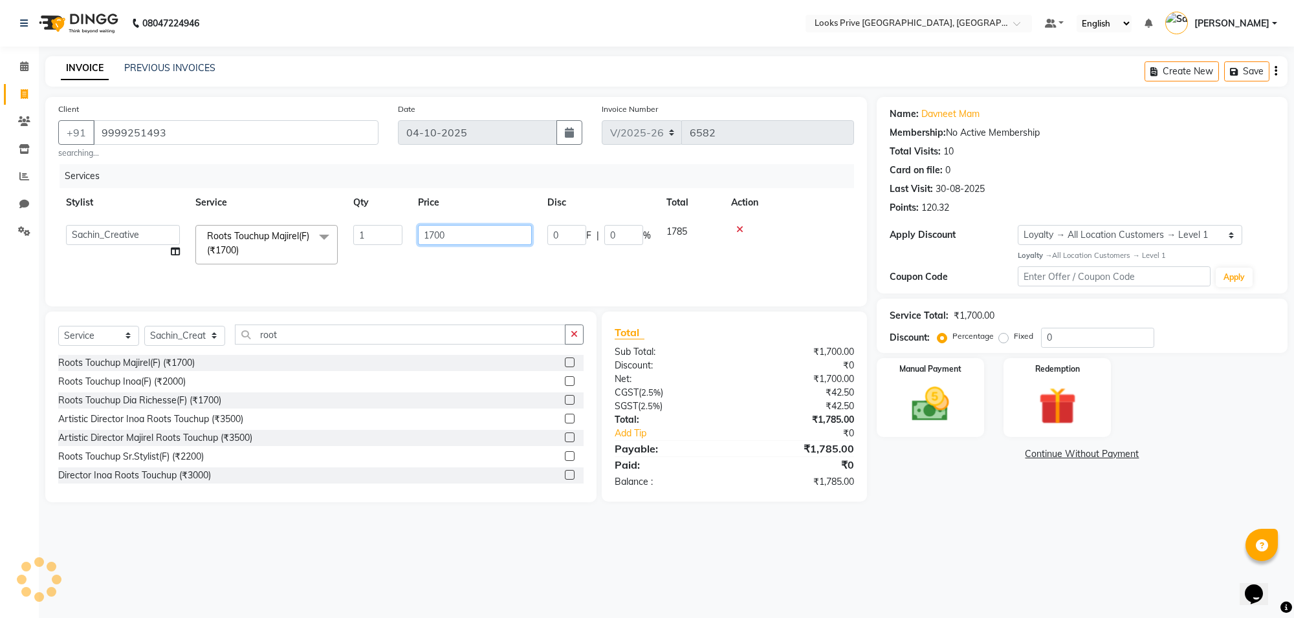
click at [446, 237] on input "1700" at bounding box center [475, 235] width 114 height 20
type input "1"
type input "1500"
click at [939, 577] on div "08047224946 Select Location × Looks Prive Rajouri Garden, New Delhi Default Pan…" at bounding box center [647, 309] width 1294 height 618
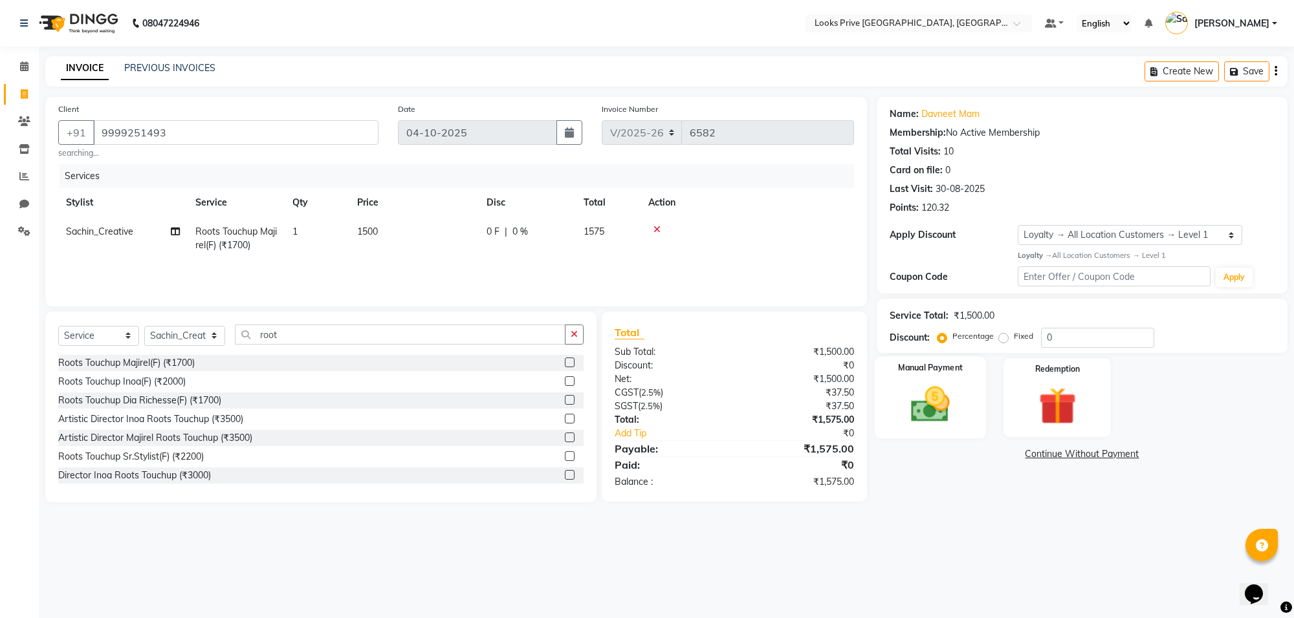
click at [923, 409] on img at bounding box center [929, 404] width 63 height 45
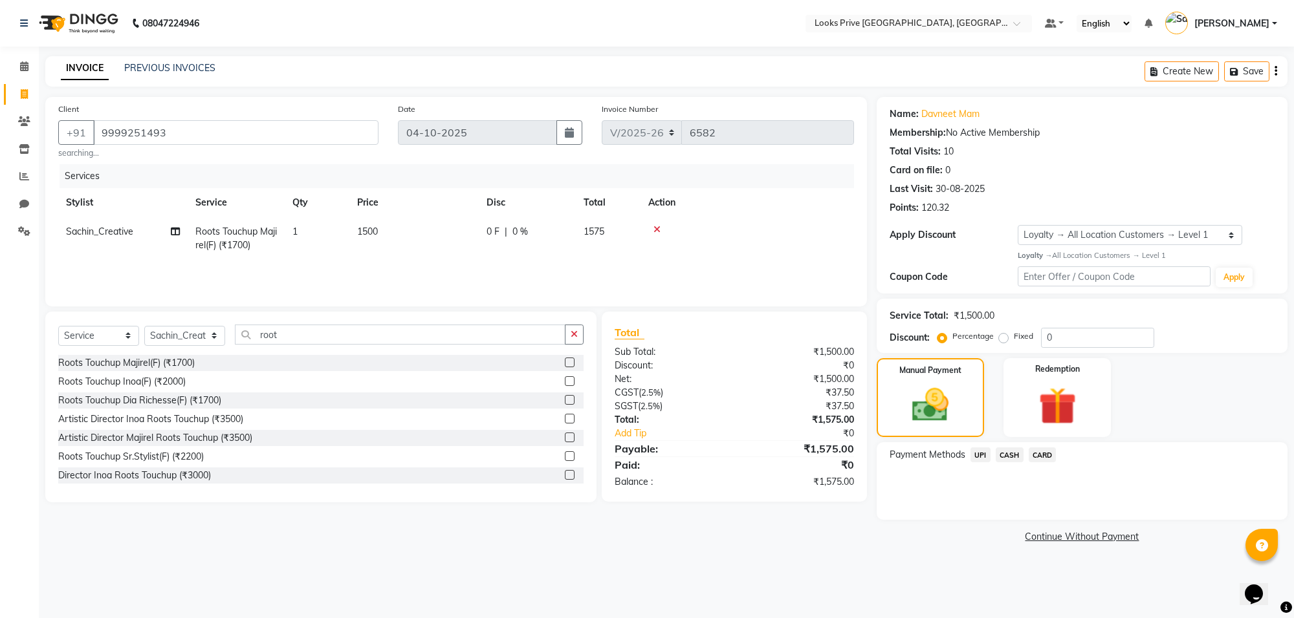
click at [1046, 456] on span "CARD" at bounding box center [1042, 455] width 28 height 15
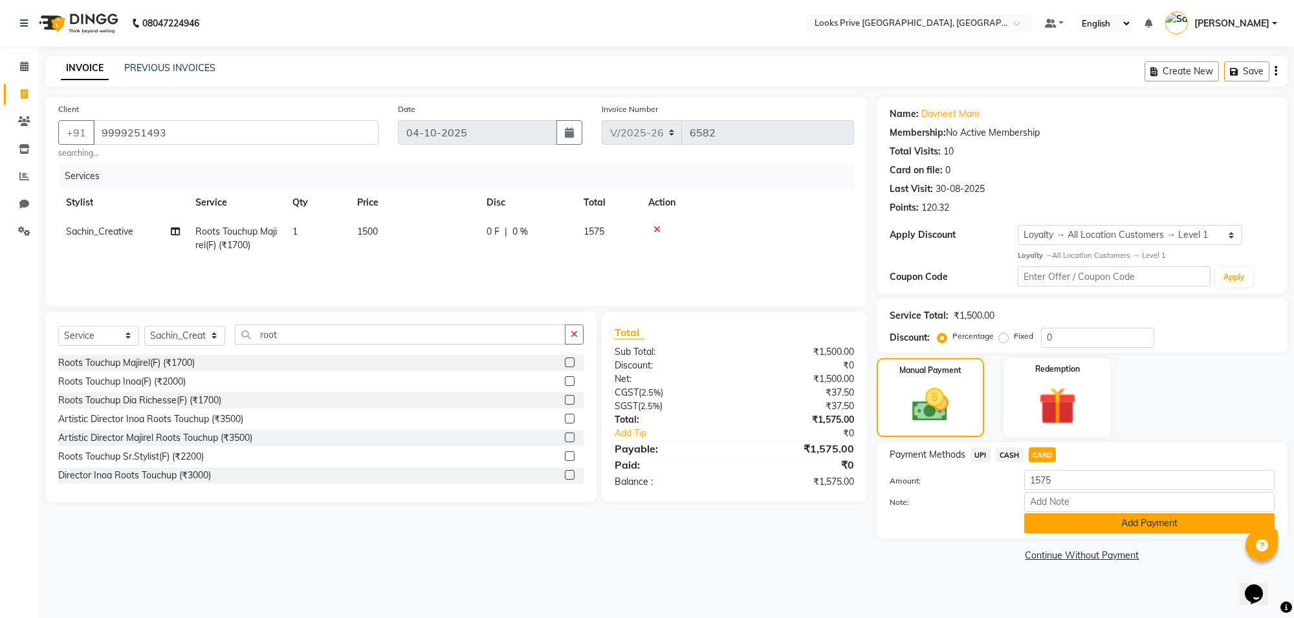
click at [1116, 524] on button "Add Payment" at bounding box center [1149, 524] width 250 height 20
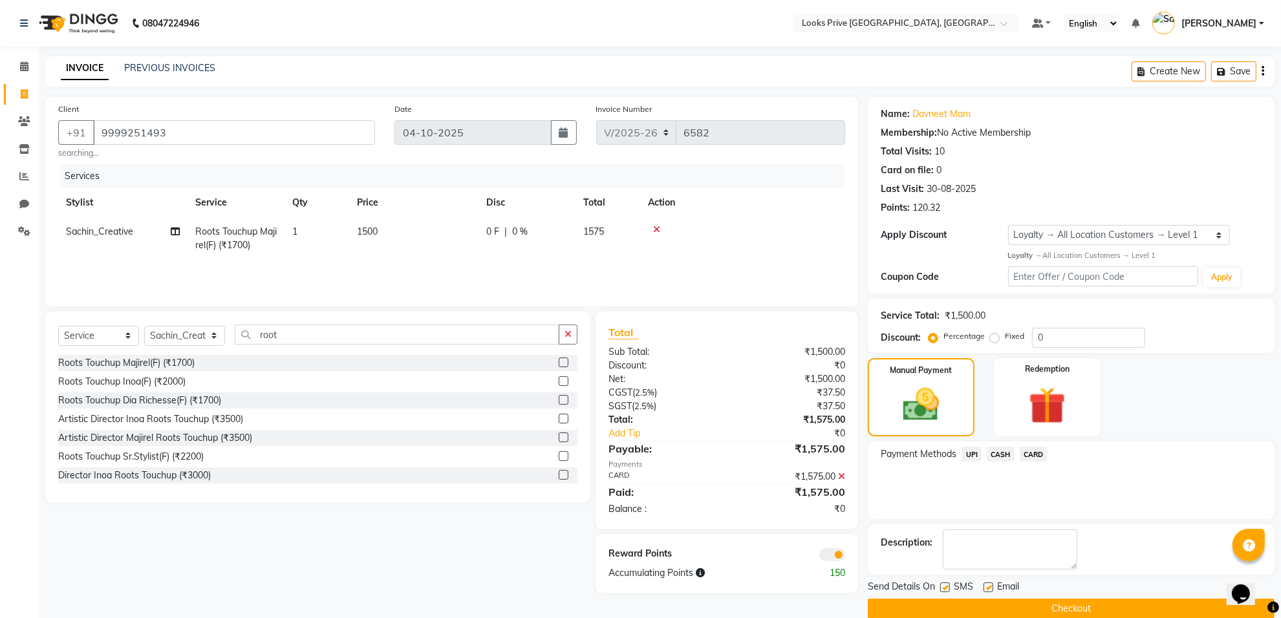
scroll to position [21, 0]
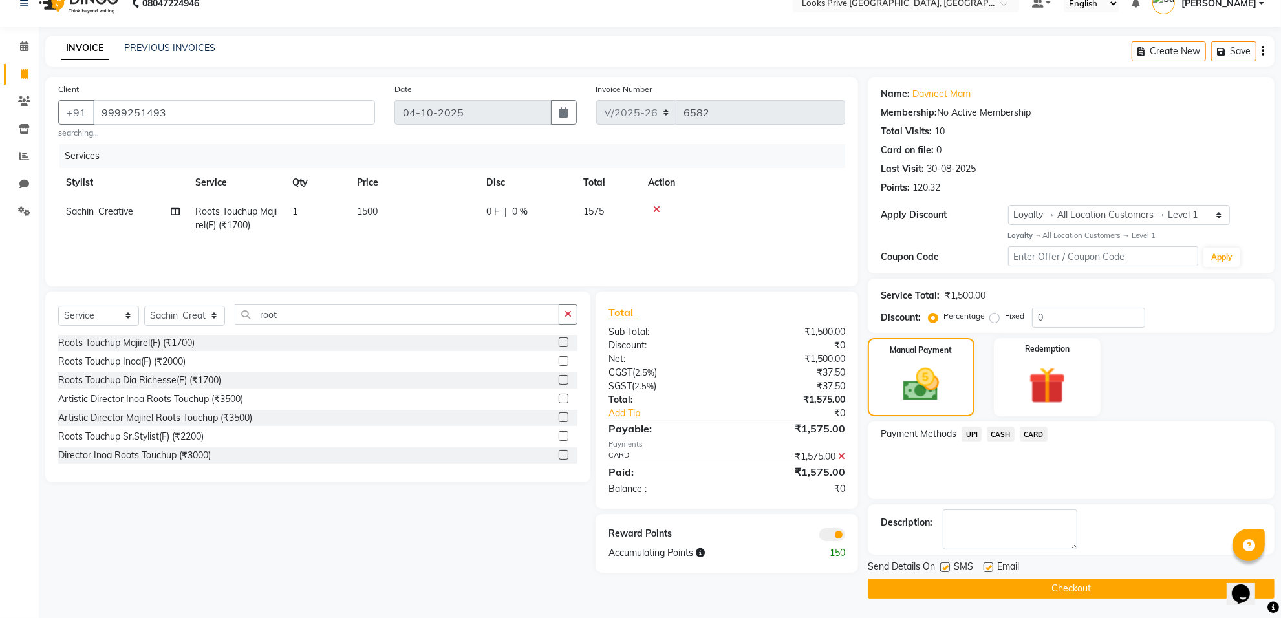
click at [838, 528] on span at bounding box center [833, 534] width 26 height 13
click at [845, 537] on input "checkbox" at bounding box center [845, 537] width 0 height 0
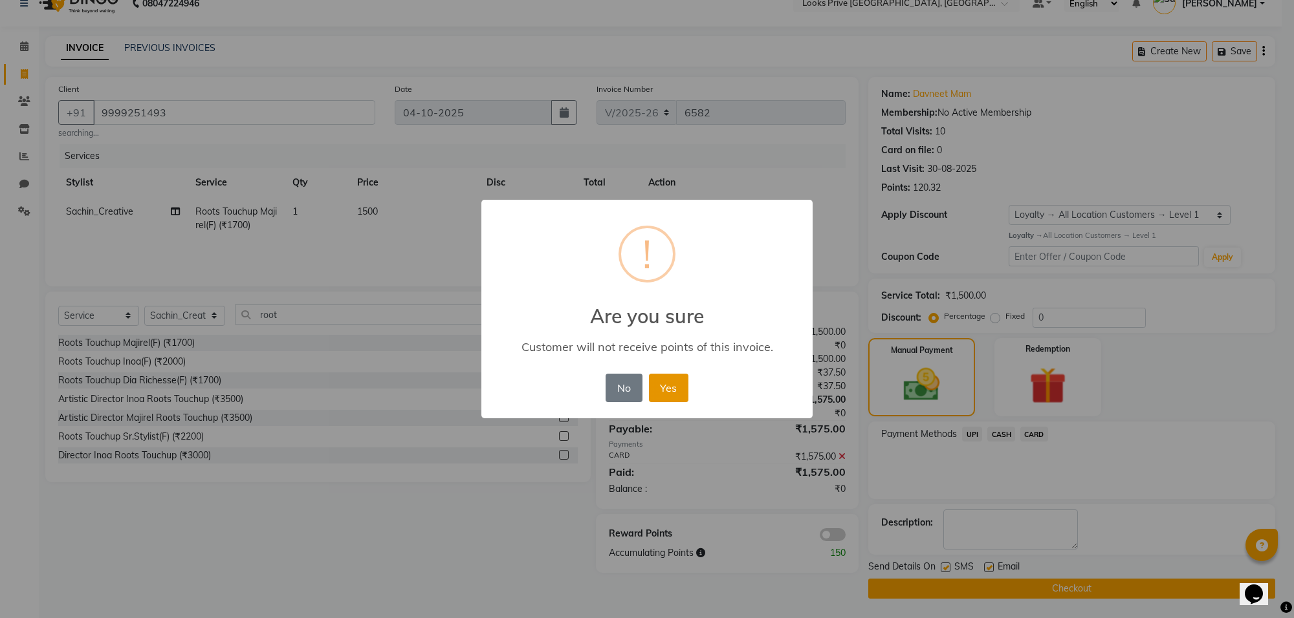
click at [668, 396] on button "Yes" at bounding box center [668, 388] width 39 height 28
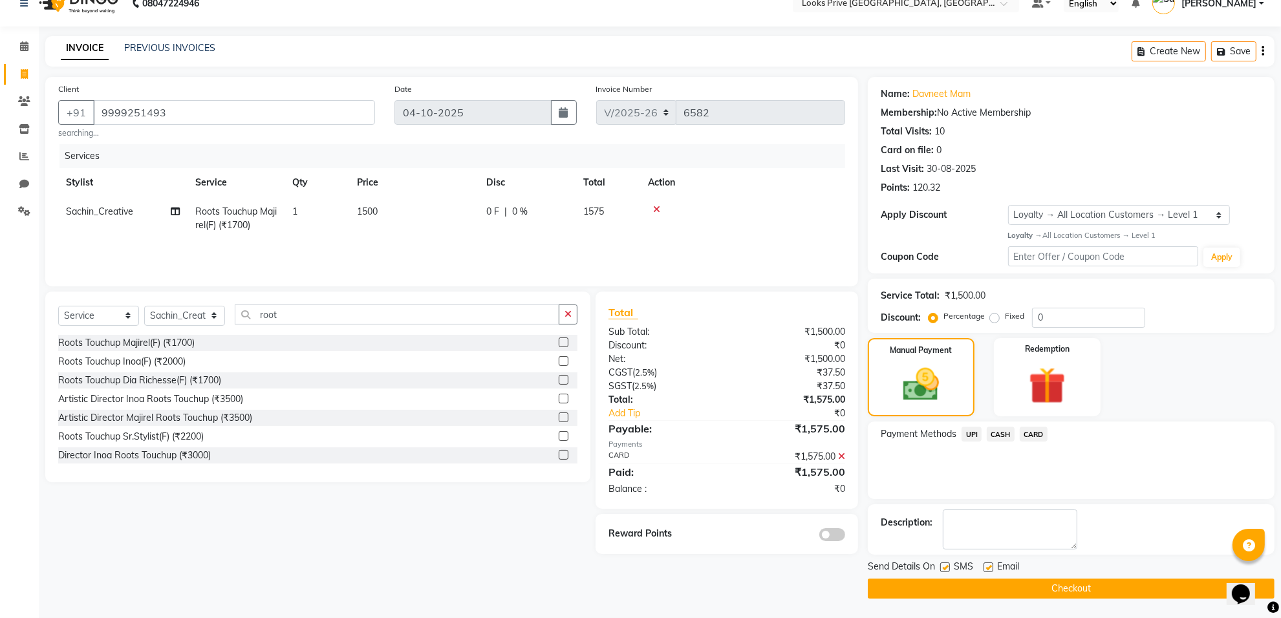
click at [967, 583] on button "Checkout" at bounding box center [1071, 589] width 407 height 20
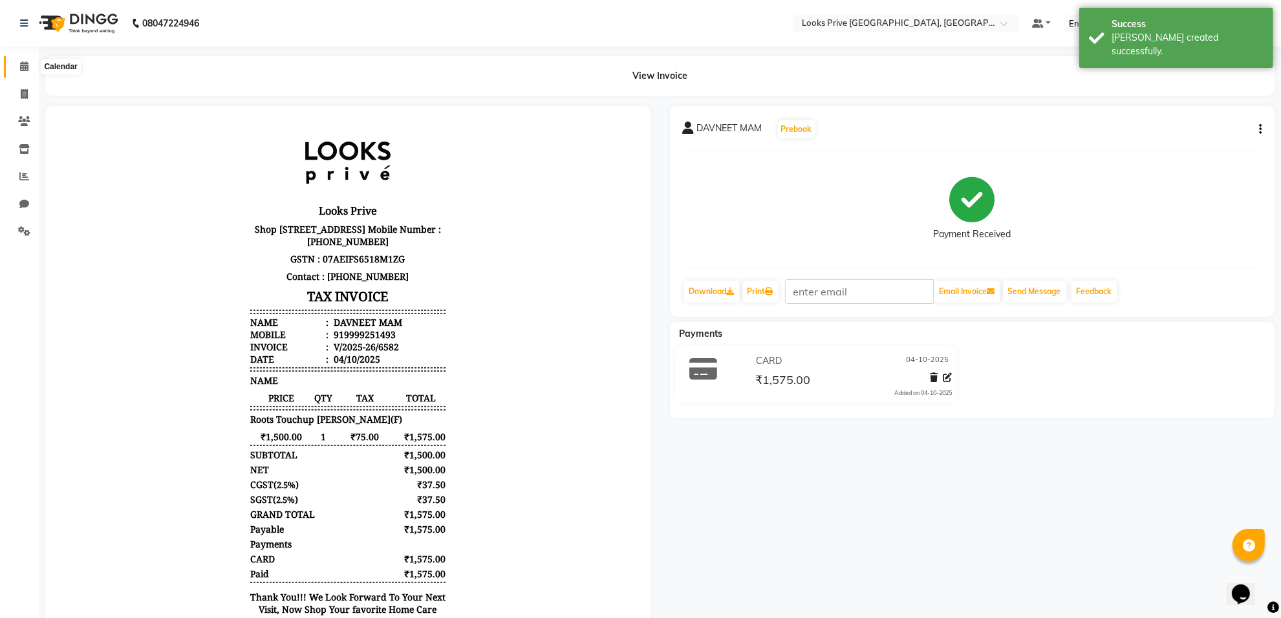
click at [17, 66] on span at bounding box center [24, 67] width 23 height 15
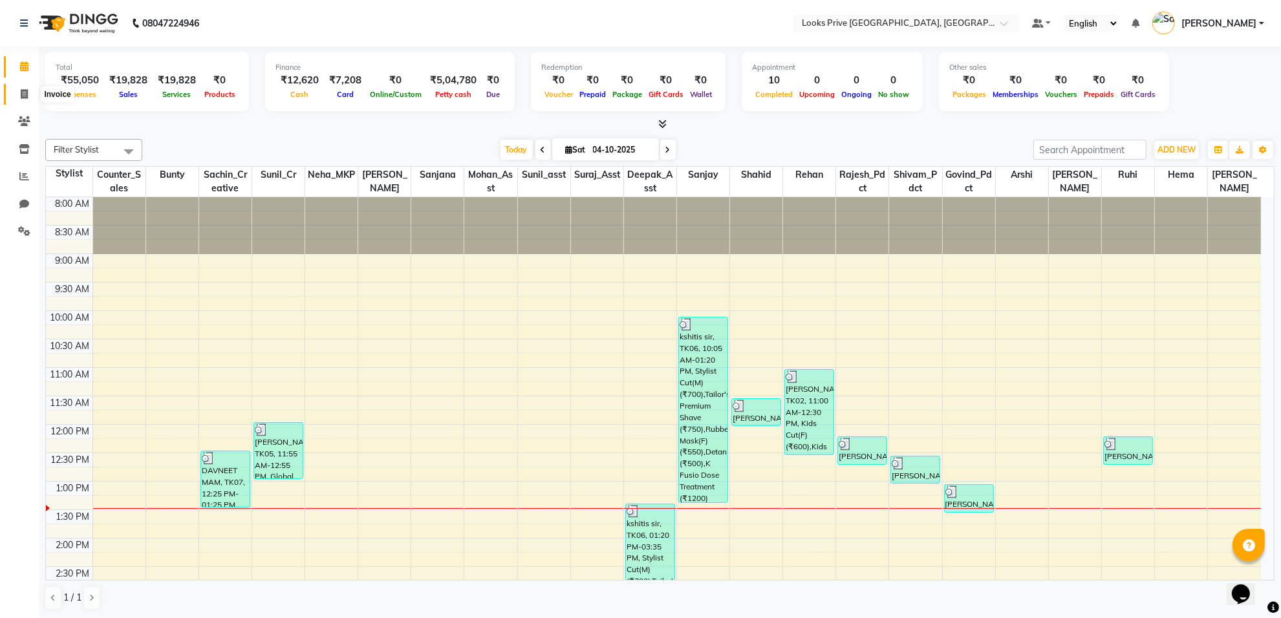
click at [24, 94] on icon at bounding box center [24, 94] width 7 height 10
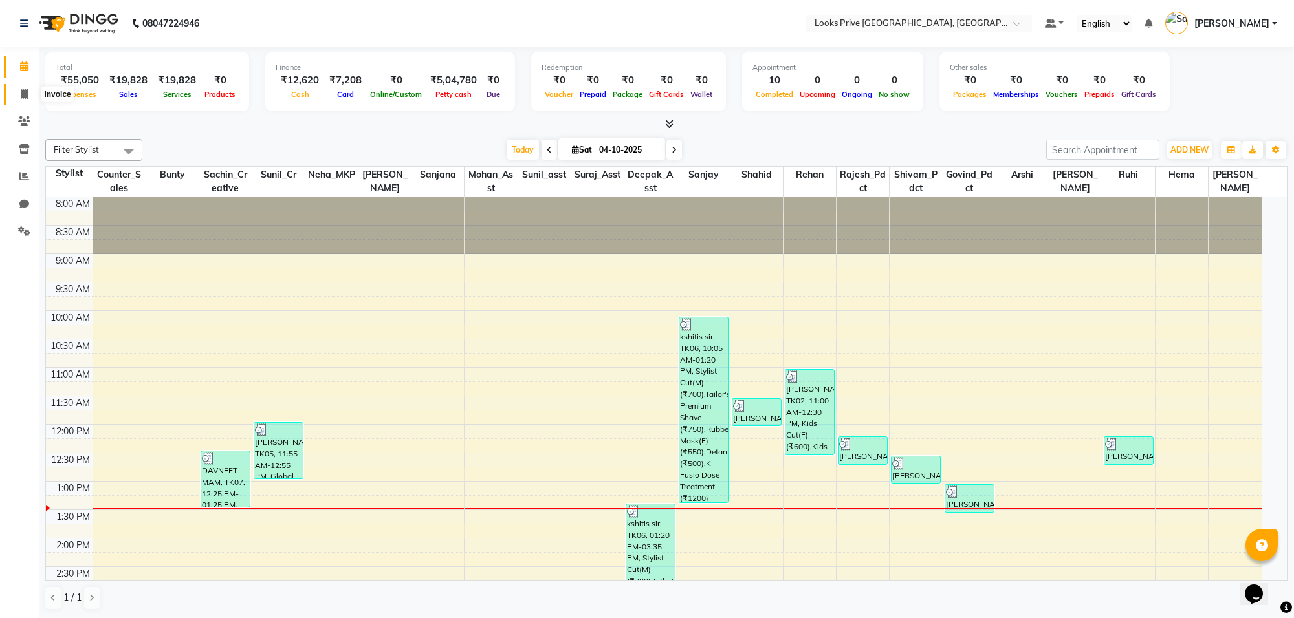
select select "service"
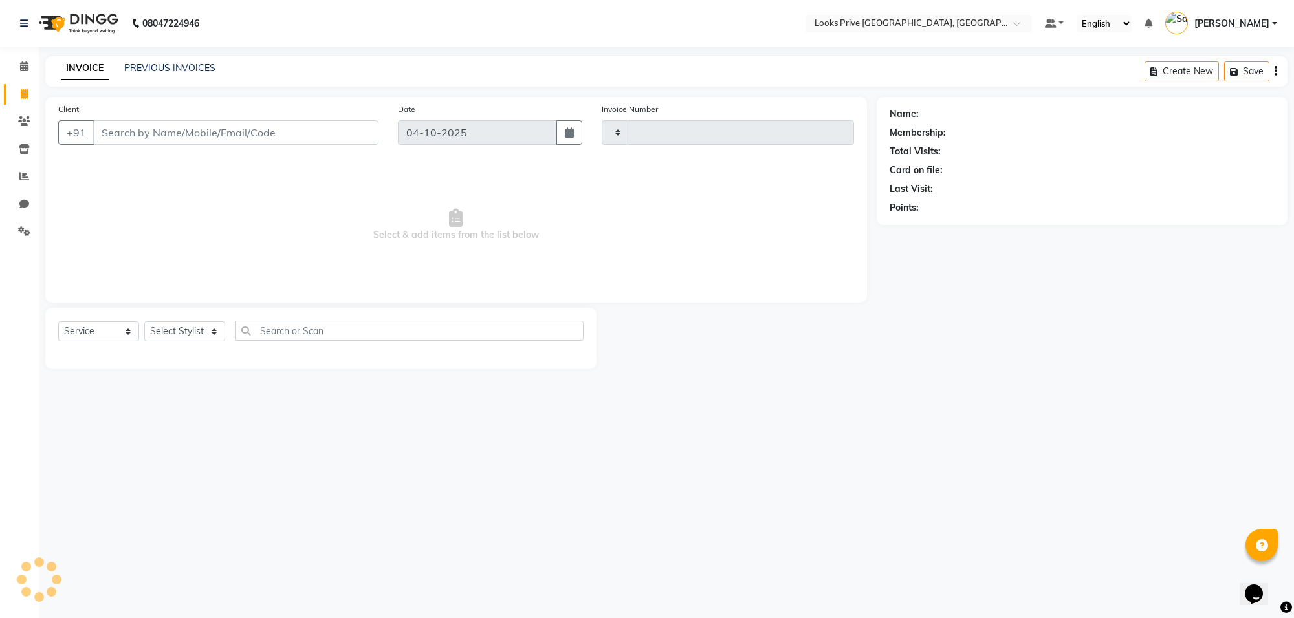
click at [111, 136] on input "Client" at bounding box center [235, 132] width 285 height 25
type input "98"
type input "6583"
select select "8127"
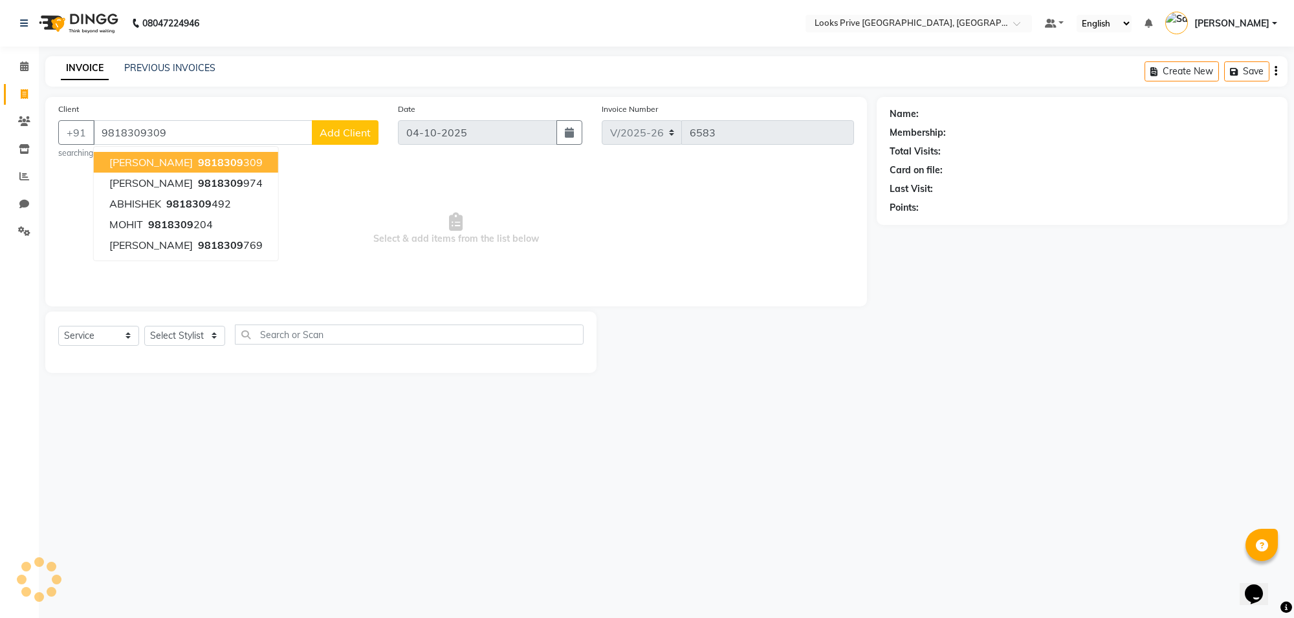
type input "9818309309"
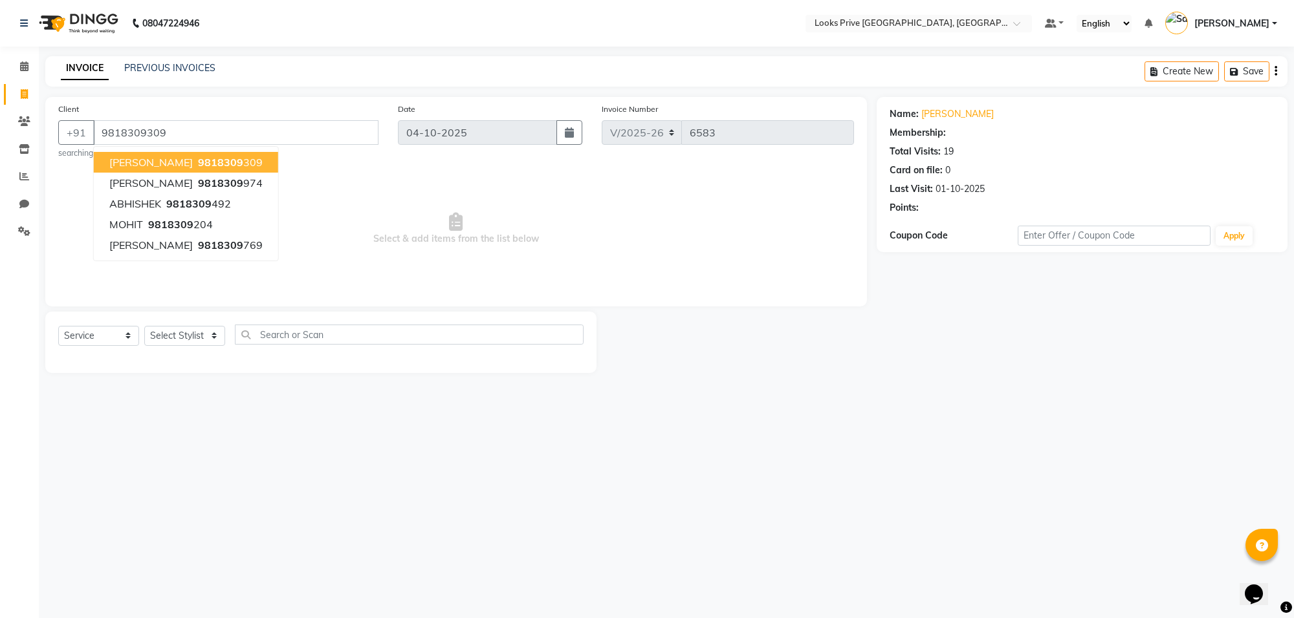
select select "1: Object"
click at [222, 479] on div "08047224946 Select Location × Looks Prive Rajouri Garden, New Delhi Default Pan…" at bounding box center [647, 309] width 1294 height 618
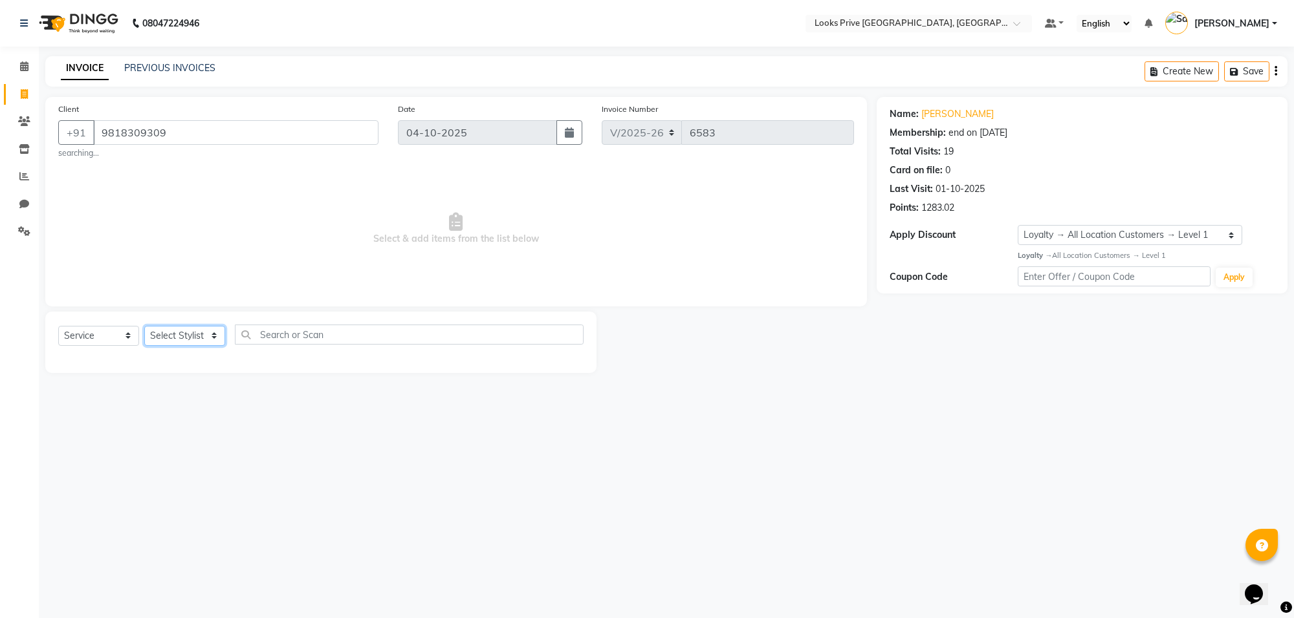
click at [217, 326] on select "Select Stylist Arshi Avdesh Bunty Counter_Sales Deepak_Asst Govind_Pdct Hema Ma…" at bounding box center [184, 336] width 81 height 20
select select "75850"
click at [144, 326] on select "Select Stylist Arshi Avdesh Bunty Counter_Sales Deepak_Asst Govind_Pdct Hema Ma…" at bounding box center [184, 336] width 81 height 20
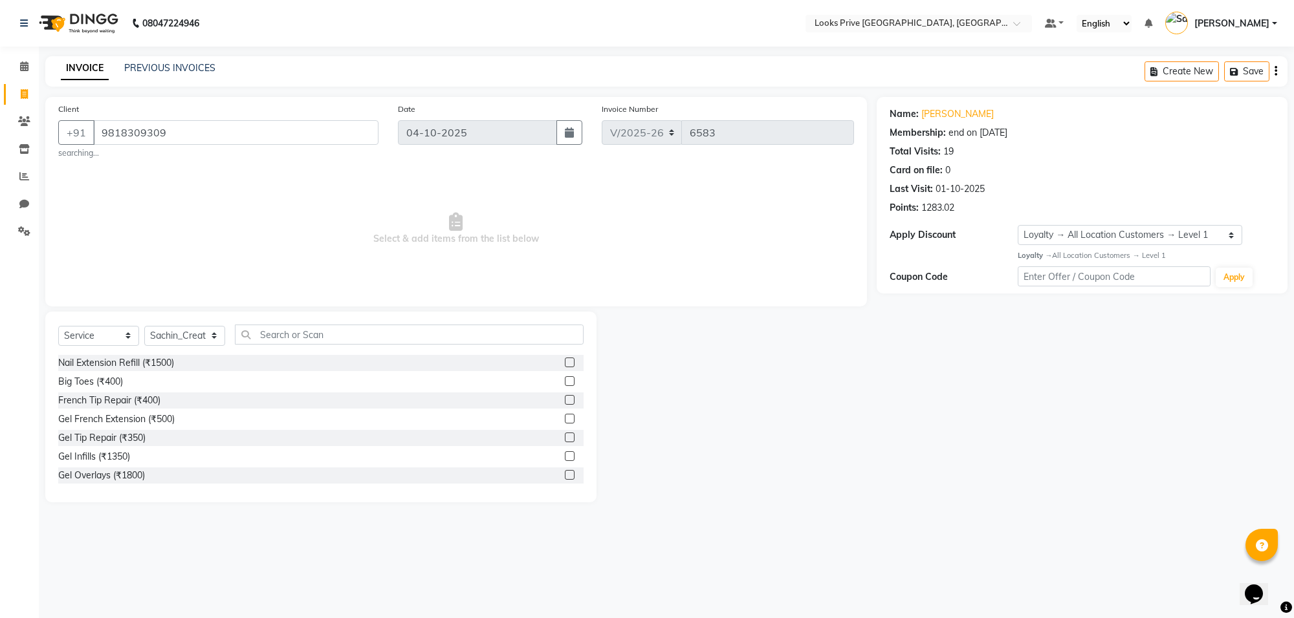
drag, startPoint x: 283, startPoint y: 322, endPoint x: 309, endPoint y: 350, distance: 38.4
click at [286, 322] on div "Select Service Product Membership Package Voucher Prepaid Gift Card Select Styl…" at bounding box center [320, 407] width 551 height 191
click at [312, 331] on input "text" at bounding box center [409, 335] width 349 height 20
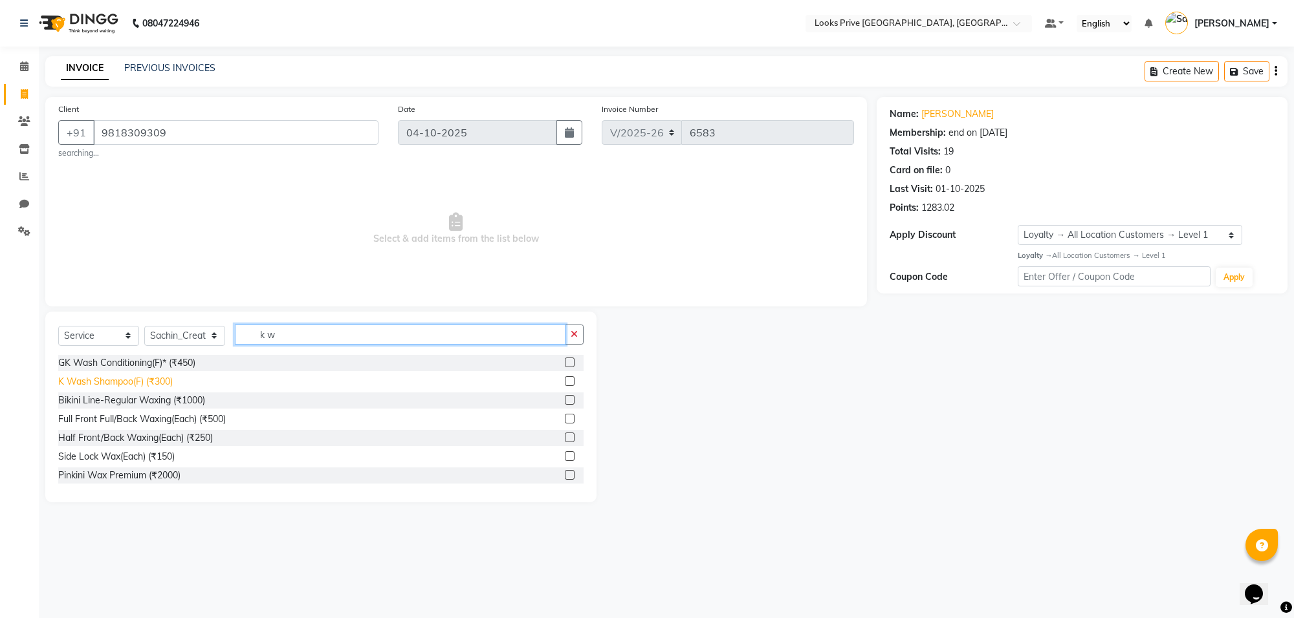
type input "k w"
click at [91, 382] on div "K Wash Shampoo(F) (₹300)" at bounding box center [115, 382] width 114 height 14
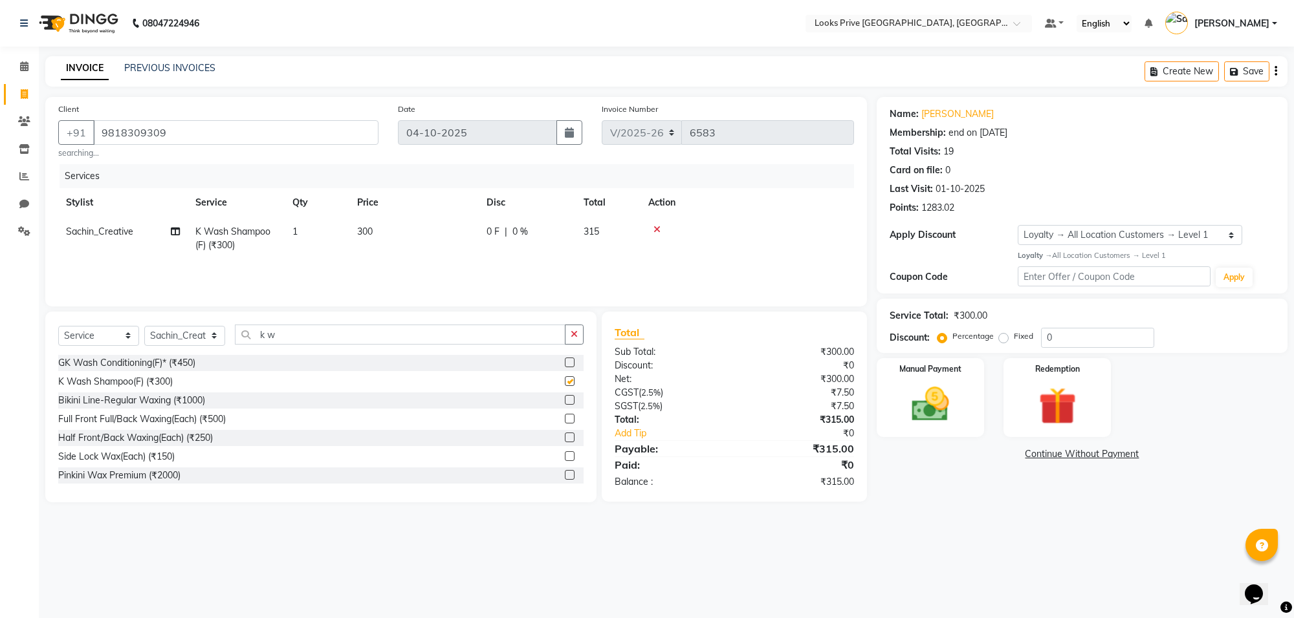
checkbox input "false"
click at [337, 337] on input "k w" at bounding box center [400, 335] width 331 height 20
type input "k"
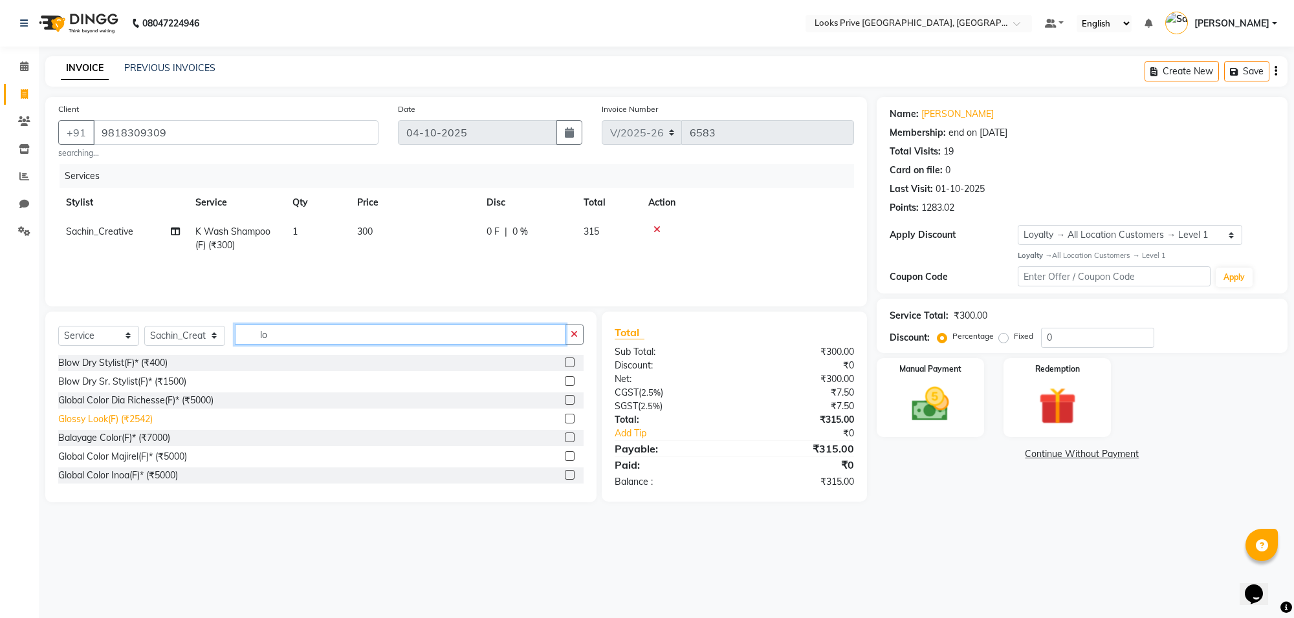
type input "l"
type input "was"
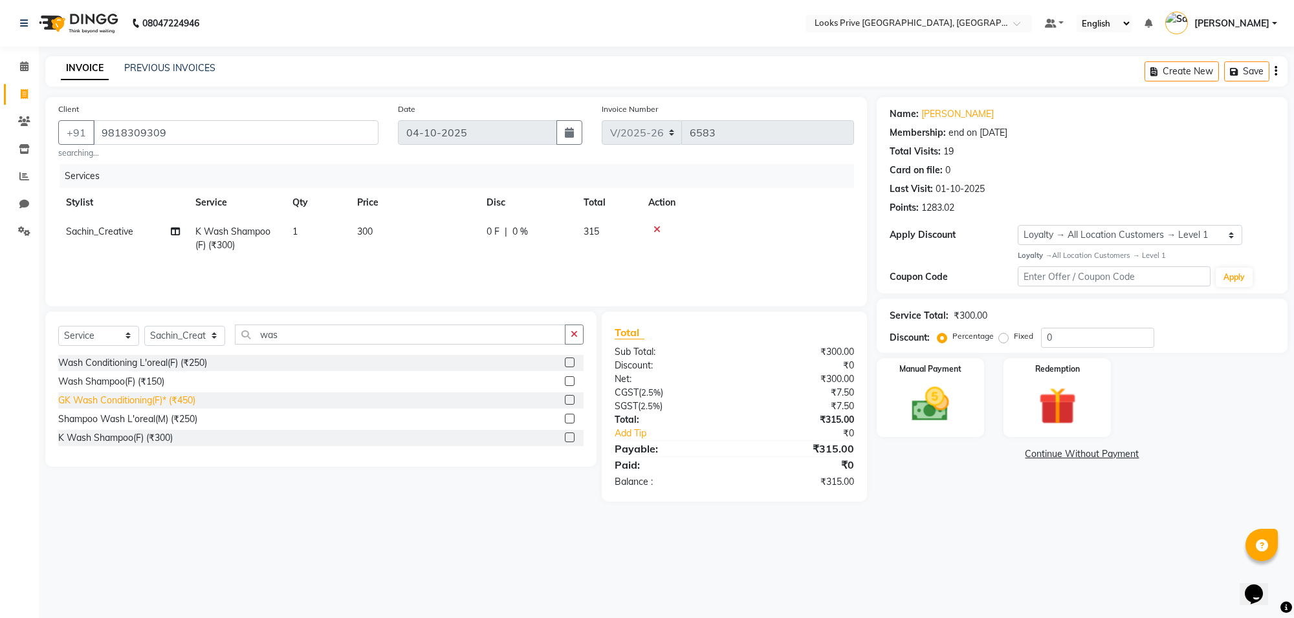
click at [155, 398] on div "GK Wash Conditioning(F)* (₹450)" at bounding box center [126, 401] width 137 height 14
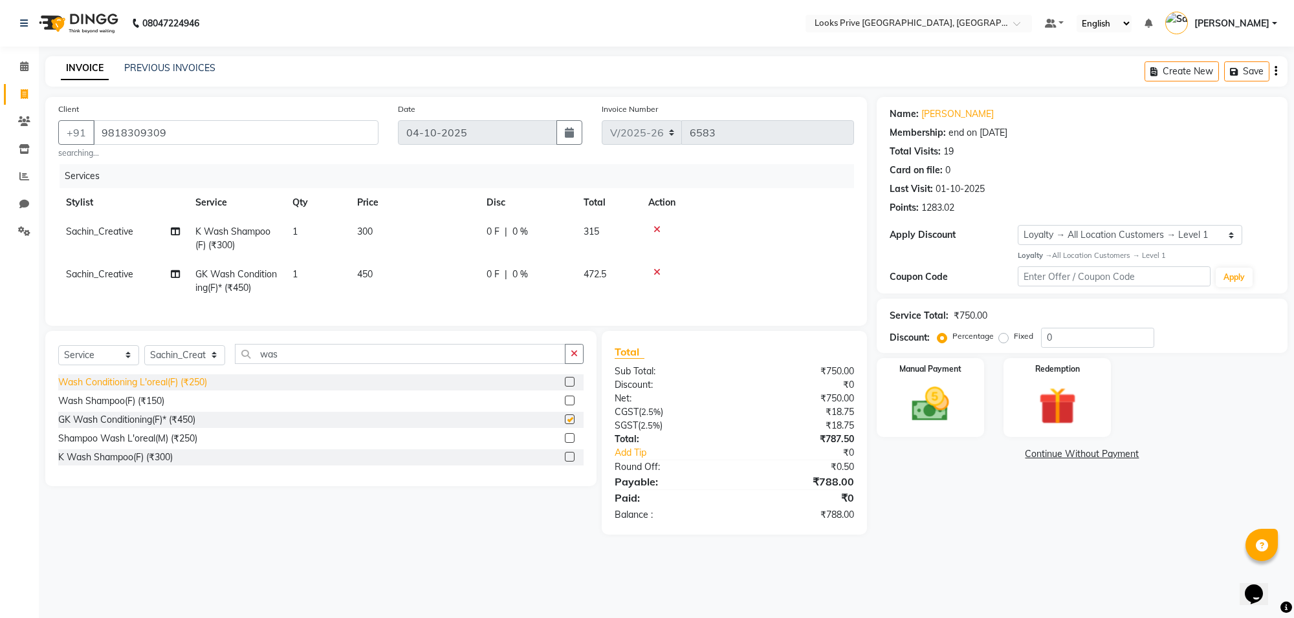
checkbox input "false"
click at [340, 364] on input "was" at bounding box center [400, 354] width 331 height 20
type input "w"
click at [386, 225] on td "300" at bounding box center [413, 238] width 129 height 43
select select "75850"
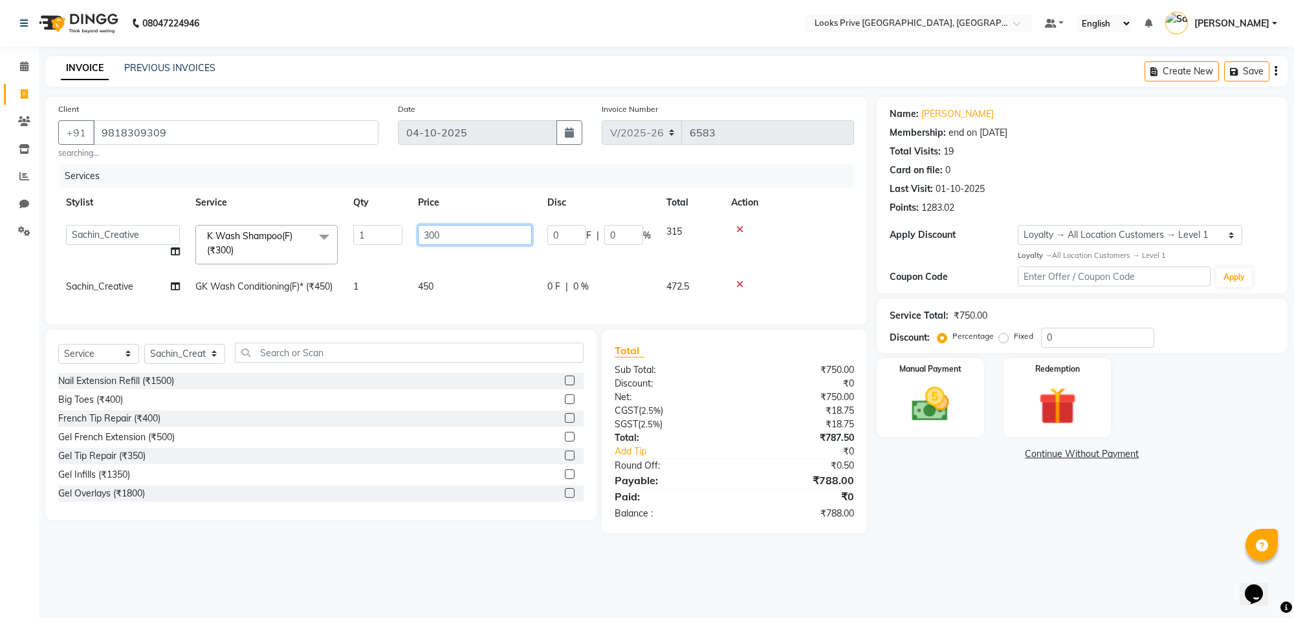
click at [442, 227] on input "300" at bounding box center [475, 235] width 114 height 20
type input "3"
type input "600"
click at [927, 553] on main "INVOICE PREVIOUS INVOICES Create New Save Client +91 9818309309 searching... Da…" at bounding box center [666, 304] width 1255 height 497
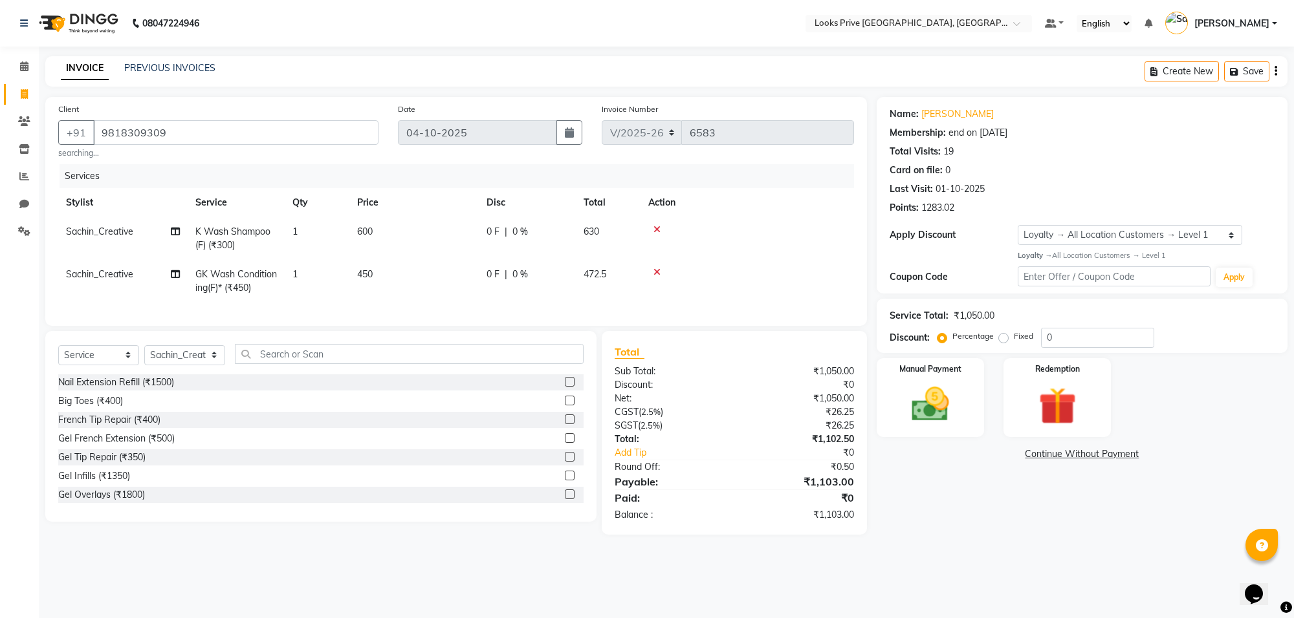
click at [528, 228] on div "0 F | 0 %" at bounding box center [527, 232] width 82 height 14
select select "75850"
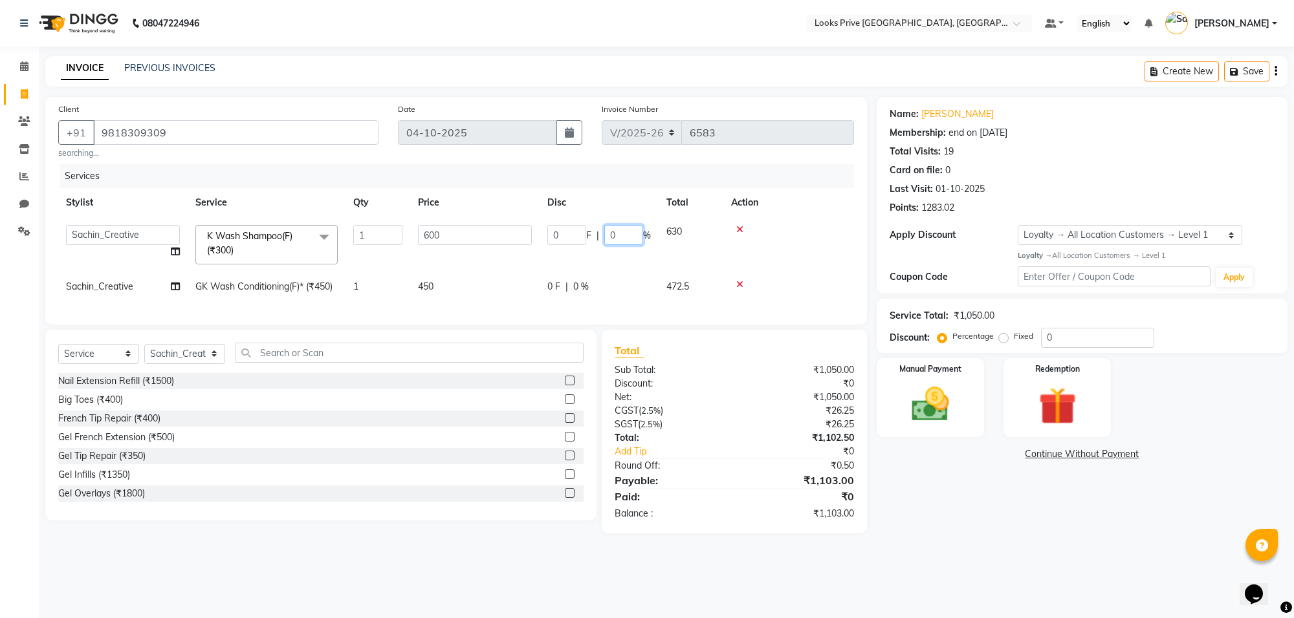
click at [622, 237] on input "0" at bounding box center [623, 235] width 39 height 20
type input "20"
click at [583, 285] on tr "Sachin_Creative GK Wash Conditioning(F)* (₹450) 1 450 0 F | 0 % 472.5" at bounding box center [456, 286] width 796 height 29
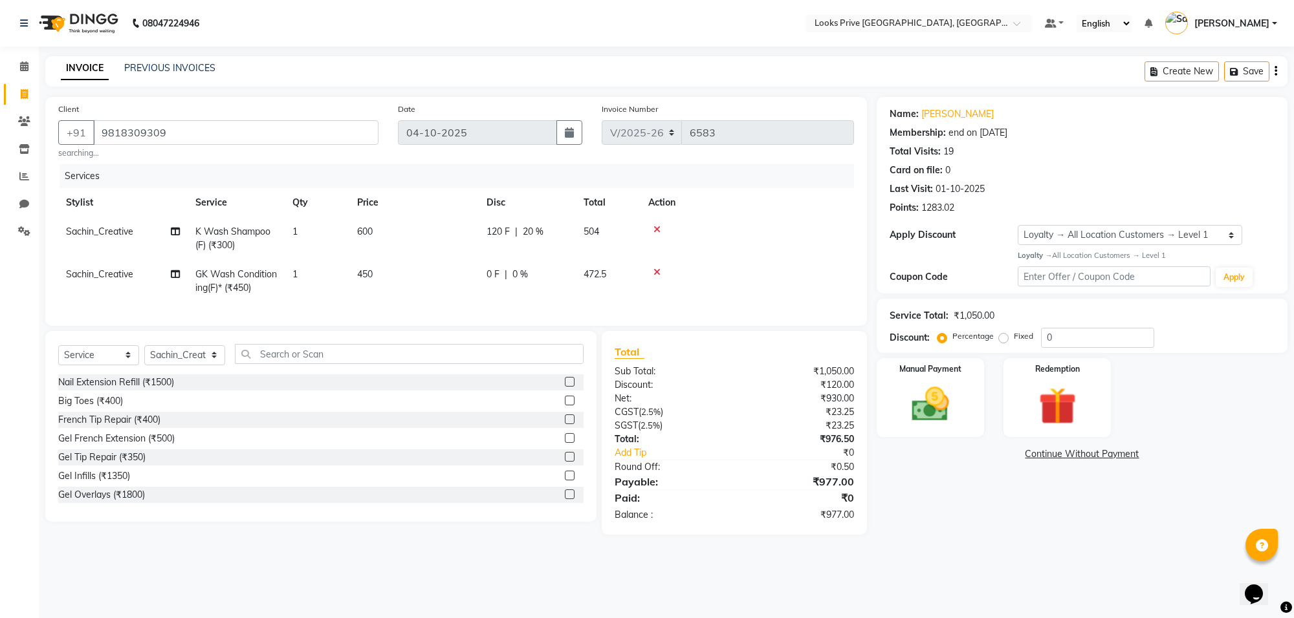
click at [521, 272] on span "0 %" at bounding box center [520, 275] width 16 height 14
select select "75850"
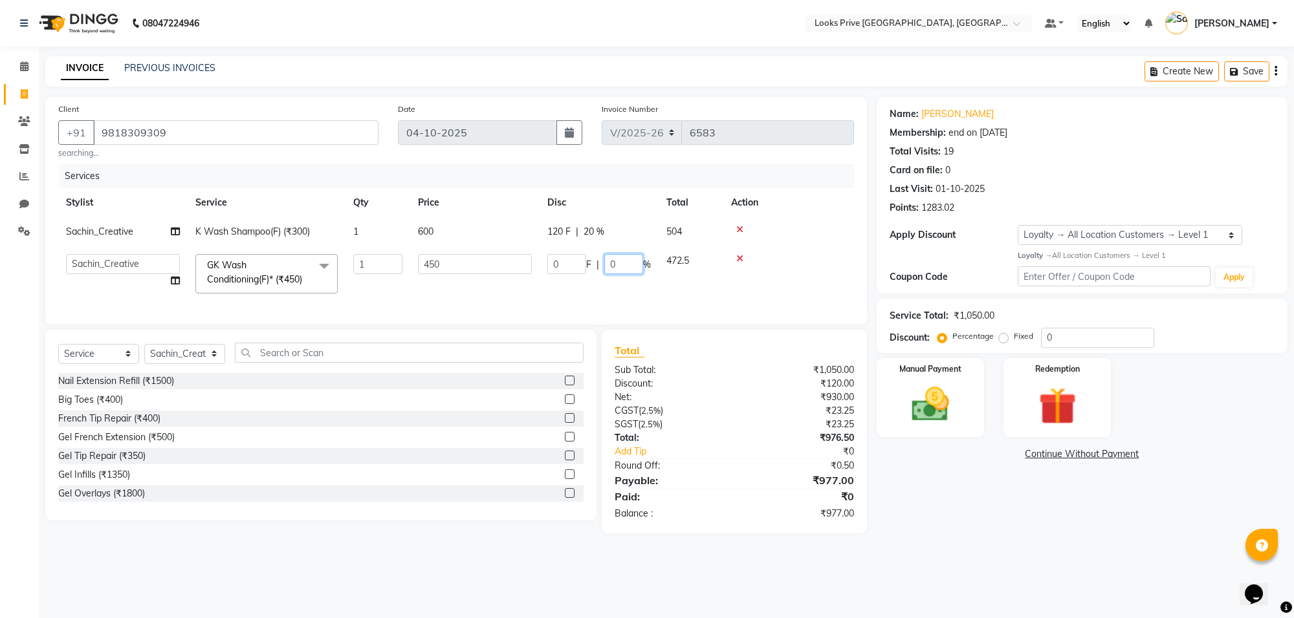
click at [629, 265] on input "0" at bounding box center [623, 264] width 39 height 20
type input "20"
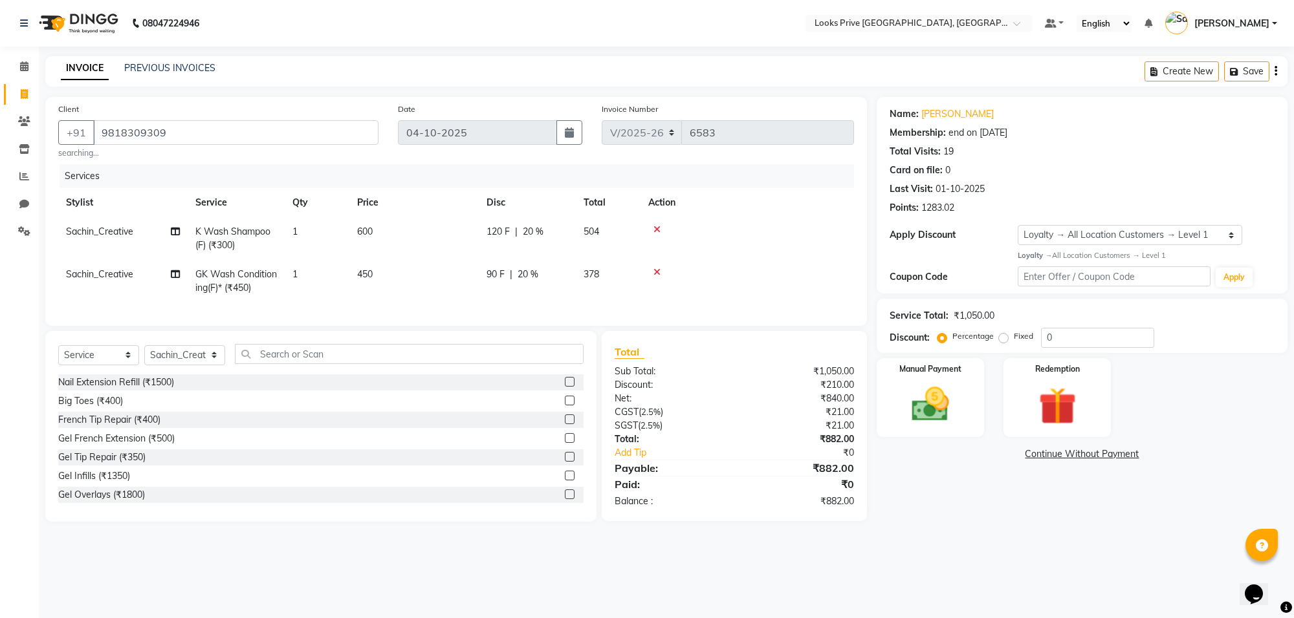
drag, startPoint x: 988, startPoint y: 550, endPoint x: 981, endPoint y: 549, distance: 8.0
click at [988, 541] on main "INVOICE PREVIOUS INVOICES Create New Save Client +91 9818309309 searching... Da…" at bounding box center [666, 298] width 1255 height 485
click at [215, 364] on select "Select Stylist Arshi Avdesh Bunty Counter_Sales Deepak_Asst Govind_Pdct Hema Ma…" at bounding box center [184, 355] width 81 height 20
select select "75852"
click at [144, 357] on select "Select Stylist Arshi Avdesh Bunty Counter_Sales Deepak_Asst Govind_Pdct Hema Ma…" at bounding box center [184, 355] width 81 height 20
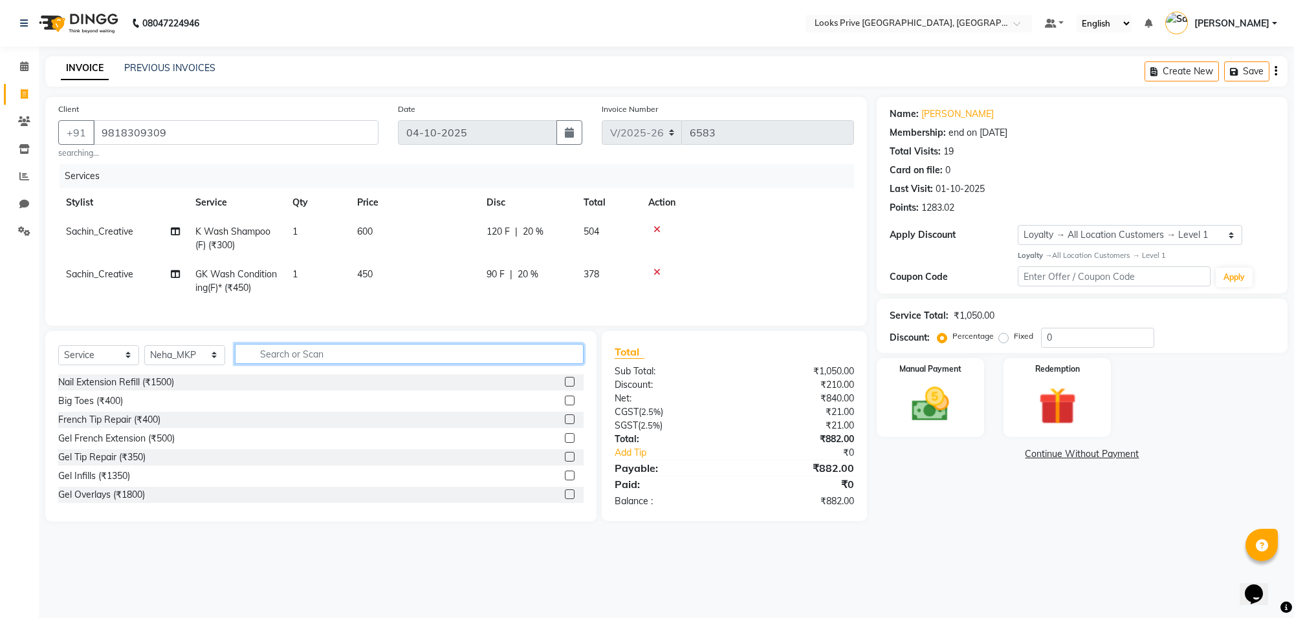
click at [299, 364] on input "text" at bounding box center [409, 354] width 349 height 20
type input "mak"
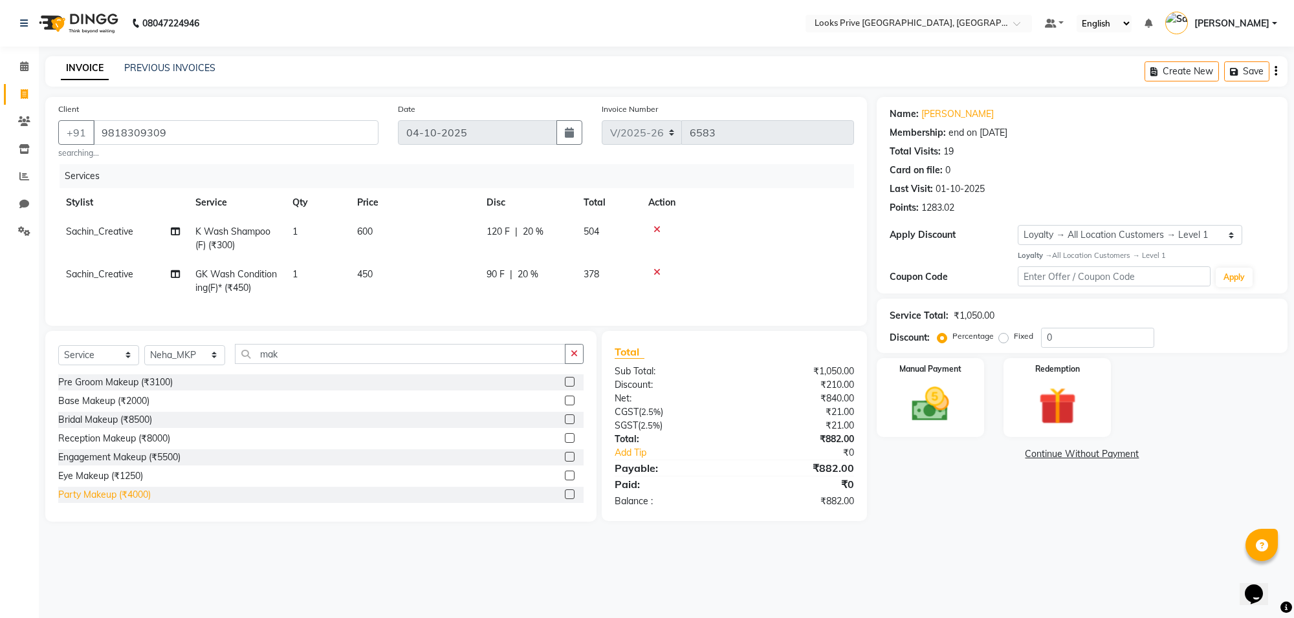
click at [117, 502] on div "Party Makeup (₹4000)" at bounding box center [104, 495] width 92 height 14
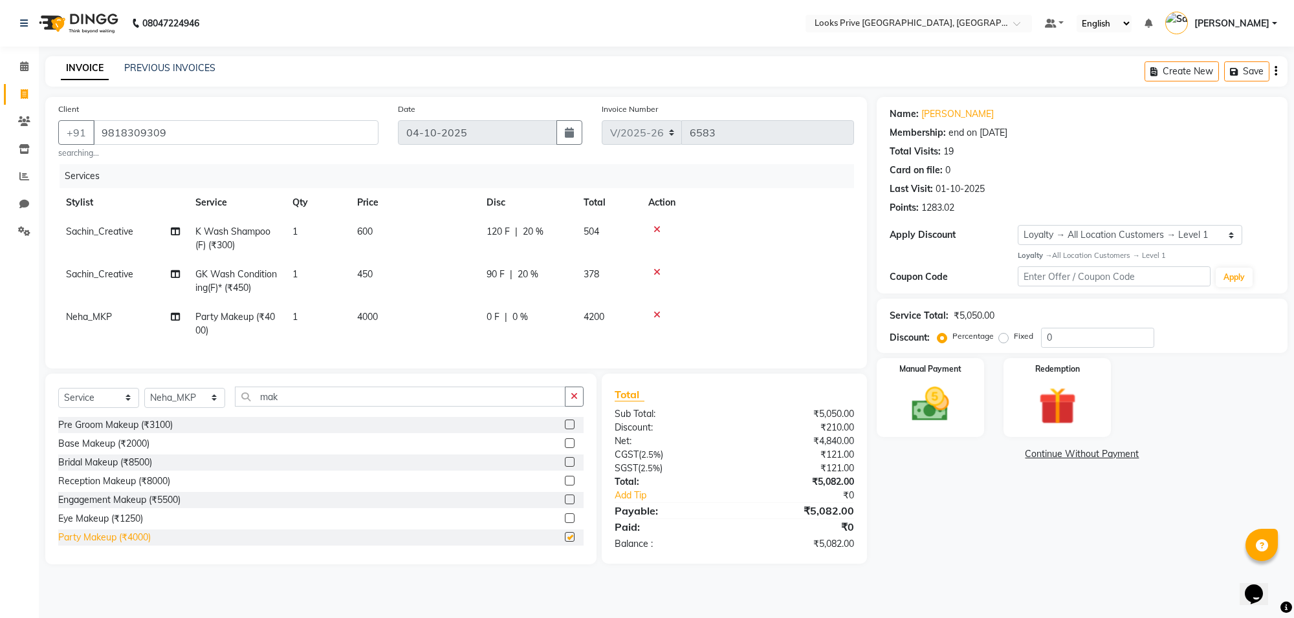
checkbox input "false"
click at [391, 312] on td "4000" at bounding box center [413, 324] width 129 height 43
select select "75852"
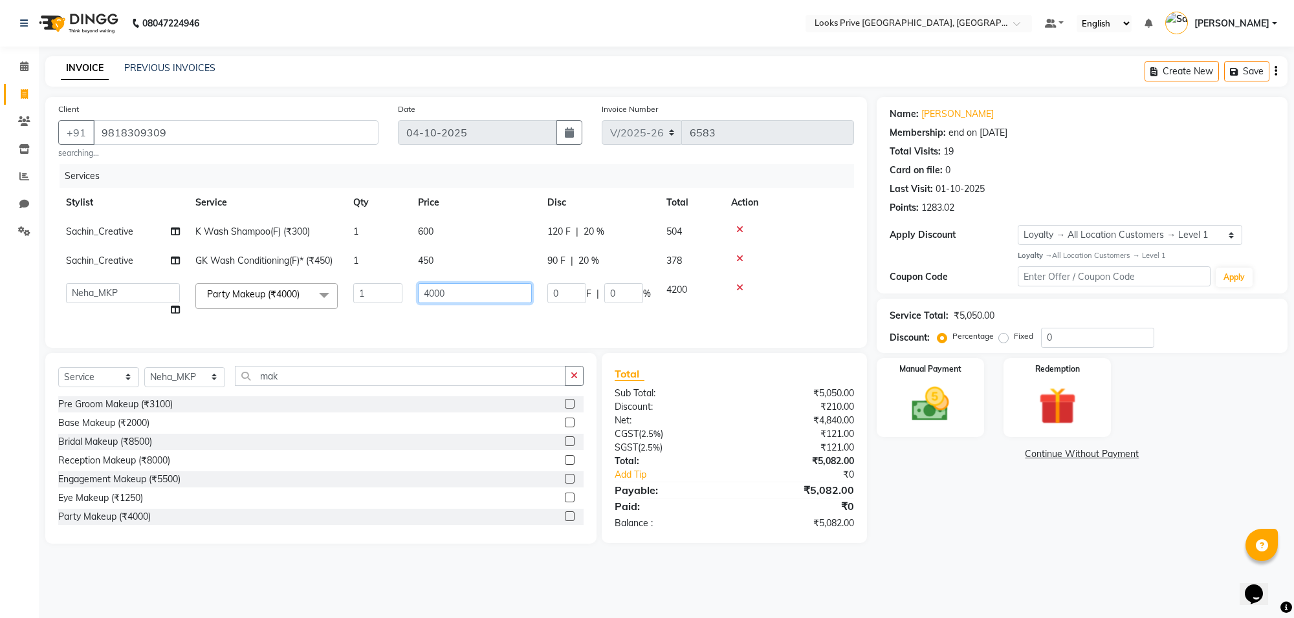
click at [458, 293] on input "4000" at bounding box center [475, 293] width 114 height 20
type input "4"
type input "11000"
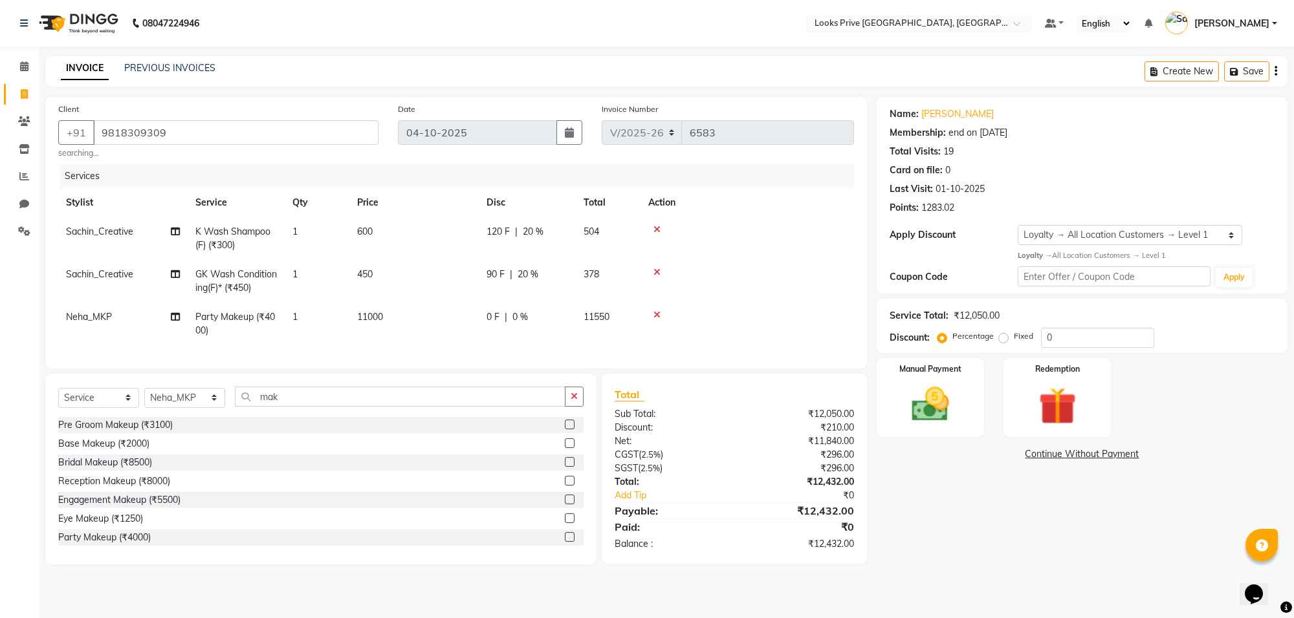
click at [609, 311] on span "11550" at bounding box center [596, 317] width 26 height 12
select select "75852"
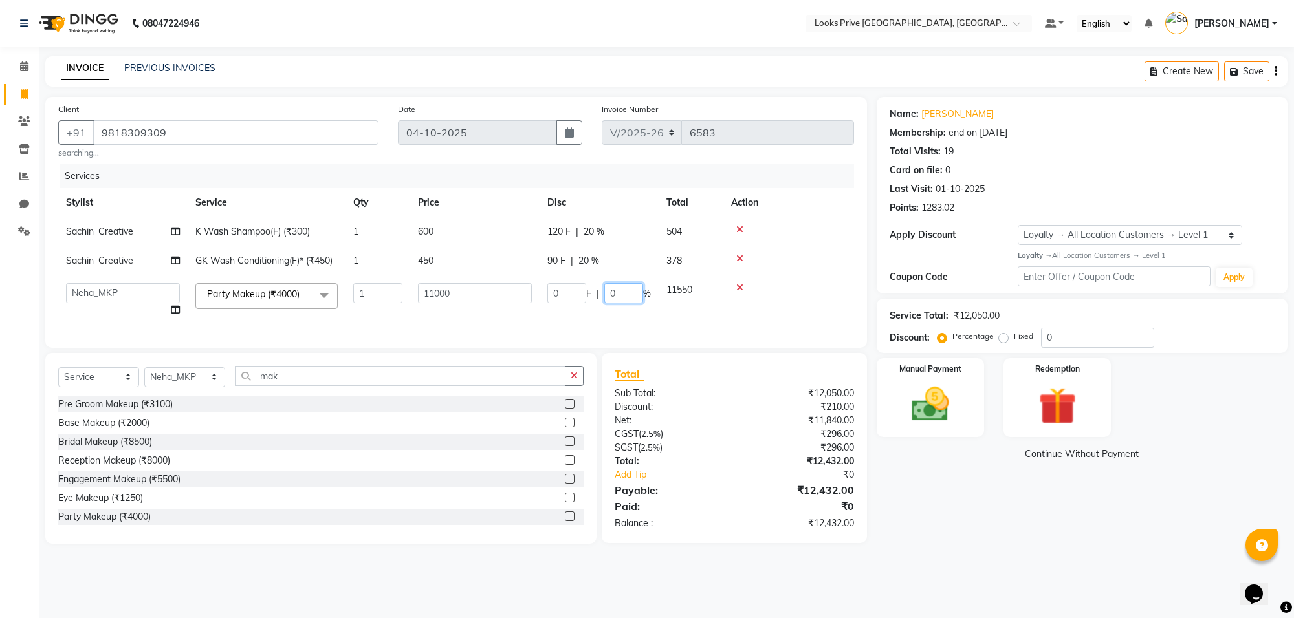
click at [619, 296] on input "0" at bounding box center [623, 293] width 39 height 20
type input "4.75"
click at [1003, 544] on div "Name: Harpreet Kaur Membership: end on 05-07-2026 Total Visits: 19 Card on file…" at bounding box center [1086, 320] width 420 height 447
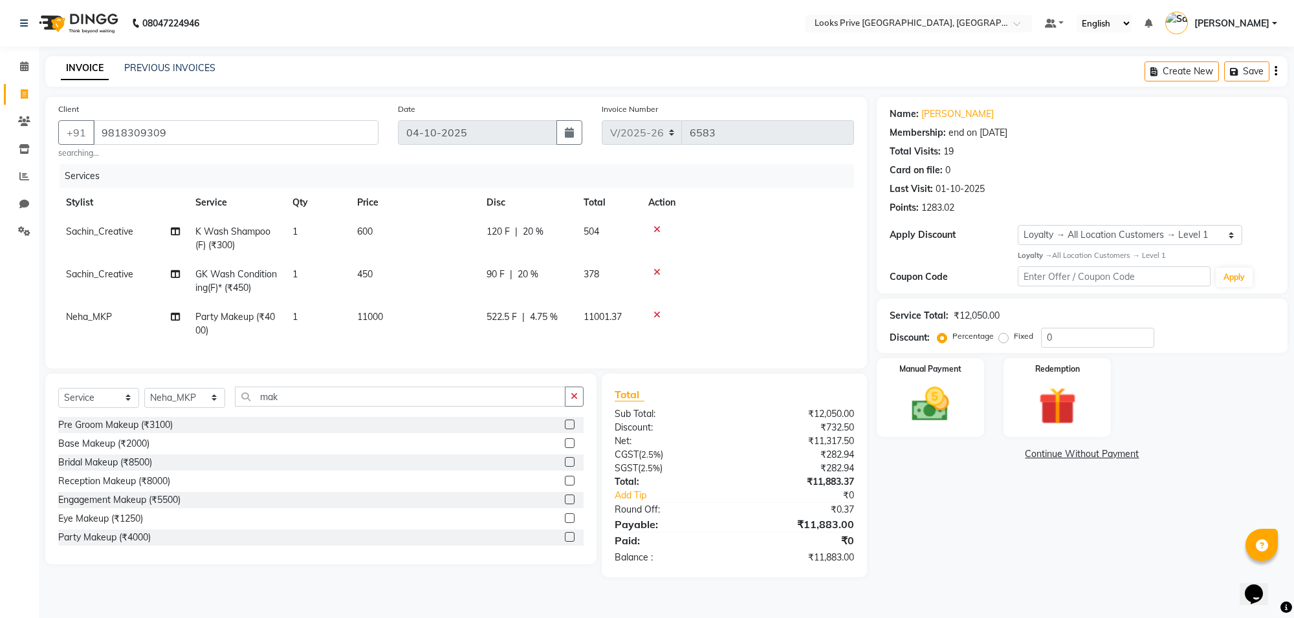
click at [389, 272] on td "450" at bounding box center [413, 281] width 129 height 43
select select "75850"
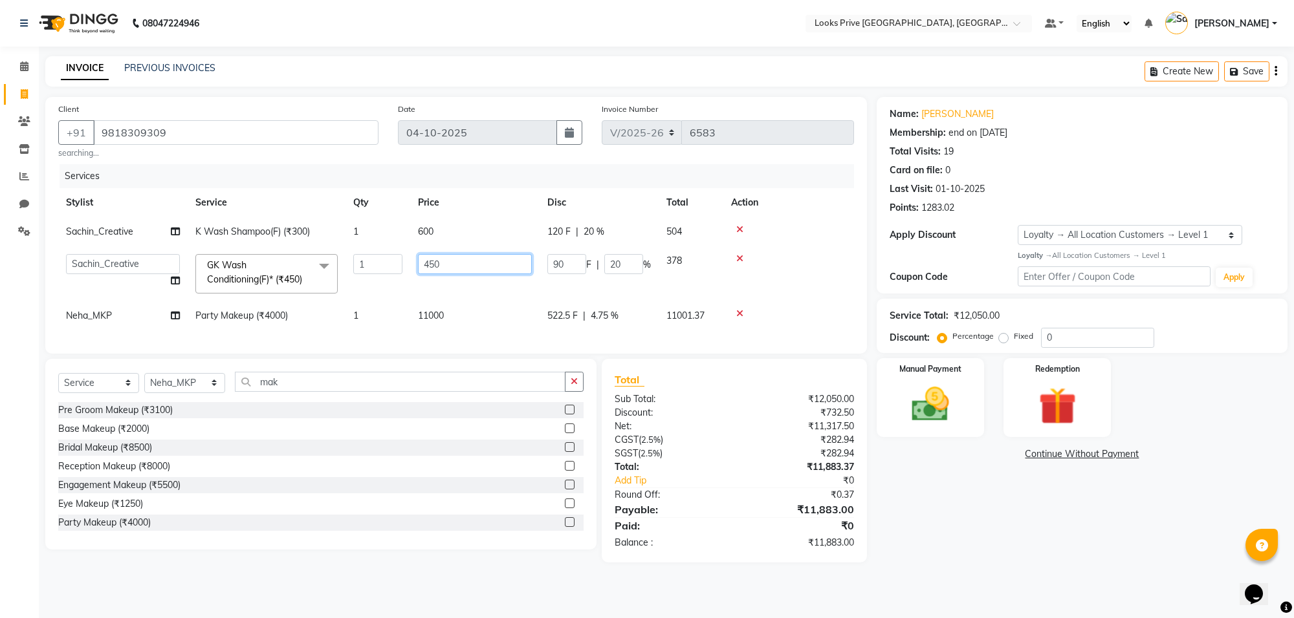
click at [447, 265] on input "450" at bounding box center [475, 264] width 114 height 20
type input "4"
type input "449"
click at [983, 535] on div "Name: Harpreet Kaur Membership: end on 05-07-2026 Total Visits: 19 Card on file…" at bounding box center [1086, 330] width 420 height 466
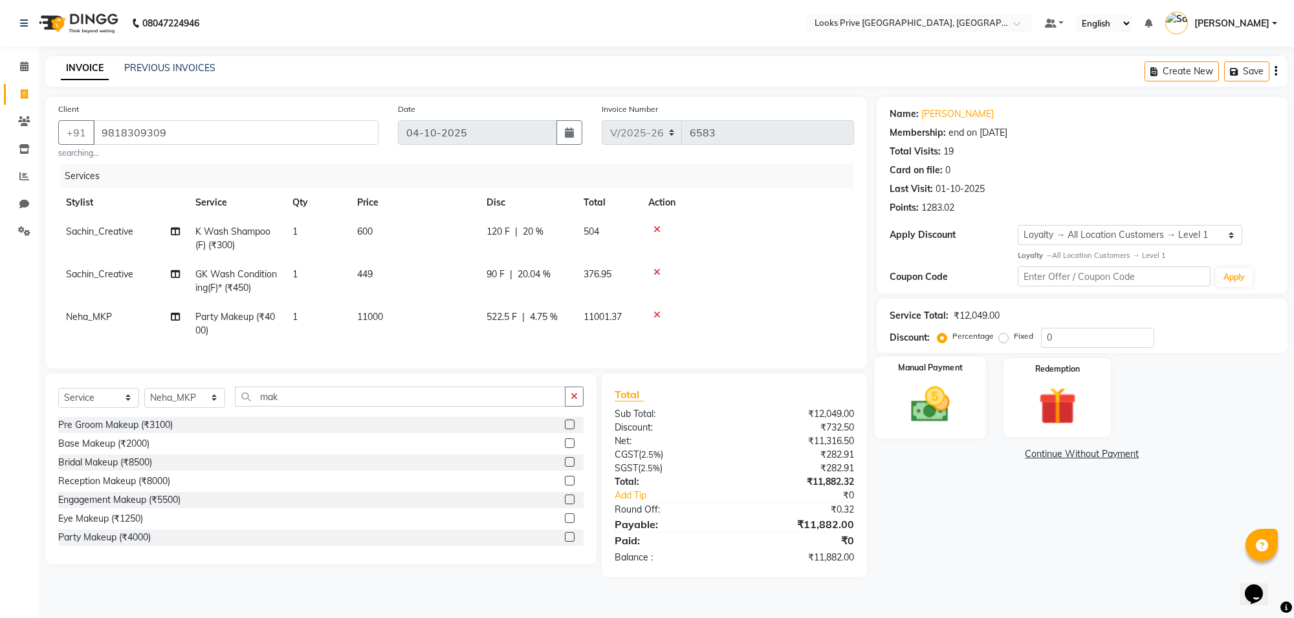
click at [927, 401] on img at bounding box center [929, 404] width 63 height 45
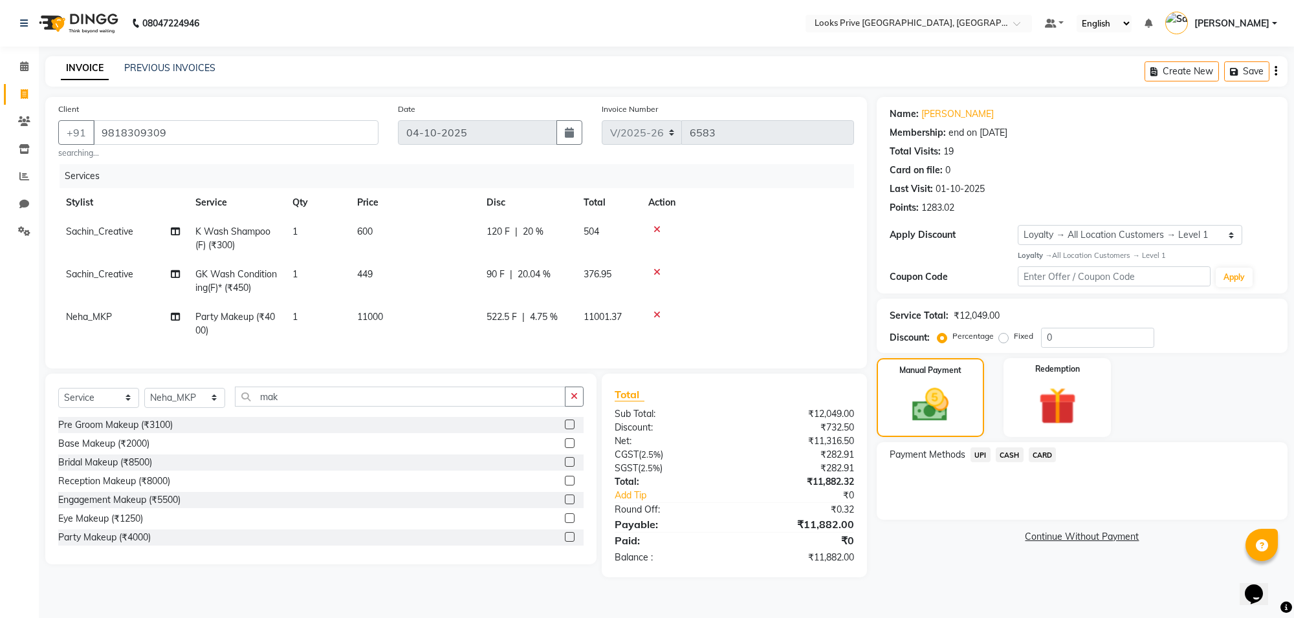
click at [1040, 455] on span "CARD" at bounding box center [1042, 455] width 28 height 15
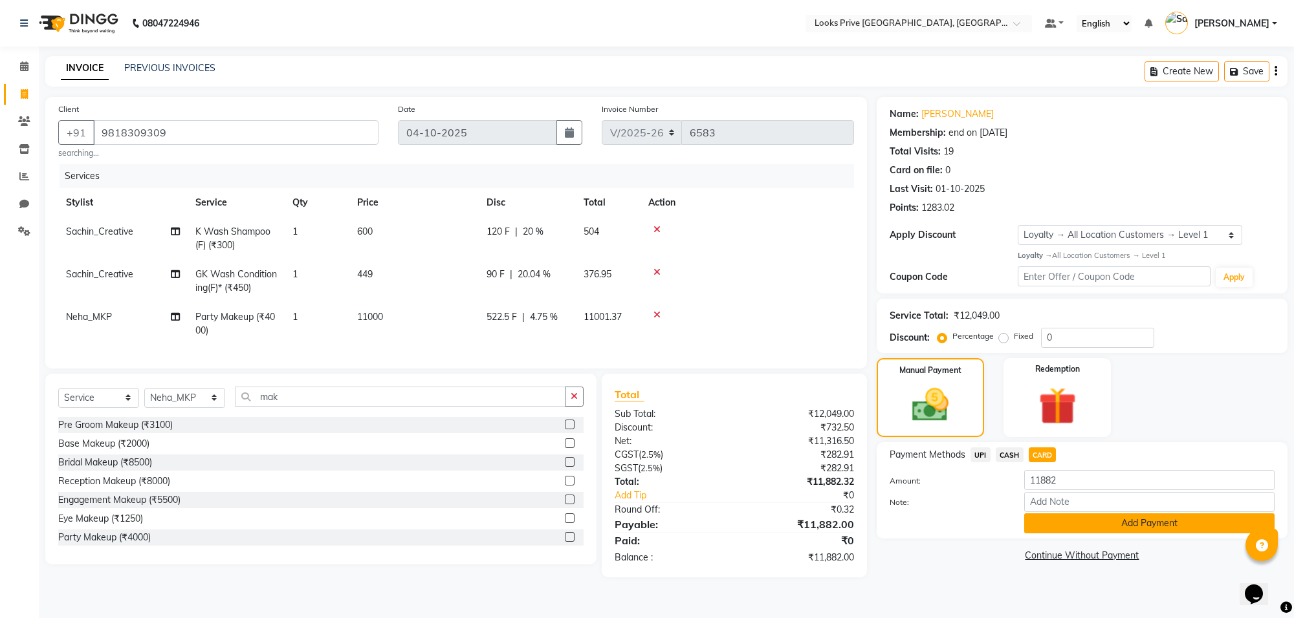
click at [1083, 519] on button "Add Payment" at bounding box center [1149, 524] width 250 height 20
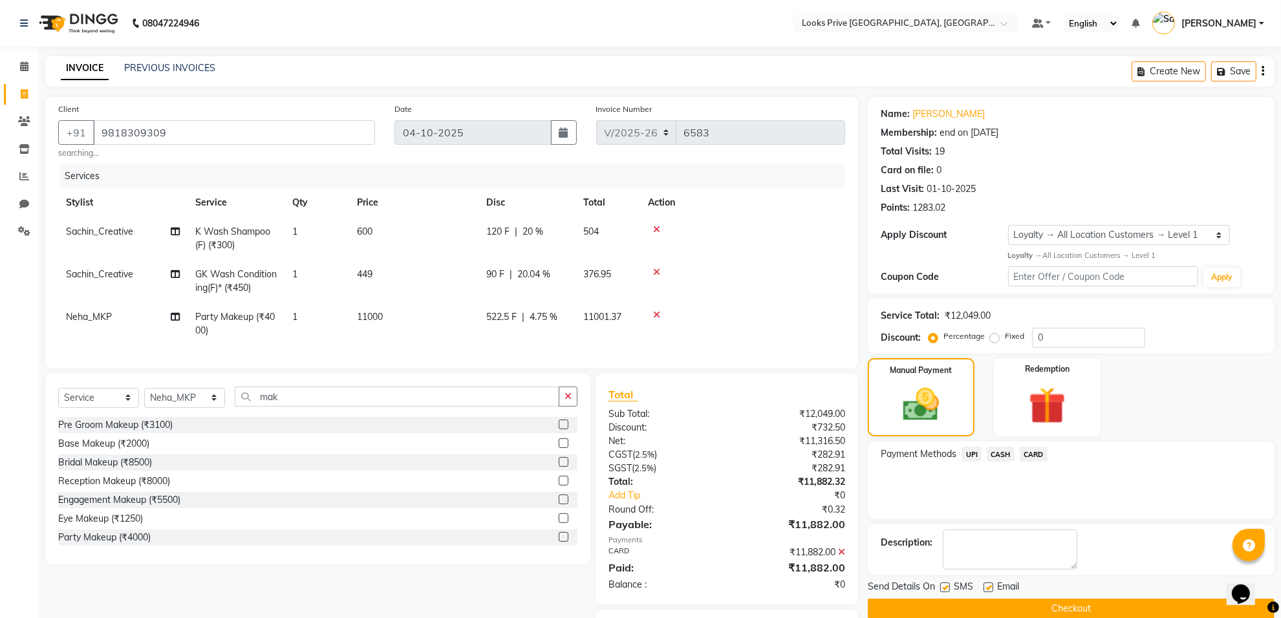
scroll to position [82, 0]
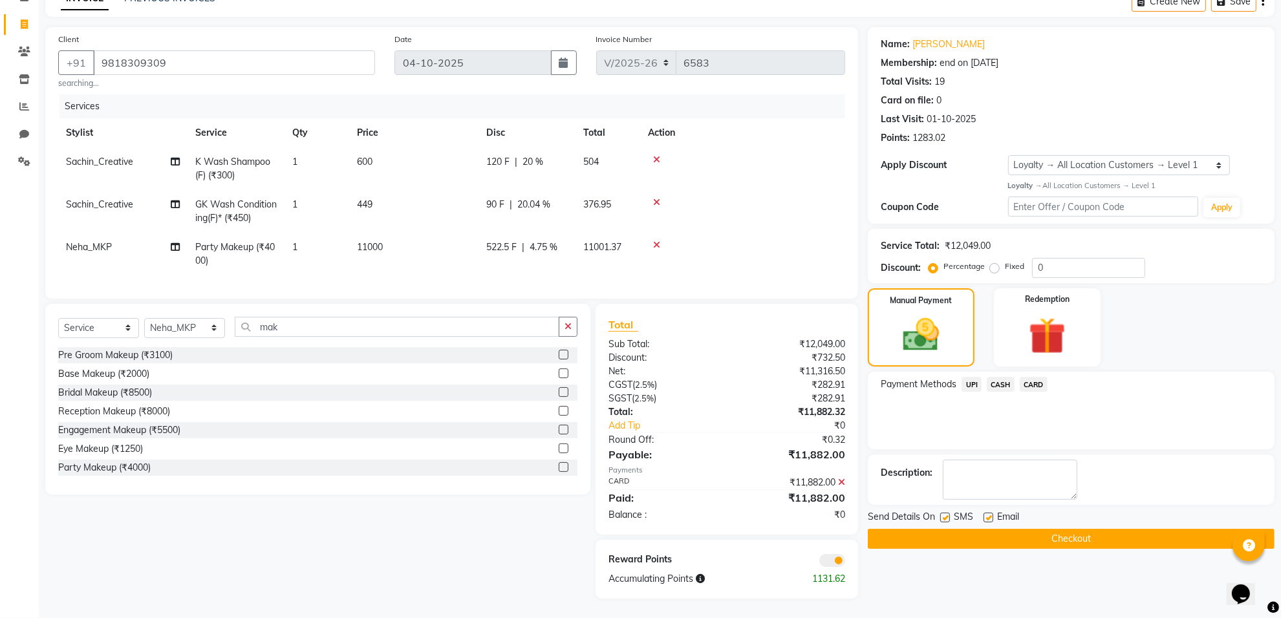
click at [981, 529] on button "Checkout" at bounding box center [1071, 539] width 407 height 20
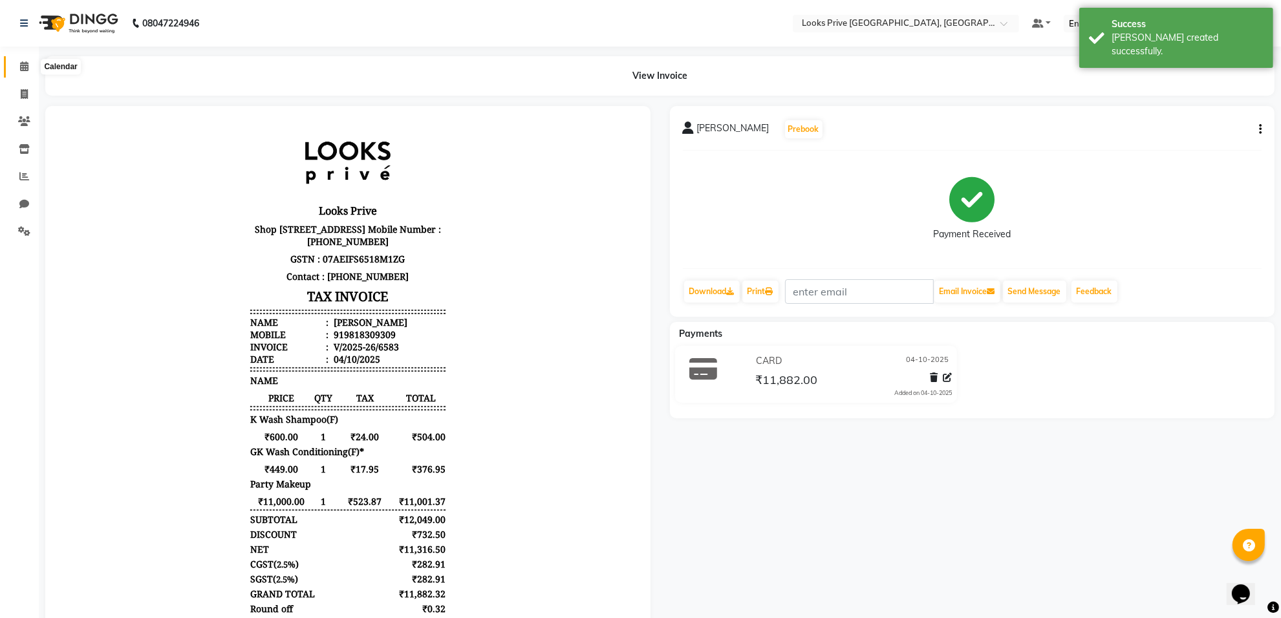
click at [25, 68] on icon at bounding box center [24, 66] width 8 height 10
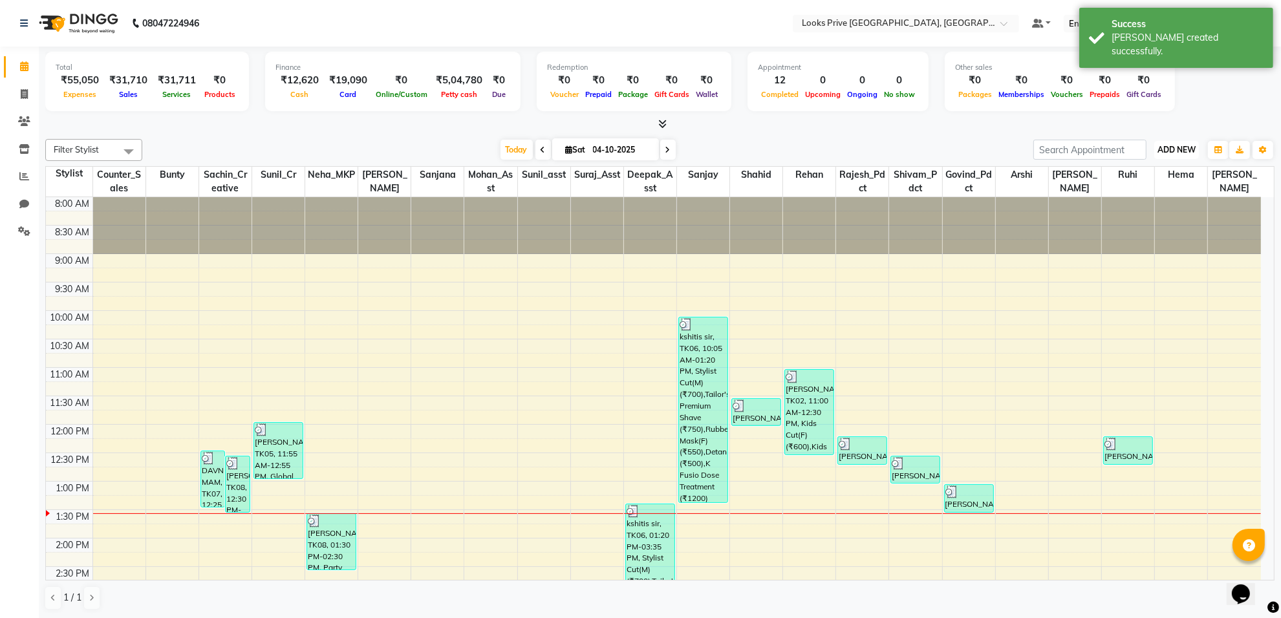
click at [1171, 152] on span "ADD NEW" at bounding box center [1177, 150] width 38 height 10
click at [1124, 189] on link "Add Expense" at bounding box center [1147, 191] width 102 height 17
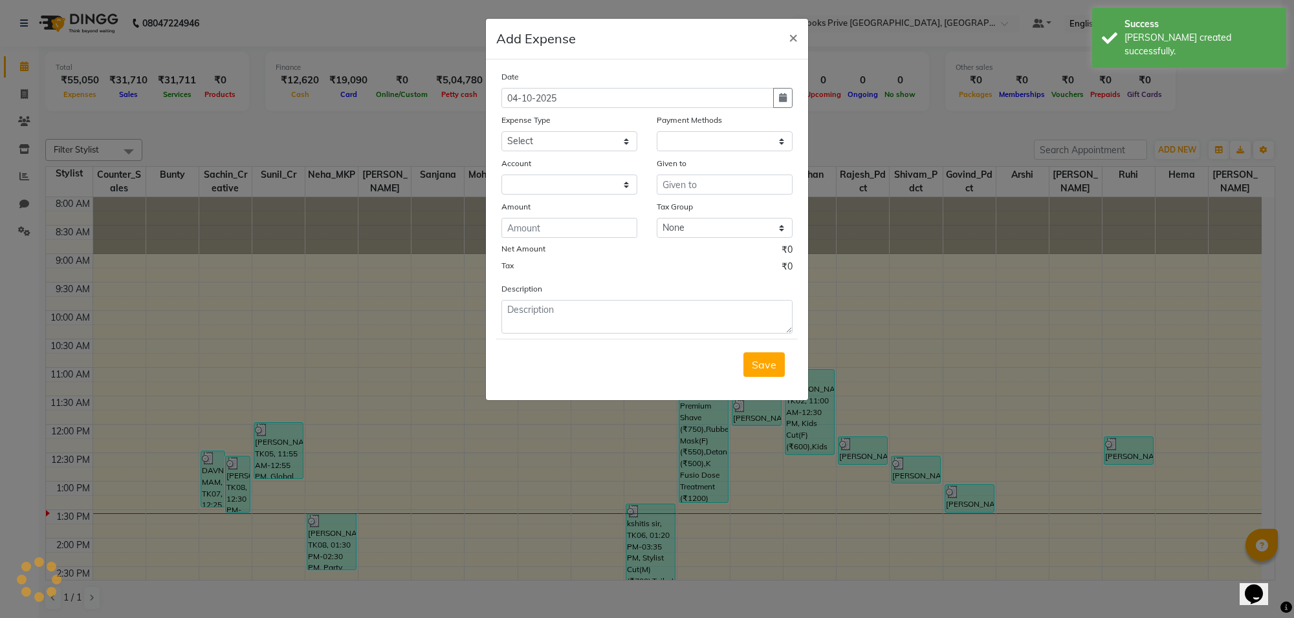
select select "1"
select select "7257"
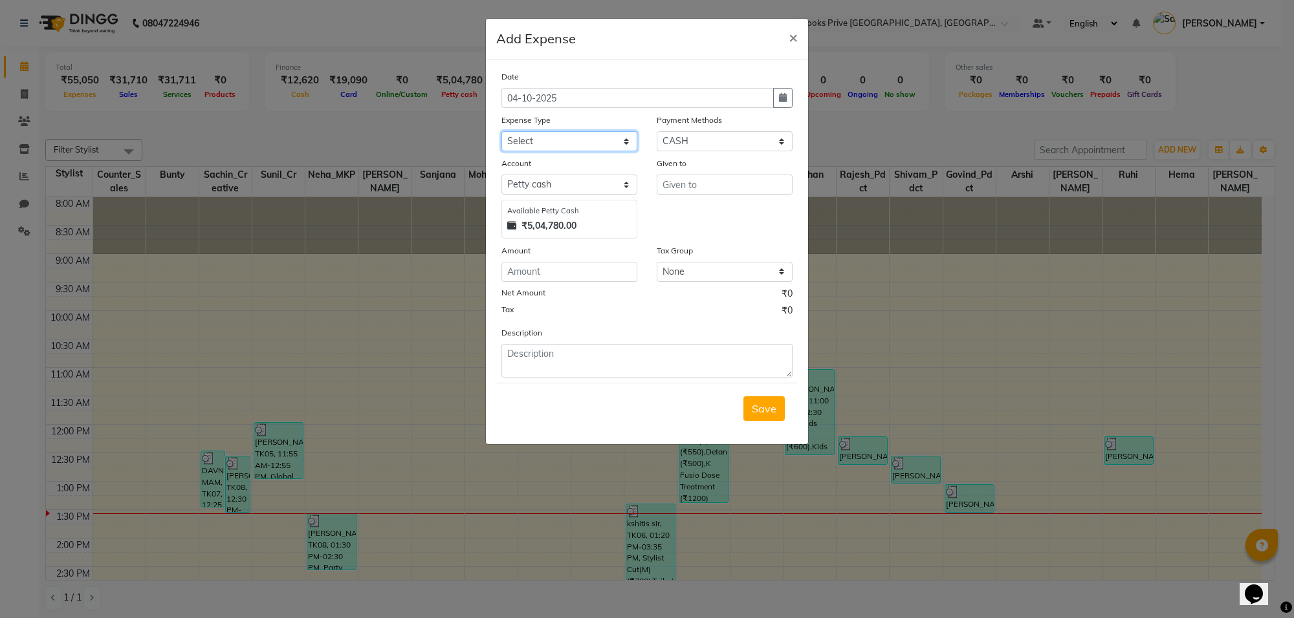
click at [545, 144] on select "Select Accommodation Aesthetics Bank Deposit BLINKIT Cash Handover Client Refun…" at bounding box center [569, 141] width 136 height 20
select select "22746"
click at [501, 131] on select "Select Accommodation Aesthetics Bank Deposit BLINKIT Cash Handover Client Refun…" at bounding box center [569, 141] width 136 height 20
click at [735, 182] on input "text" at bounding box center [725, 185] width 136 height 20
click at [713, 211] on ngb-highlight "Ne ha_MKP" at bounding box center [699, 211] width 53 height 13
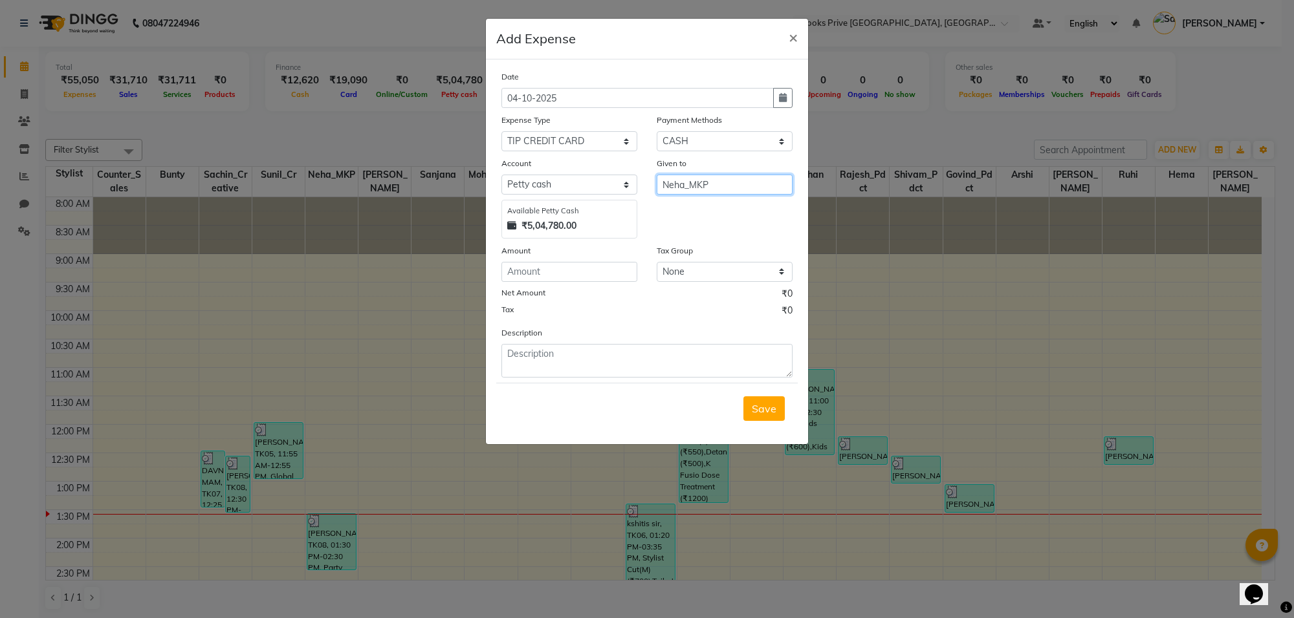
type input "Neha_MKP"
click at [543, 265] on input "number" at bounding box center [569, 272] width 136 height 20
type input "500"
click at [638, 360] on textarea at bounding box center [646, 361] width 291 height 34
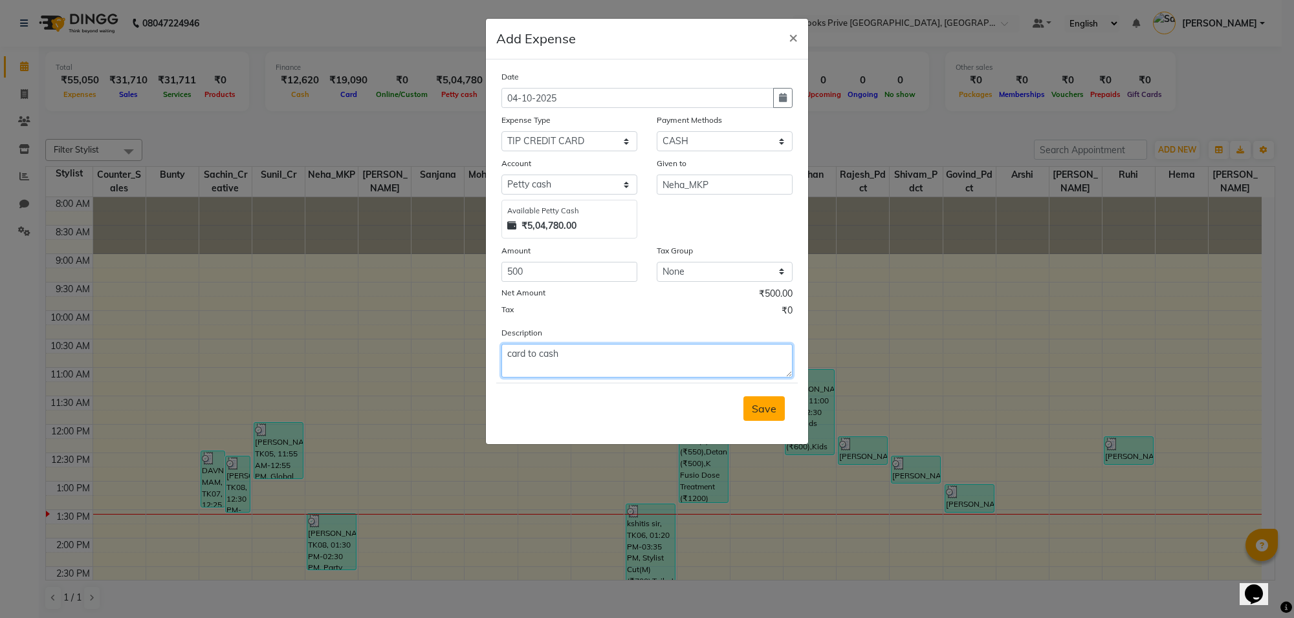
type textarea "card to cash"
click at [763, 411] on span "Save" at bounding box center [764, 408] width 25 height 13
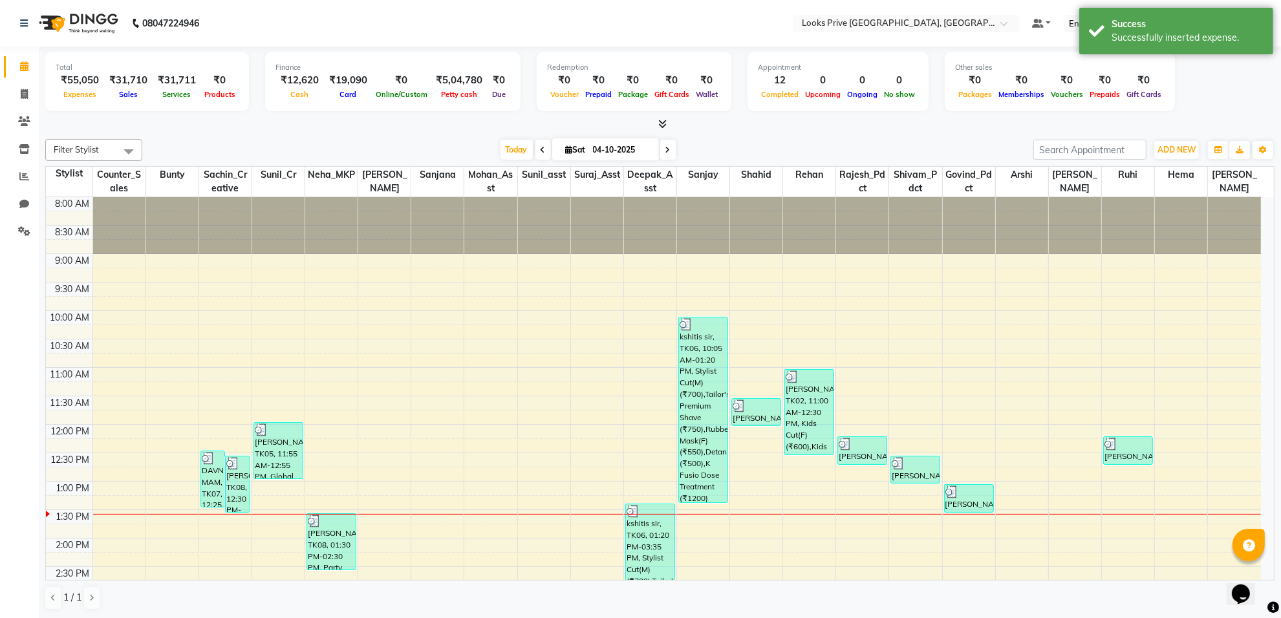
click at [561, 388] on div "8:00 AM 8:30 AM 9:00 AM 9:30 AM 10:00 AM 10:30 AM 11:00 AM 11:30 AM 12:00 PM 12…" at bounding box center [653, 566] width 1215 height 739
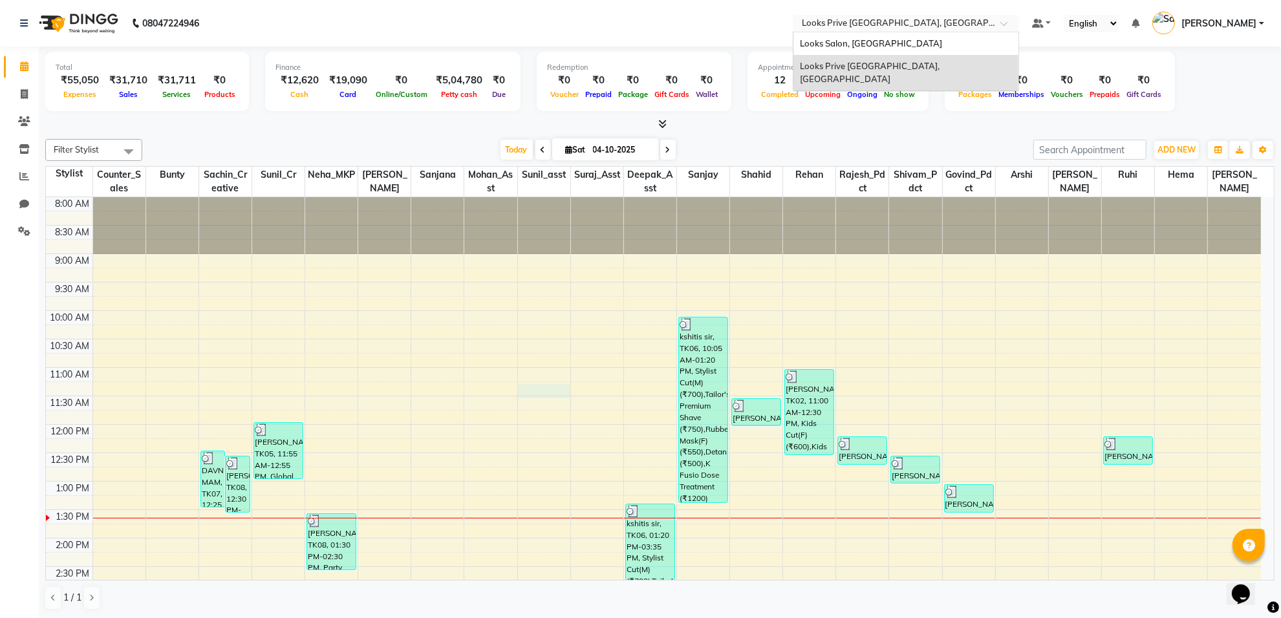
click at [1014, 25] on span at bounding box center [1009, 27] width 16 height 13
click at [871, 44] on span "Looks Salon, Nsp Pacific Mall" at bounding box center [871, 43] width 142 height 10
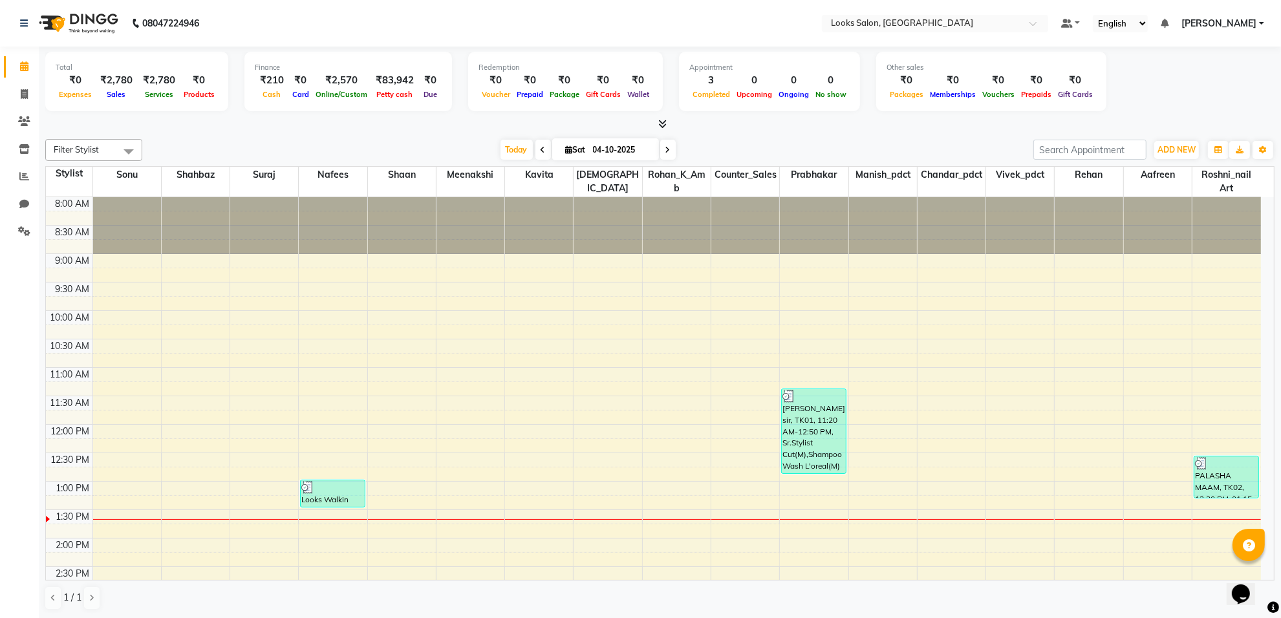
drag, startPoint x: 662, startPoint y: 118, endPoint x: 665, endPoint y: 125, distance: 7.2
click at [665, 125] on icon at bounding box center [662, 124] width 8 height 10
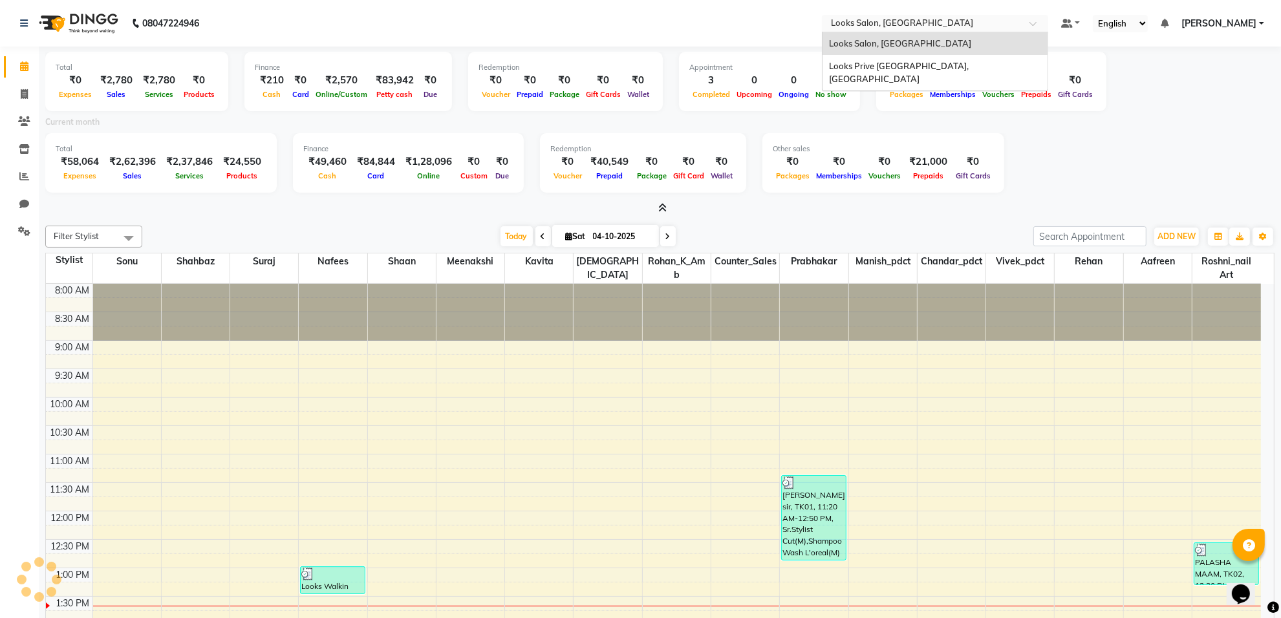
click at [1040, 21] on span at bounding box center [1038, 27] width 16 height 13
click at [852, 61] on span "Looks Prive [GEOGRAPHIC_DATA], [GEOGRAPHIC_DATA]" at bounding box center [900, 72] width 142 height 23
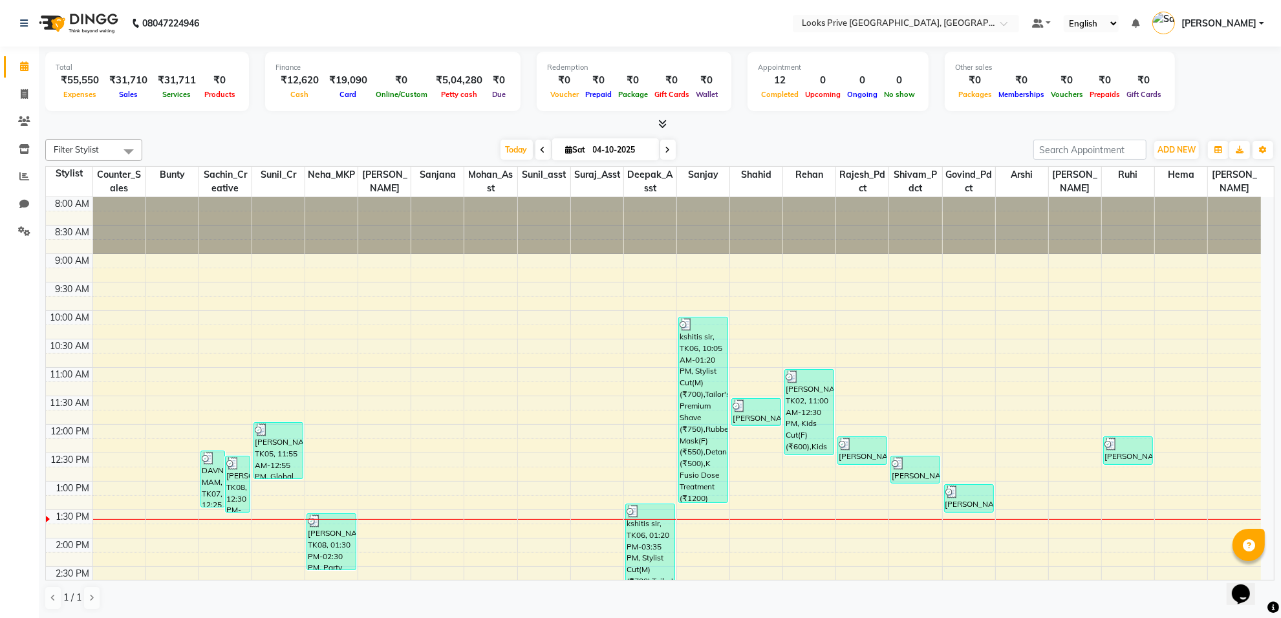
click at [1259, 23] on link "[PERSON_NAME]" at bounding box center [1209, 23] width 112 height 21
click at [1208, 89] on link "Sign out" at bounding box center [1198, 93] width 118 height 20
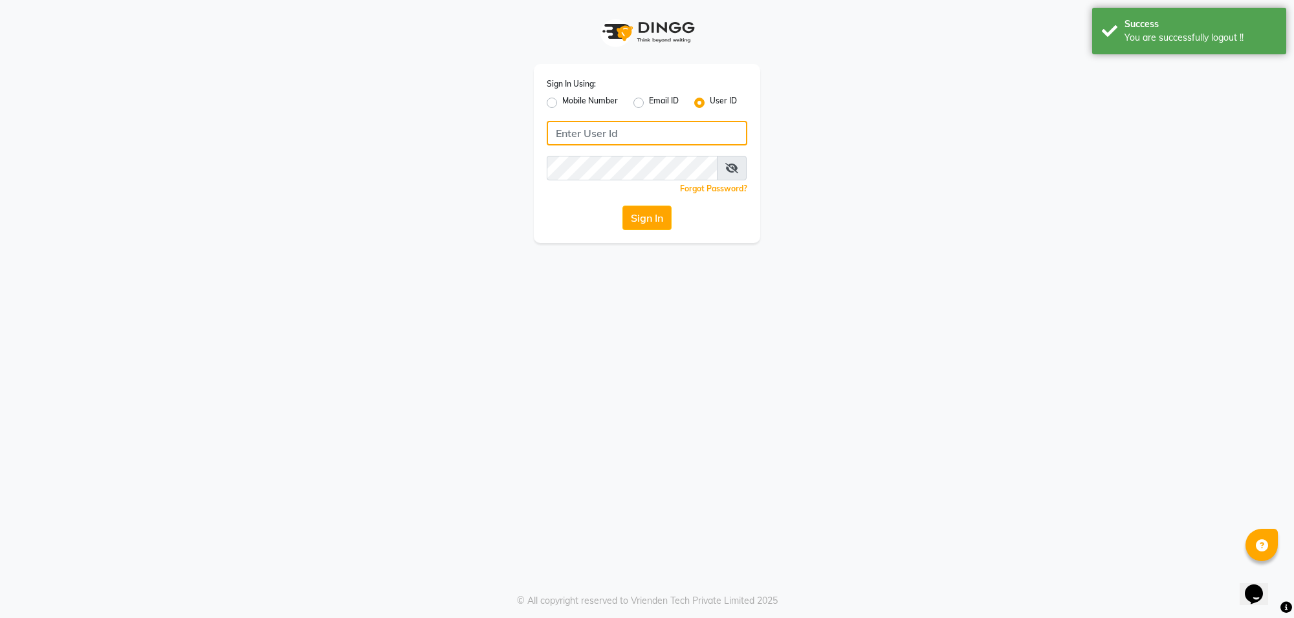
click at [635, 136] on input "Username" at bounding box center [647, 133] width 201 height 25
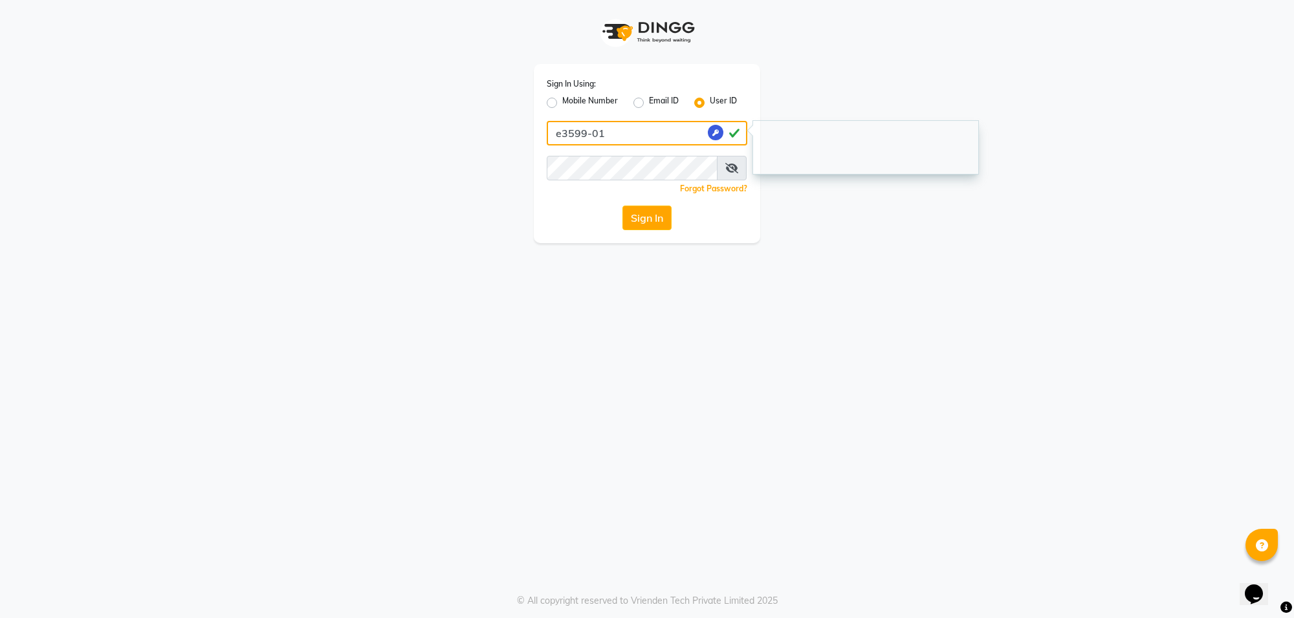
type input "e3599-01"
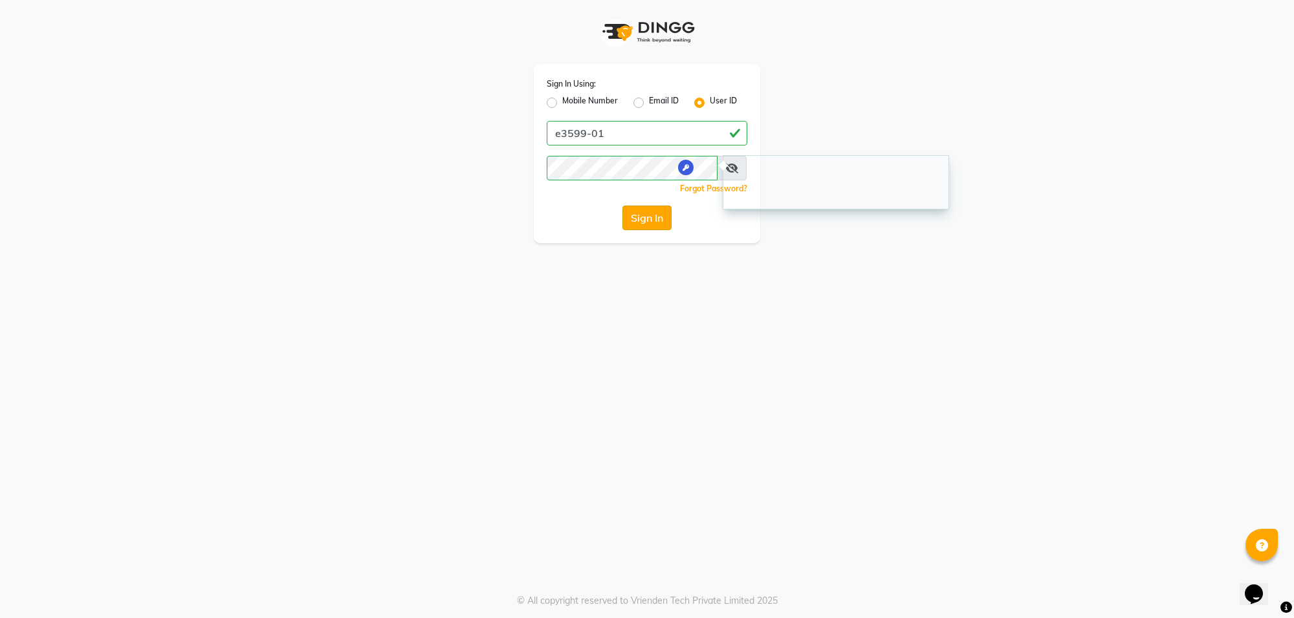
click at [650, 220] on button "Sign In" at bounding box center [646, 218] width 49 height 25
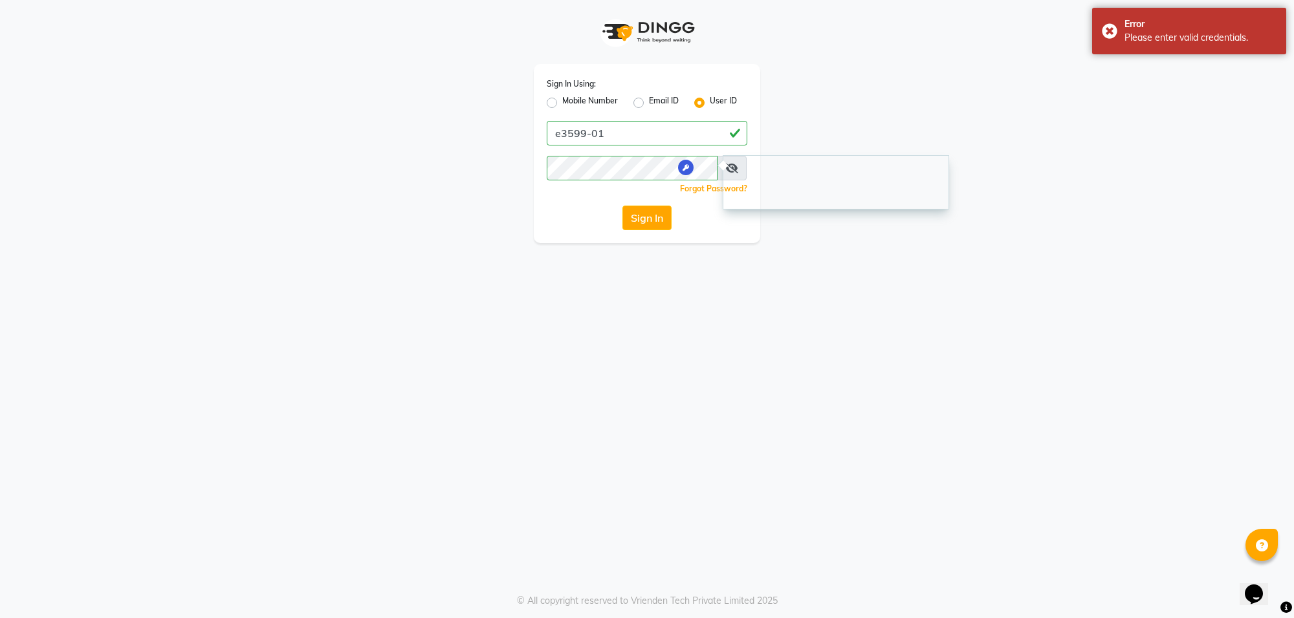
click at [692, 254] on div "Sign In Using: Mobile Number Email ID User ID e3599-01 Remember me Forgot Passw…" at bounding box center [647, 309] width 1294 height 618
click at [732, 166] on icon at bounding box center [731, 168] width 13 height 10
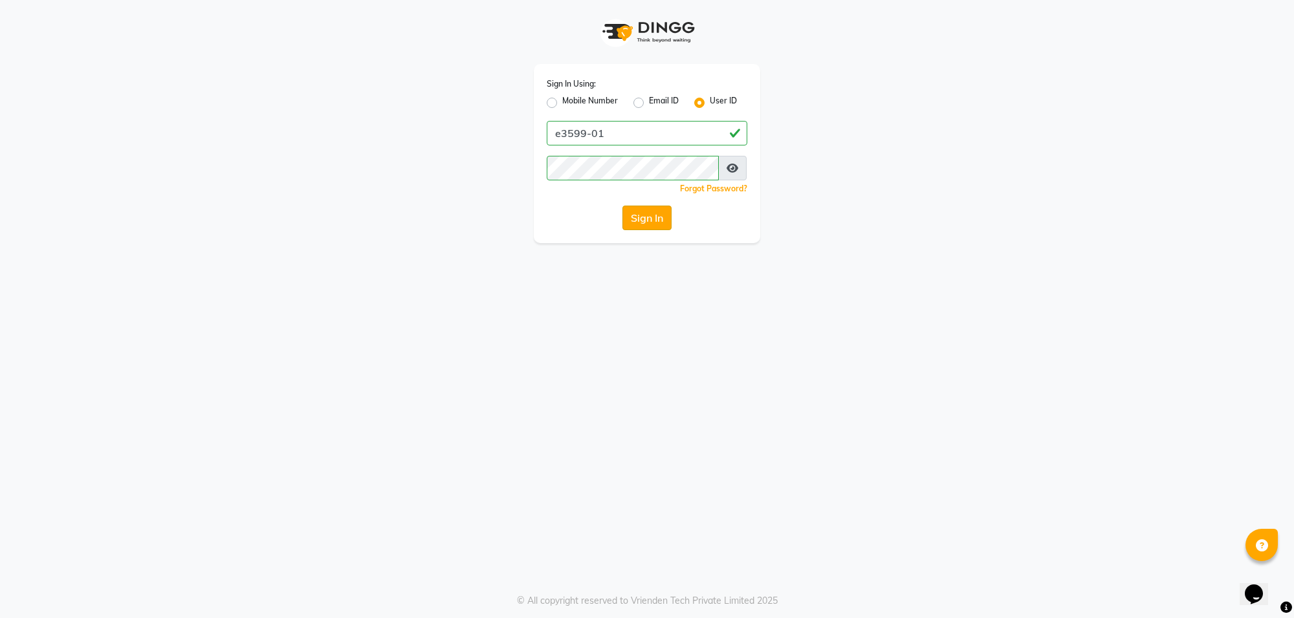
click at [645, 215] on button "Sign In" at bounding box center [646, 218] width 49 height 25
